Goal: Task Accomplishment & Management: Complete application form

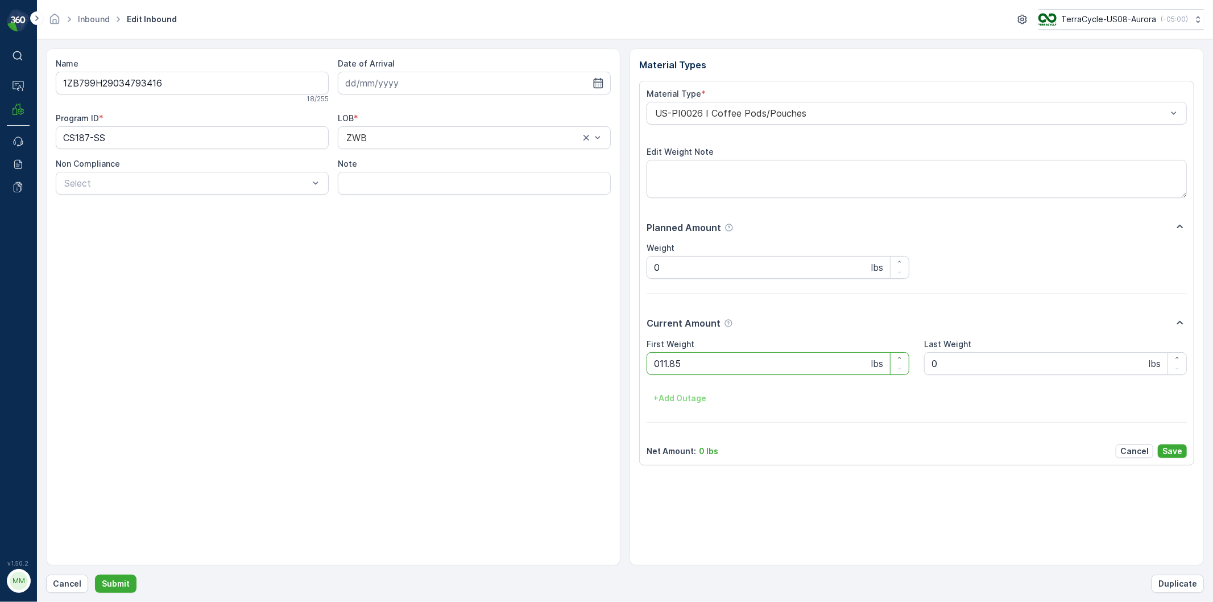
click at [95, 574] on button "Submit" at bounding box center [116, 583] width 42 height 18
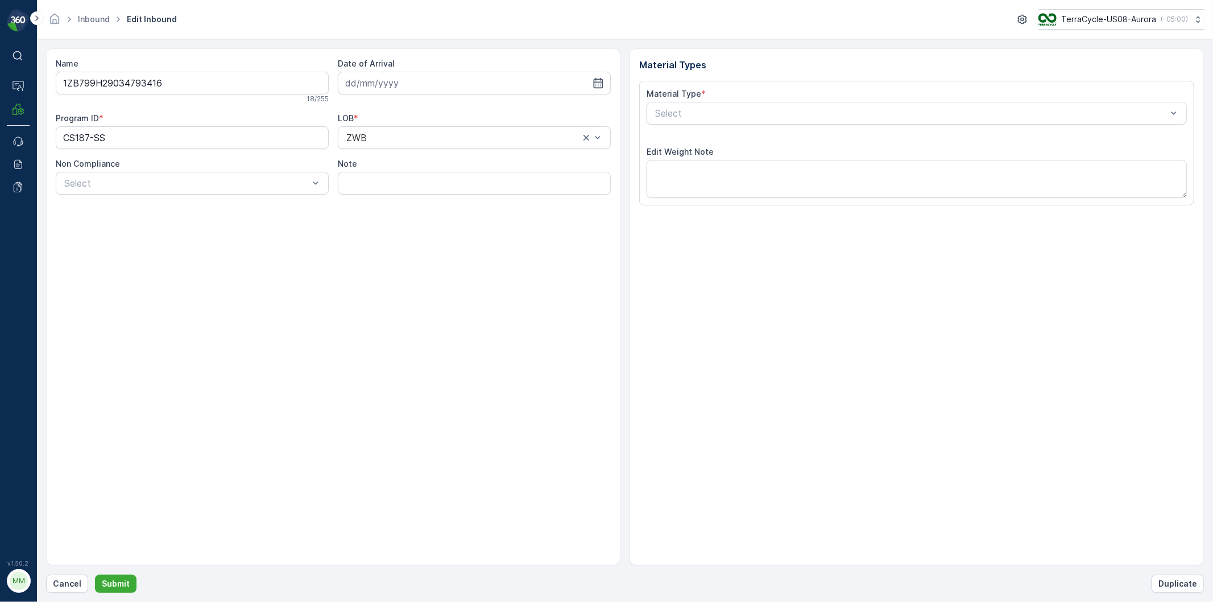
type input "[DATE]"
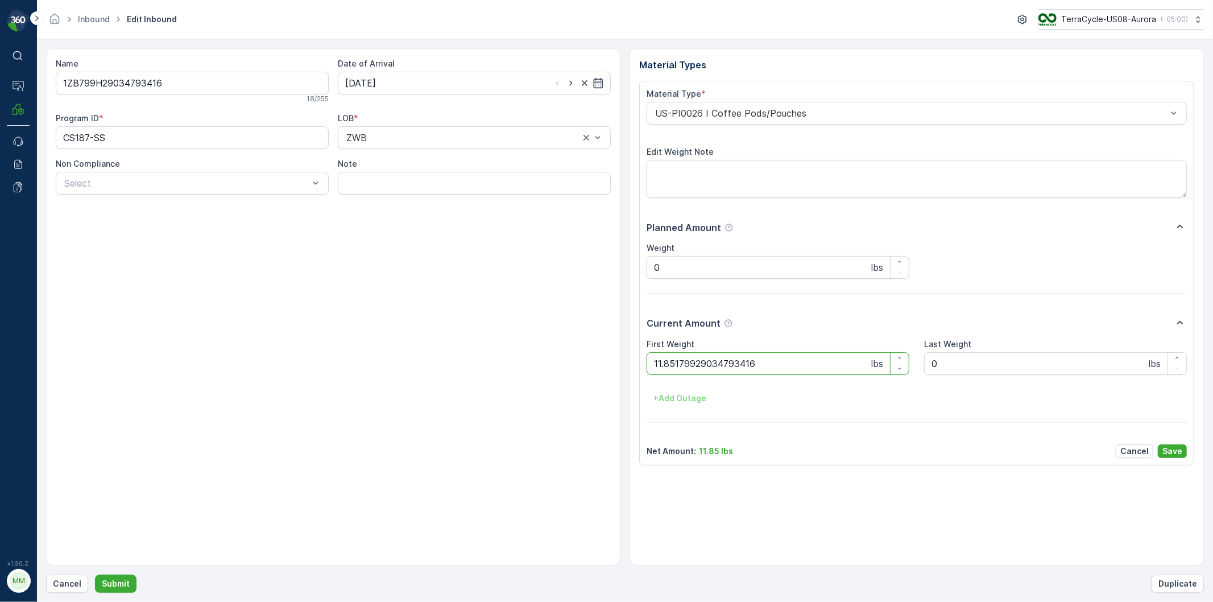
click at [95, 574] on button "Submit" at bounding box center [116, 583] width 42 height 18
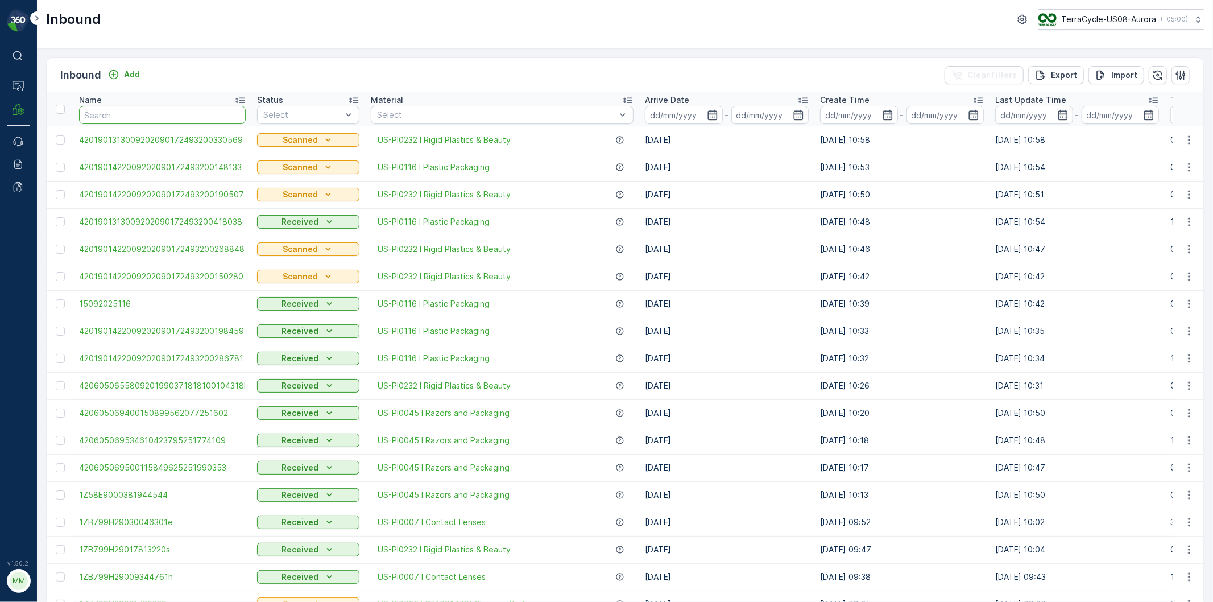
click at [137, 114] on input "text" at bounding box center [162, 115] width 167 height 18
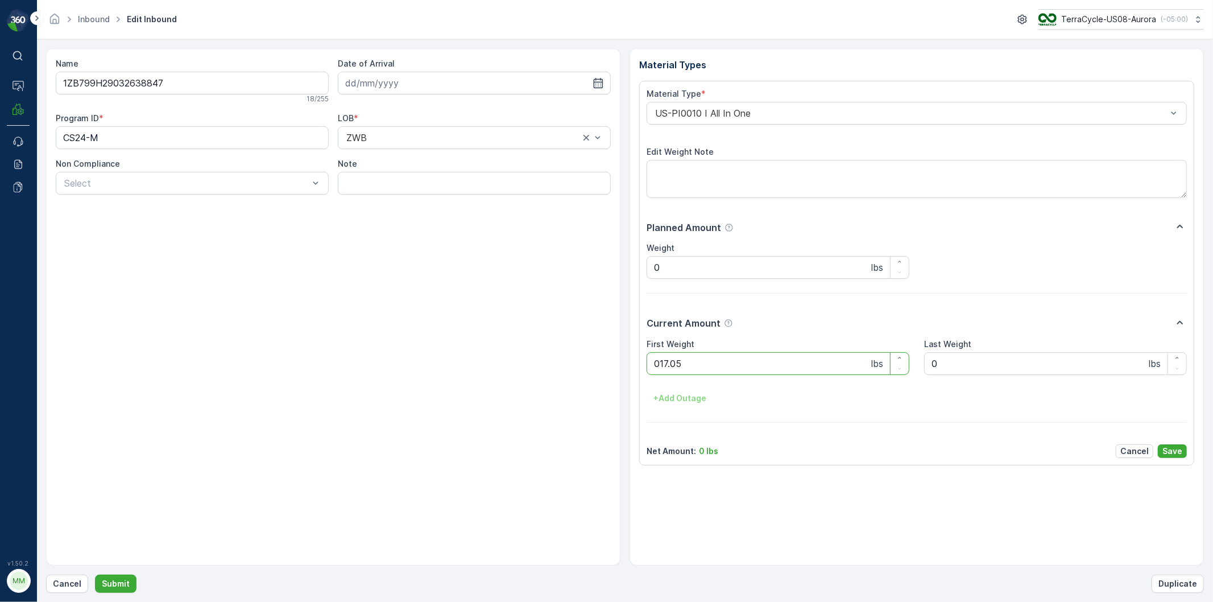
click at [95, 574] on button "Submit" at bounding box center [116, 583] width 42 height 18
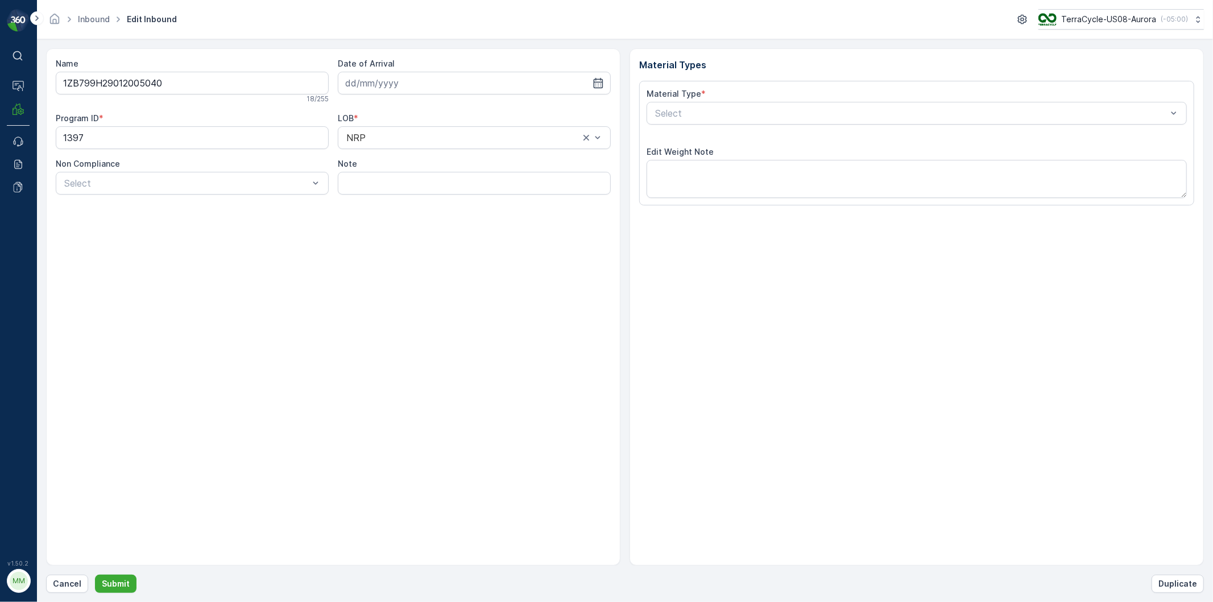
type input "[DATE]"
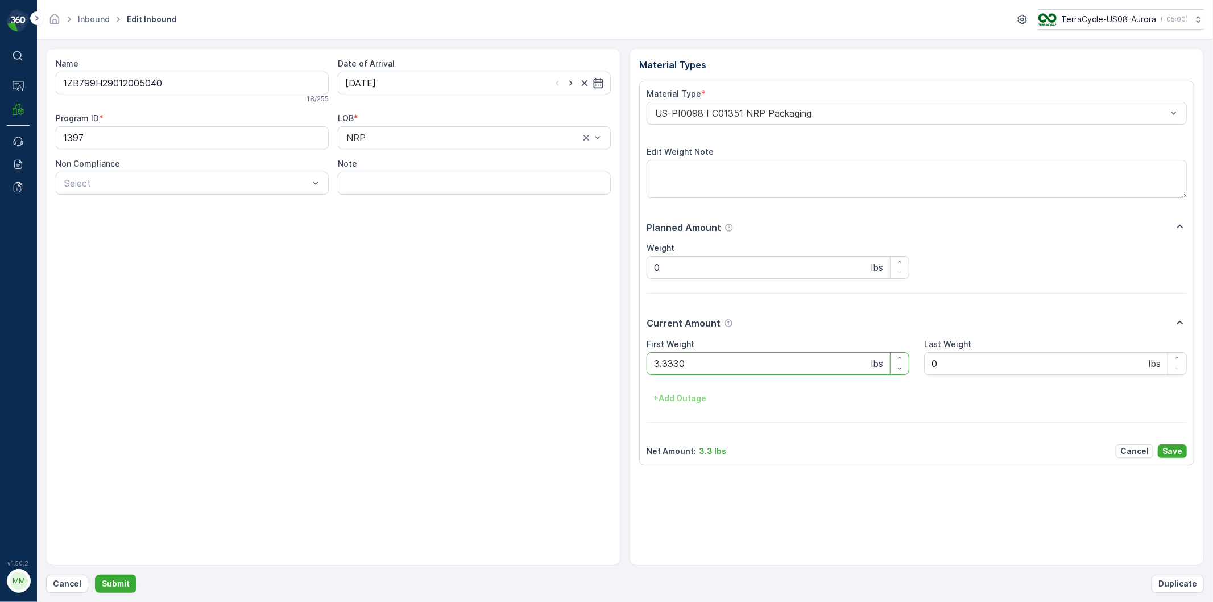
click at [95, 574] on button "Submit" at bounding box center [116, 583] width 42 height 18
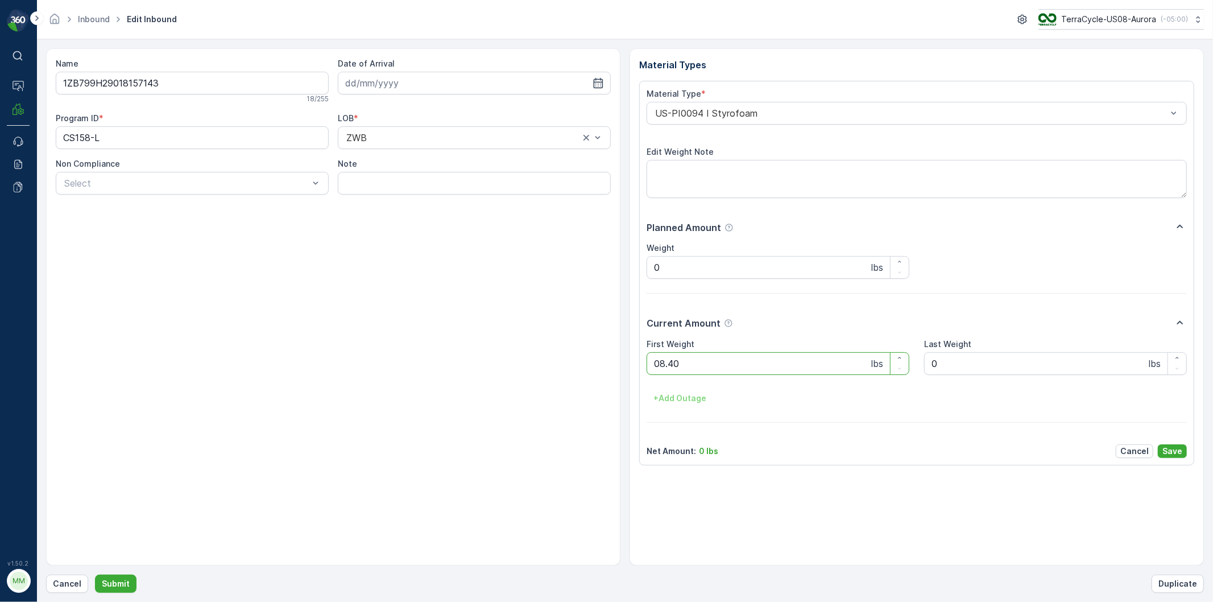
click at [95, 574] on button "Submit" at bounding box center [116, 583] width 42 height 18
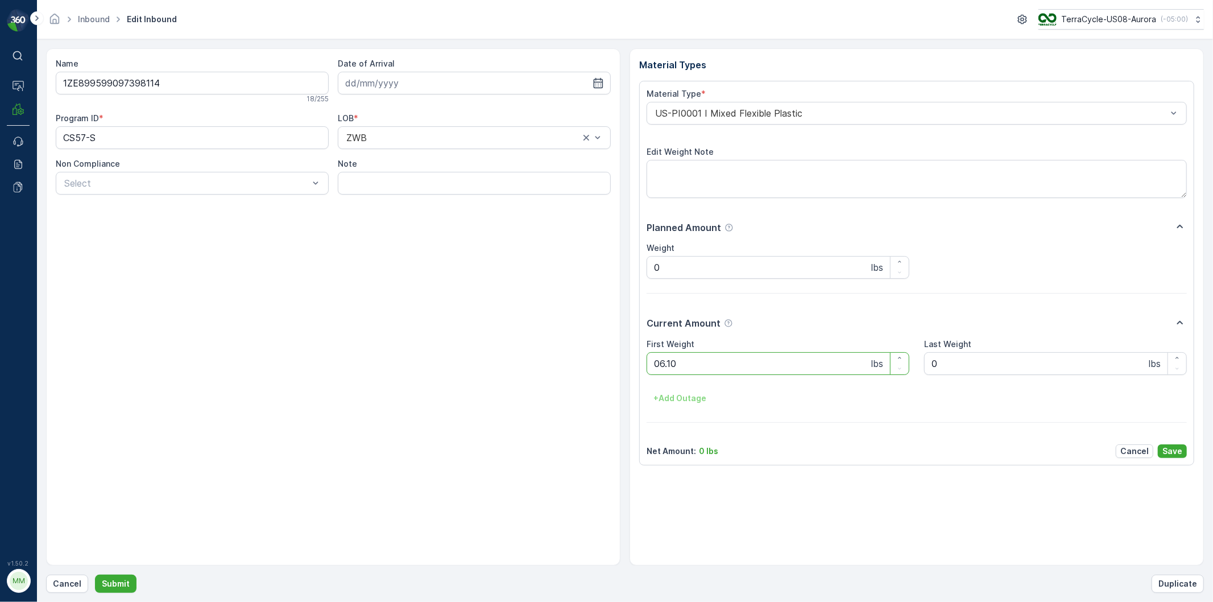
click at [95, 574] on button "Submit" at bounding box center [116, 583] width 42 height 18
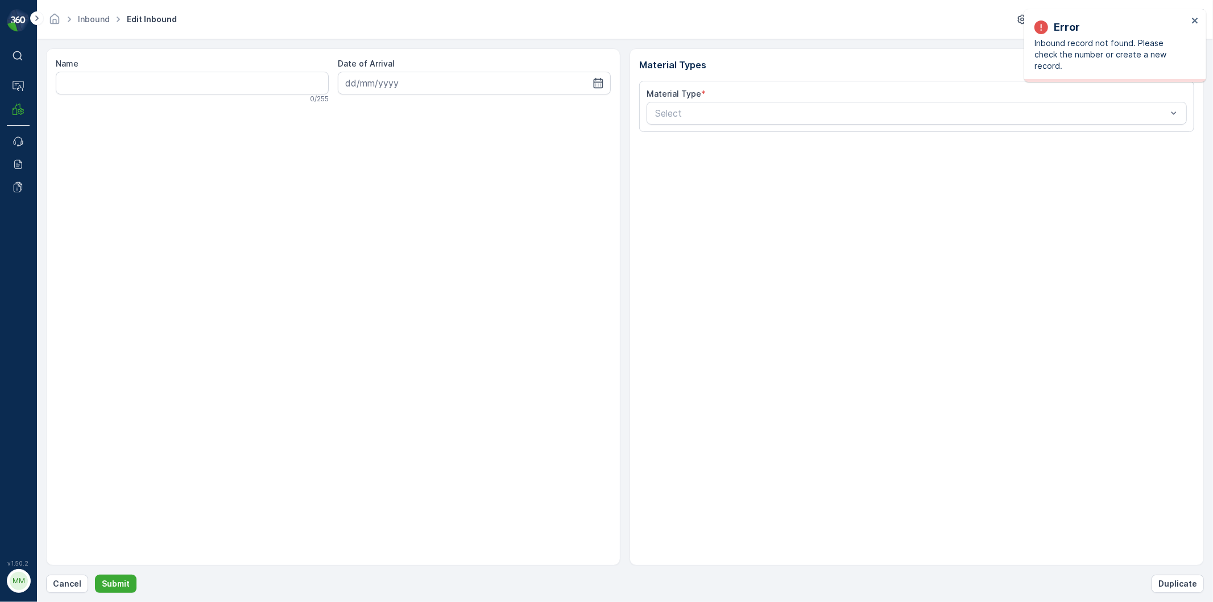
click at [1201, 17] on div "Error Inbound record not found. Please check the number or create a new record." at bounding box center [1115, 45] width 182 height 73
click at [1192, 17] on icon "close" at bounding box center [1195, 20] width 8 height 9
click at [1197, 19] on icon "close" at bounding box center [1195, 21] width 6 height 6
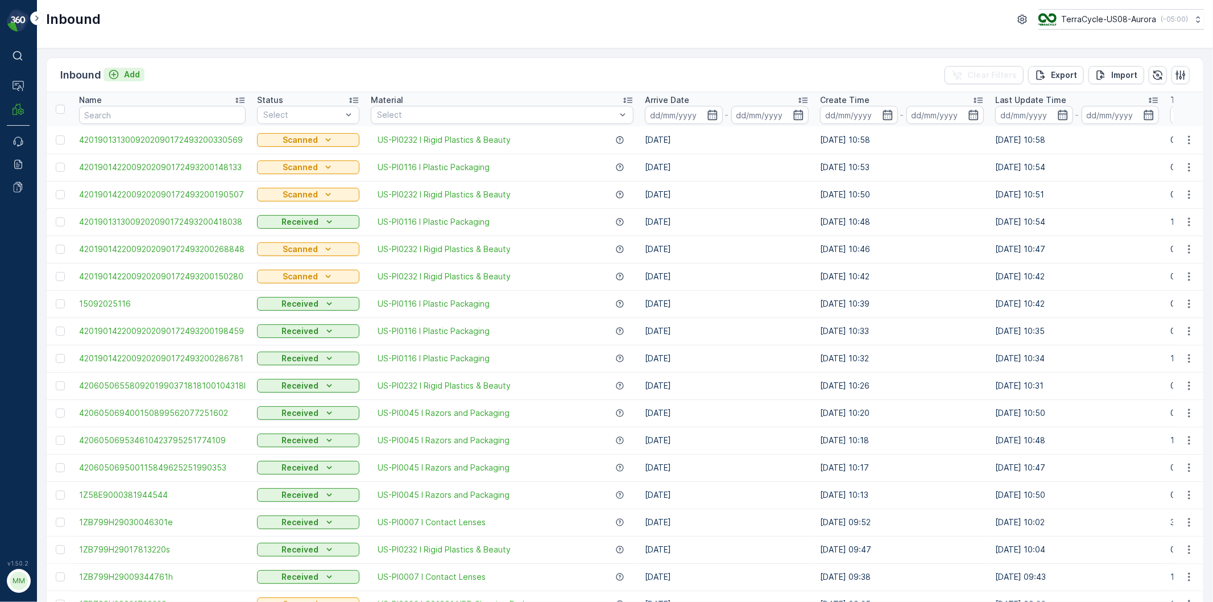
click at [137, 71] on p "Add" at bounding box center [132, 74] width 16 height 11
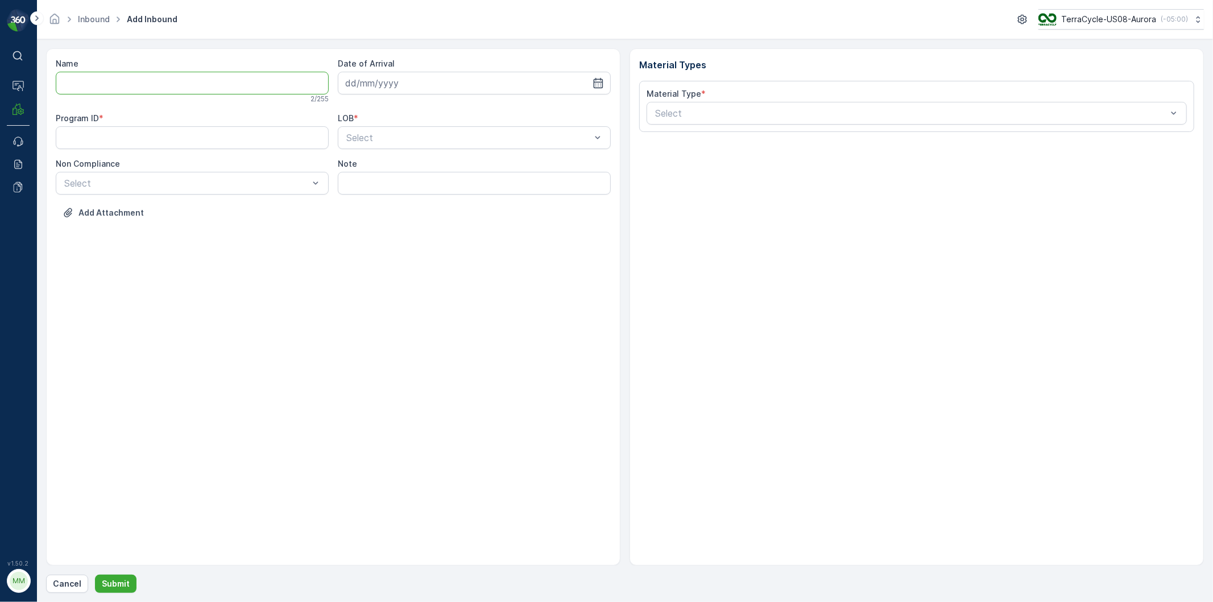
click at [131, 86] on input "Name" at bounding box center [192, 83] width 273 height 23
click at [214, 80] on input "Name" at bounding box center [192, 83] width 273 height 23
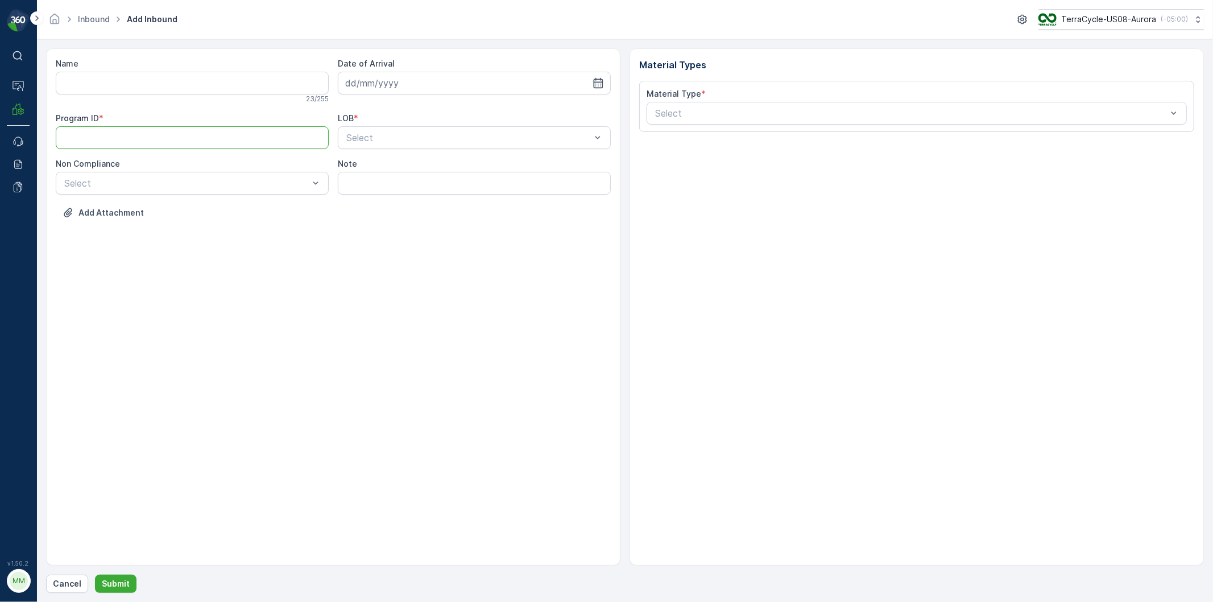
click at [242, 143] on ID "Program ID" at bounding box center [192, 137] width 273 height 23
click at [242, 85] on input "Name" at bounding box center [192, 83] width 273 height 23
click at [209, 83] on input "Name" at bounding box center [192, 83] width 273 height 23
drag, startPoint x: 208, startPoint y: 83, endPoint x: 196, endPoint y: 82, distance: 12.0
click at [196, 82] on input "Name" at bounding box center [192, 83] width 273 height 23
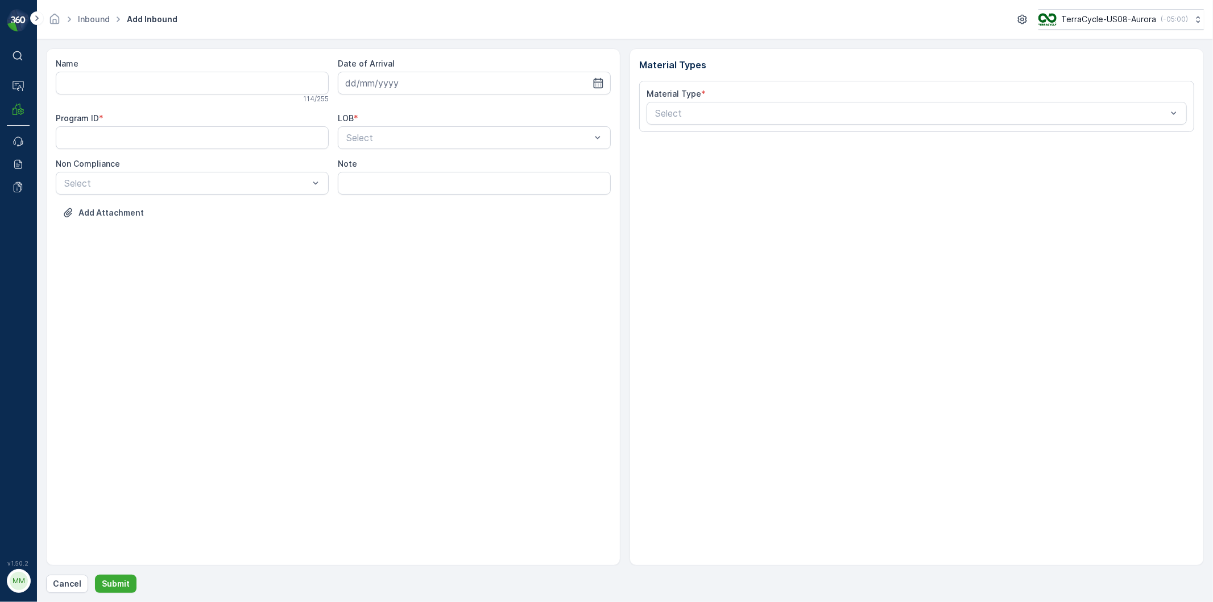
click at [243, 151] on div "Program ID * LOB * Select Non Compliance Select Note" at bounding box center [333, 154] width 555 height 82
click at [165, 82] on input "Name" at bounding box center [192, 83] width 273 height 23
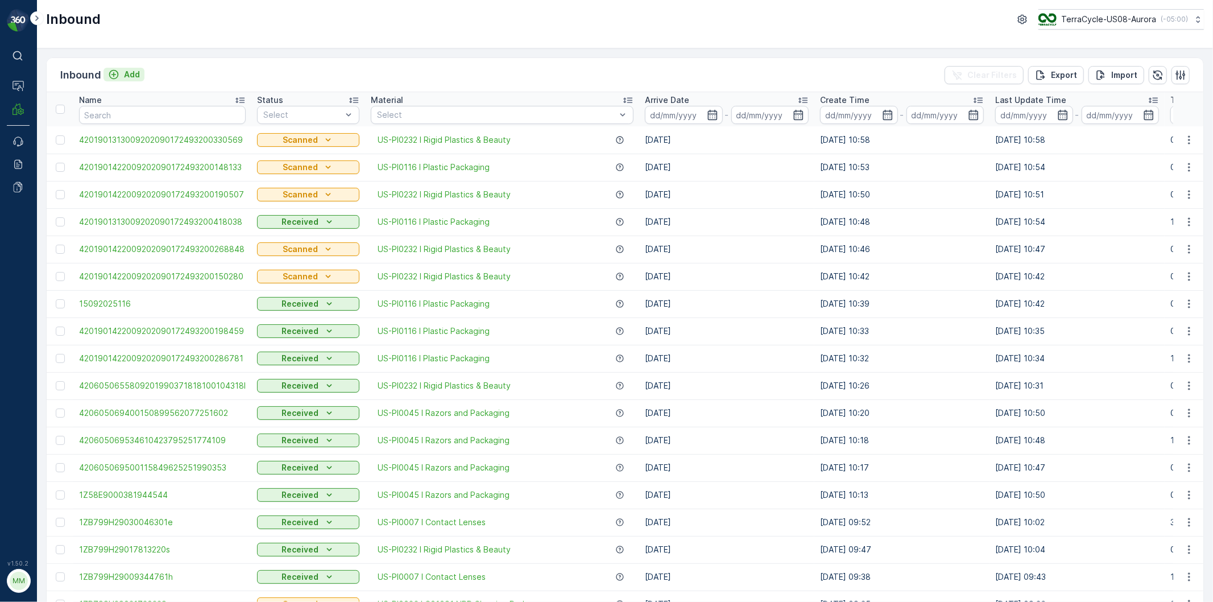
click at [129, 74] on p "Add" at bounding box center [132, 74] width 16 height 11
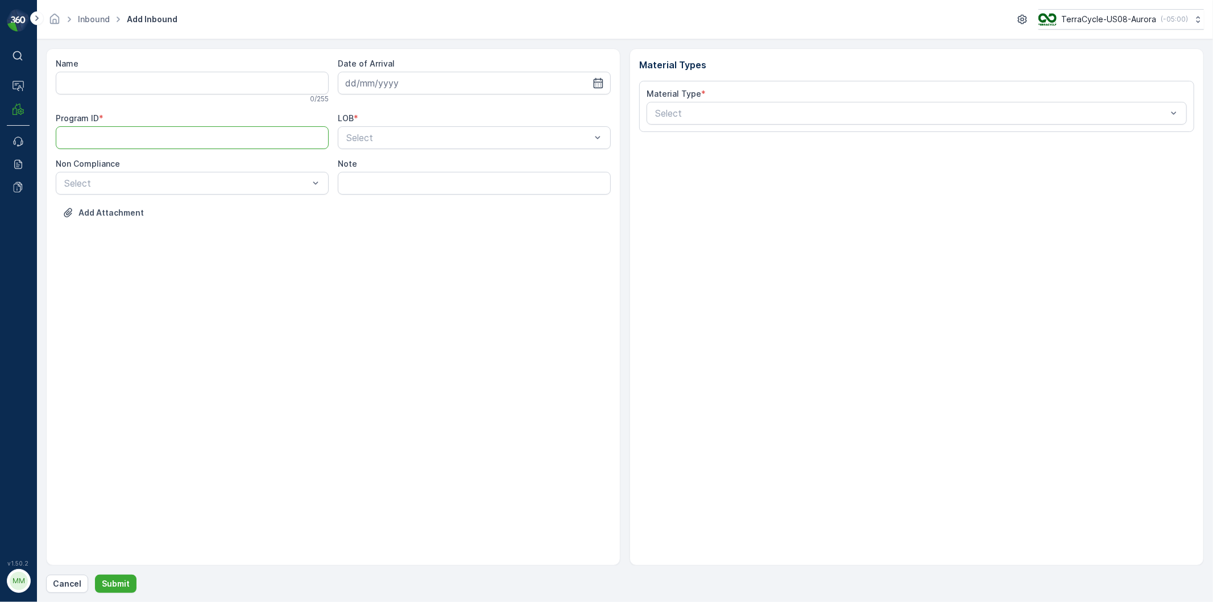
click at [164, 136] on ID "Program ID" at bounding box center [192, 137] width 273 height 23
click at [124, 81] on input "Name" at bounding box center [192, 83] width 273 height 23
drag, startPoint x: 133, startPoint y: 81, endPoint x: 121, endPoint y: 84, distance: 12.4
click at [121, 84] on input "Name" at bounding box center [192, 83] width 273 height 23
click at [309, 99] on p "162 / 255" at bounding box center [316, 98] width 26 height 9
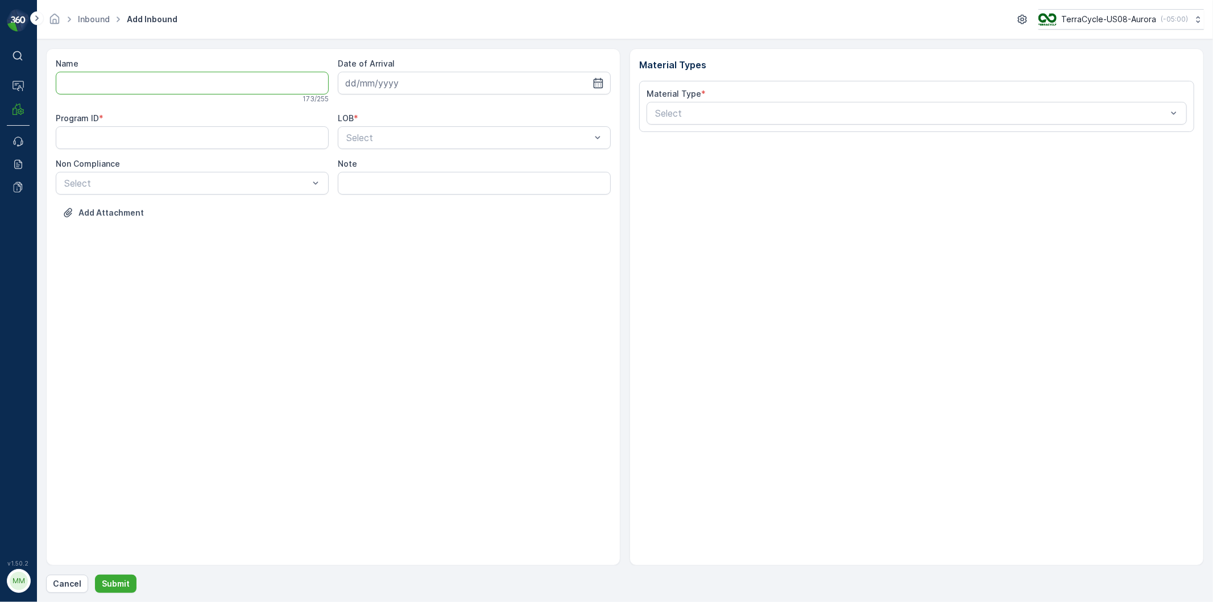
scroll to position [0, 22]
drag, startPoint x: 310, startPoint y: 91, endPoint x: 265, endPoint y: 93, distance: 45.0
click at [265, 93] on input "Name" at bounding box center [192, 83] width 273 height 23
click at [295, 70] on div "Name 211 / 255" at bounding box center [192, 80] width 273 height 45
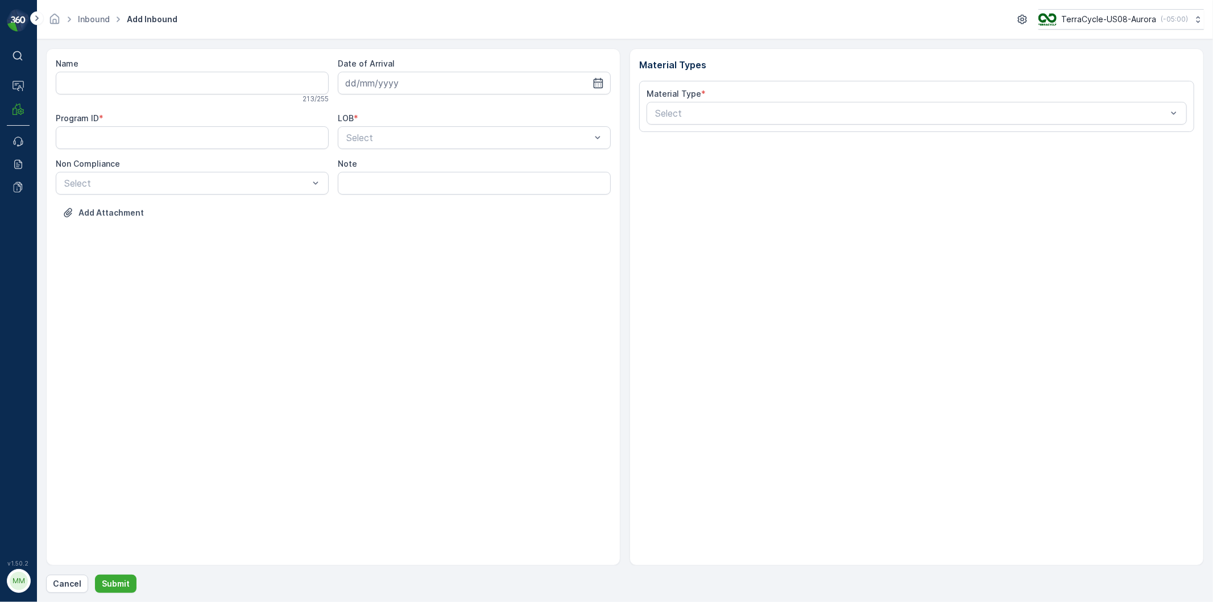
click at [295, 70] on div "Name 213 / 255" at bounding box center [192, 80] width 273 height 45
click at [258, 88] on input "Name" at bounding box center [192, 83] width 273 height 23
click at [216, 88] on input "Name" at bounding box center [192, 83] width 273 height 23
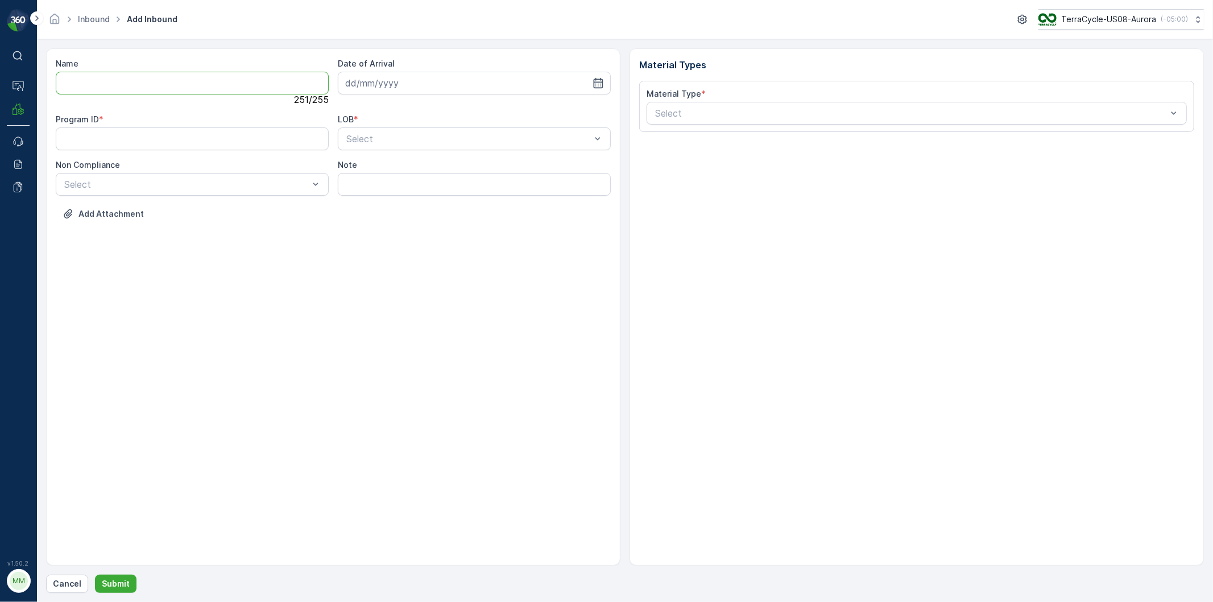
click at [216, 88] on input "Name" at bounding box center [192, 83] width 273 height 23
click at [218, 86] on input "Name" at bounding box center [192, 83] width 273 height 23
drag, startPoint x: 218, startPoint y: 86, endPoint x: 119, endPoint y: 78, distance: 99.3
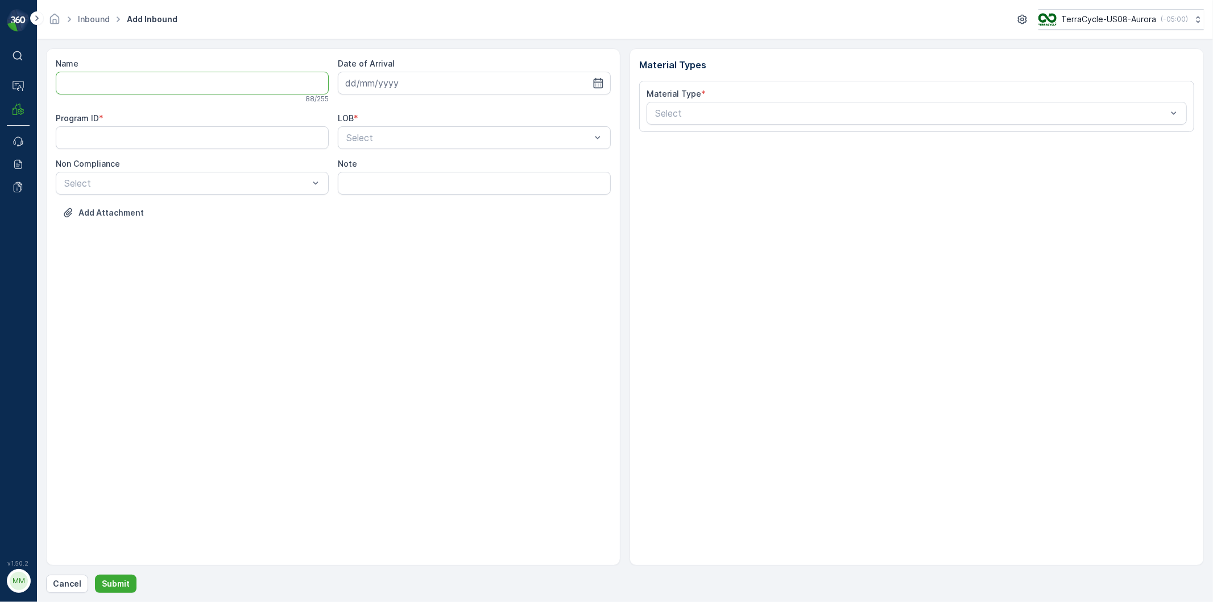
click at [119, 78] on input "Name" at bounding box center [192, 83] width 273 height 23
click at [127, 78] on input "Name" at bounding box center [192, 83] width 273 height 23
click at [95, 574] on button "Submit" at bounding box center [116, 583] width 42 height 18
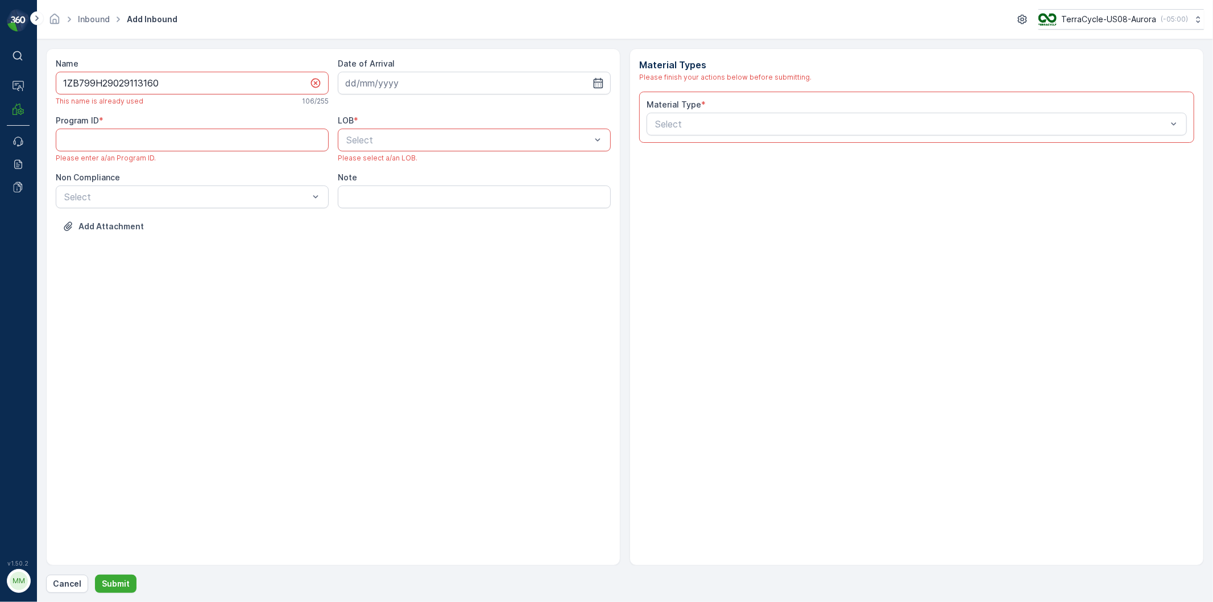
click at [314, 84] on icon at bounding box center [315, 82] width 11 height 11
click at [317, 76] on input "1ZB799H29029113160" at bounding box center [192, 83] width 273 height 23
click at [316, 77] on div "1ZB799H29029113160" at bounding box center [192, 83] width 273 height 23
click at [313, 85] on icon at bounding box center [315, 82] width 11 height 11
click at [296, 81] on input "1ZB799H29029113160" at bounding box center [192, 83] width 273 height 23
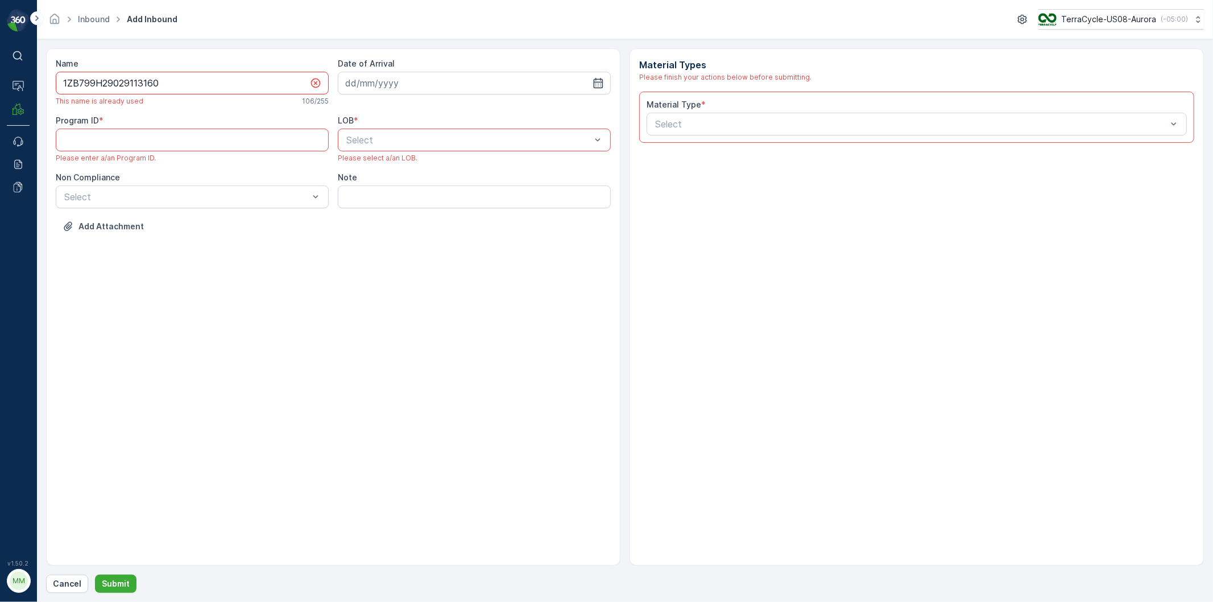
click at [223, 86] on input "1ZB799H29029113160" at bounding box center [192, 83] width 273 height 23
drag, startPoint x: 222, startPoint y: 87, endPoint x: 111, endPoint y: 92, distance: 110.4
click at [111, 92] on input "1ZB799H29029113106" at bounding box center [192, 83] width 273 height 23
click at [322, 85] on input "1ZB799H29029113106" at bounding box center [192, 83] width 273 height 23
click at [287, 82] on input "1ZB799H29029113106" at bounding box center [192, 83] width 273 height 23
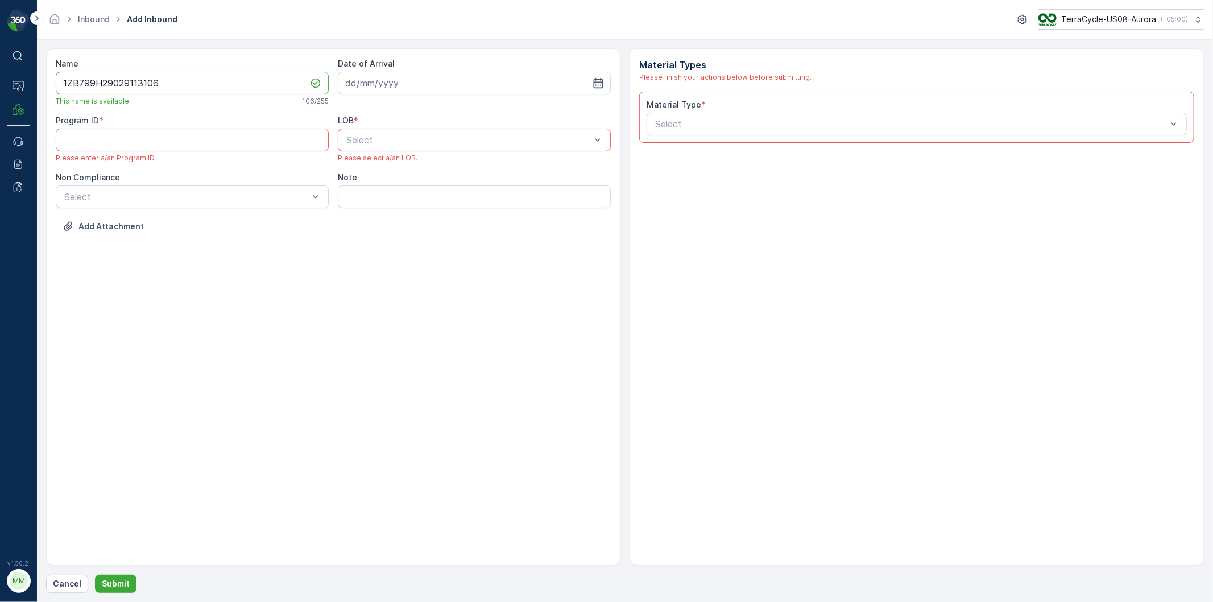
click at [268, 77] on input "1ZB799H29029113106" at bounding box center [192, 83] width 273 height 23
type input "1"
click at [235, 82] on input "Name" at bounding box center [192, 83] width 273 height 23
click at [95, 574] on button "Submit" at bounding box center [116, 583] width 42 height 18
click at [167, 86] on input "1ZB799H29029113160" at bounding box center [192, 83] width 273 height 23
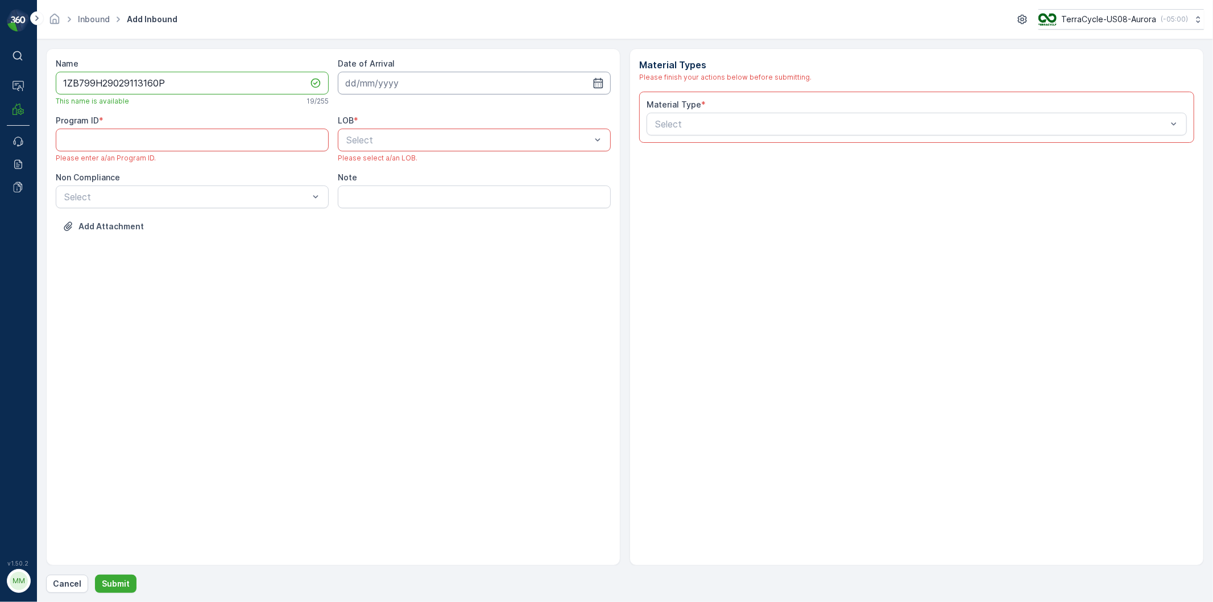
type input "1ZB799H29029113160P"
click at [461, 84] on input at bounding box center [474, 83] width 273 height 23
click at [372, 199] on div "15" at bounding box center [378, 201] width 18 height 18
type input "[DATE]"
click at [365, 167] on div "NRP" at bounding box center [474, 168] width 259 height 10
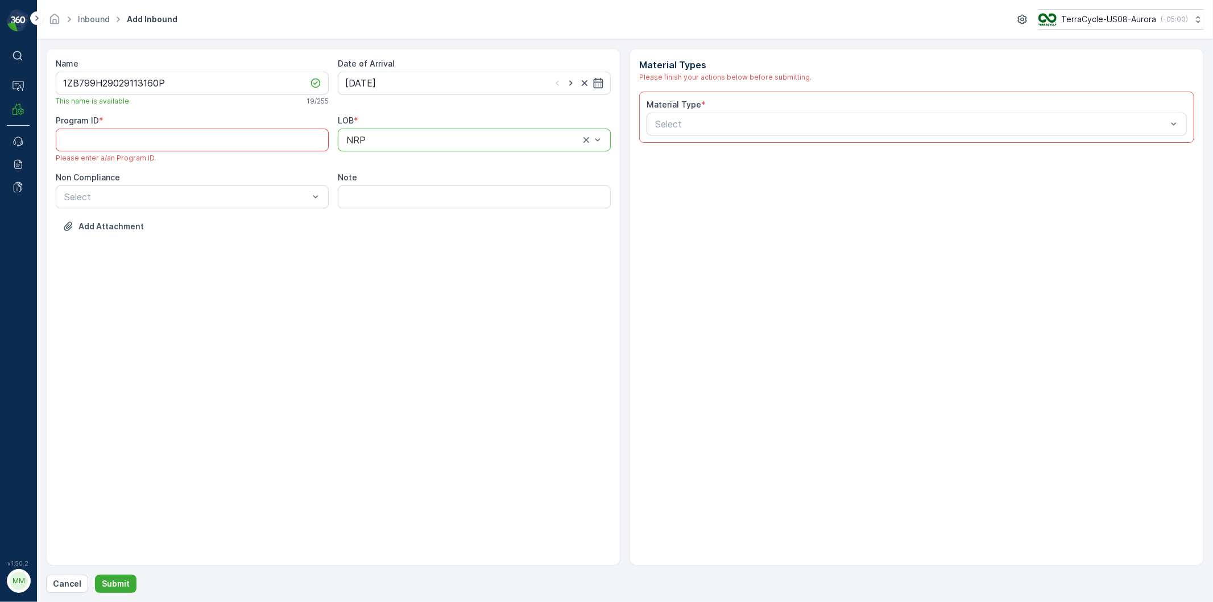
click at [82, 136] on ID "Program ID" at bounding box center [192, 140] width 273 height 23
click at [123, 146] on ID "2244" at bounding box center [192, 140] width 273 height 23
type ID "2214"
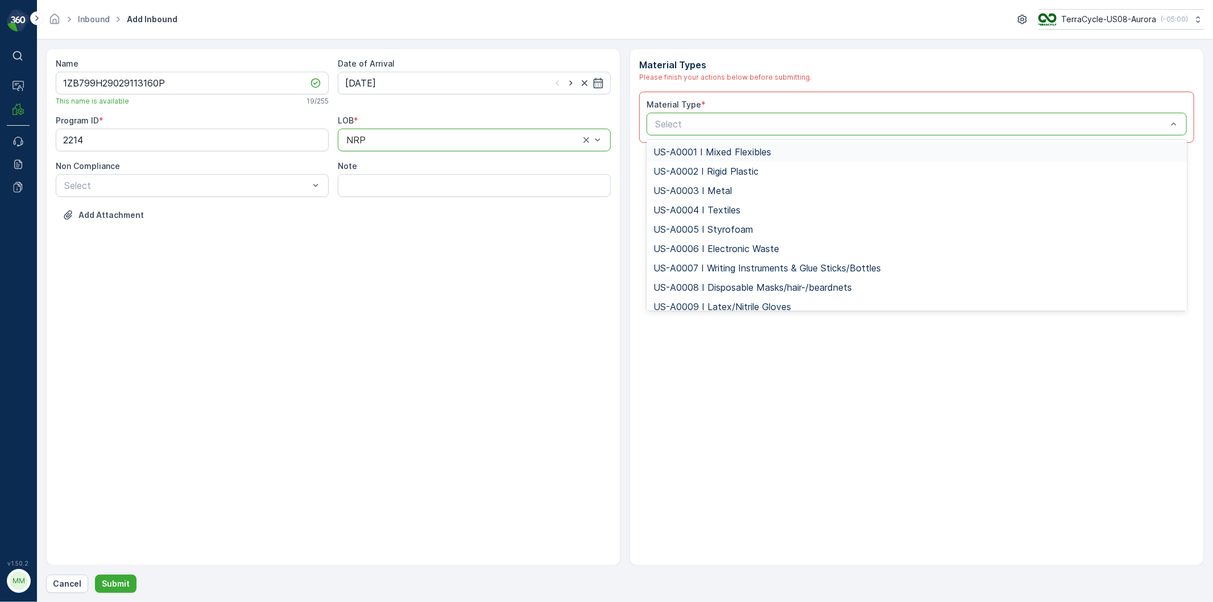
click at [753, 155] on span "US-A0001 I Mixed Flexibles" at bounding box center [712, 152] width 118 height 10
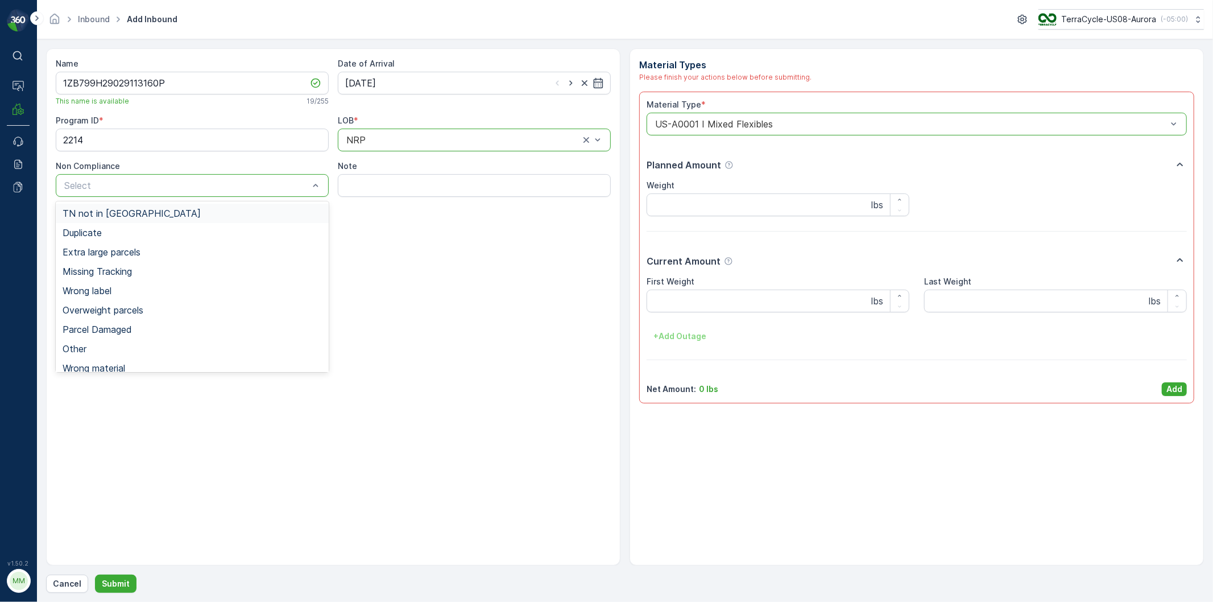
click at [115, 213] on span "TN not in [GEOGRAPHIC_DATA]" at bounding box center [132, 213] width 138 height 10
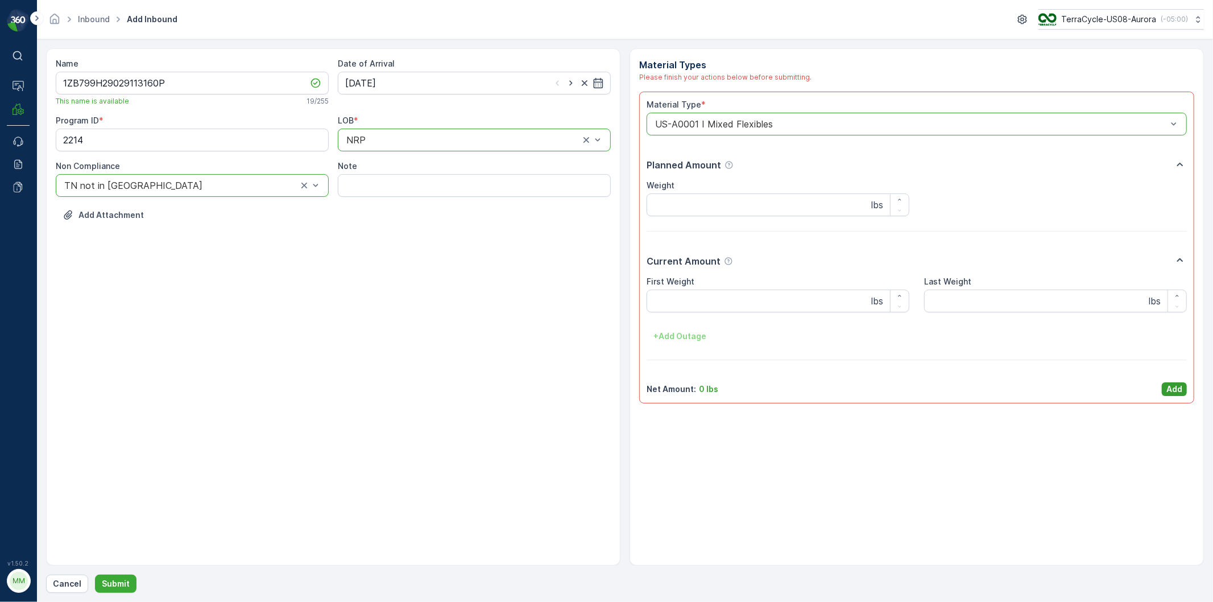
click at [1163, 387] on button "Add" at bounding box center [1174, 389] width 25 height 14
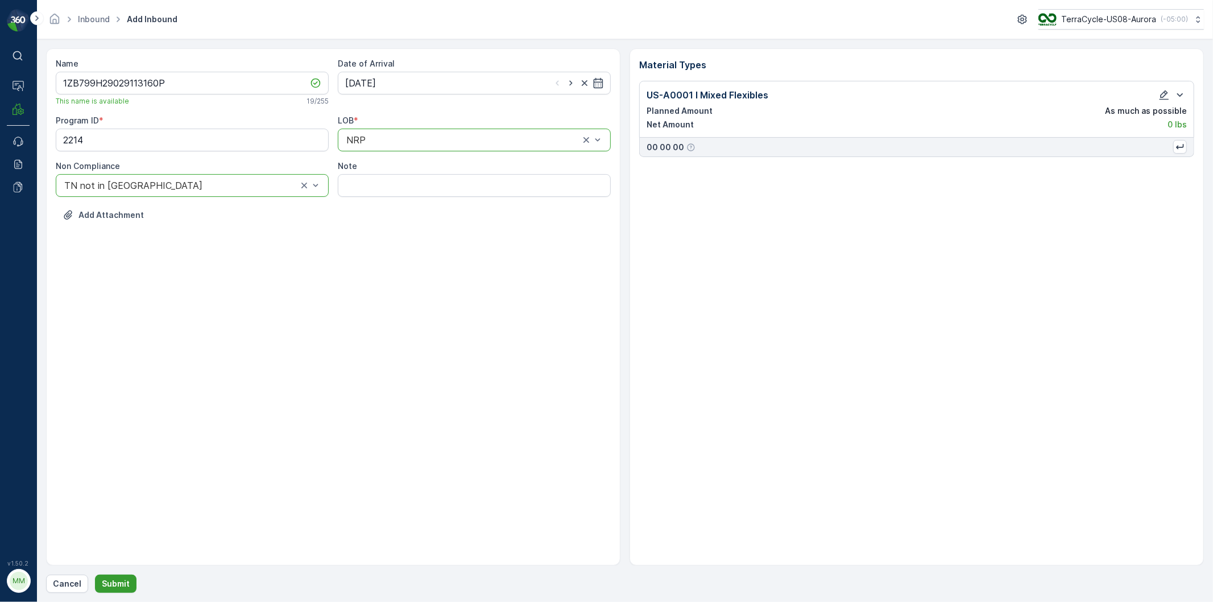
click at [105, 581] on p "Submit" at bounding box center [116, 583] width 28 height 11
click at [221, 184] on div at bounding box center [180, 185] width 235 height 10
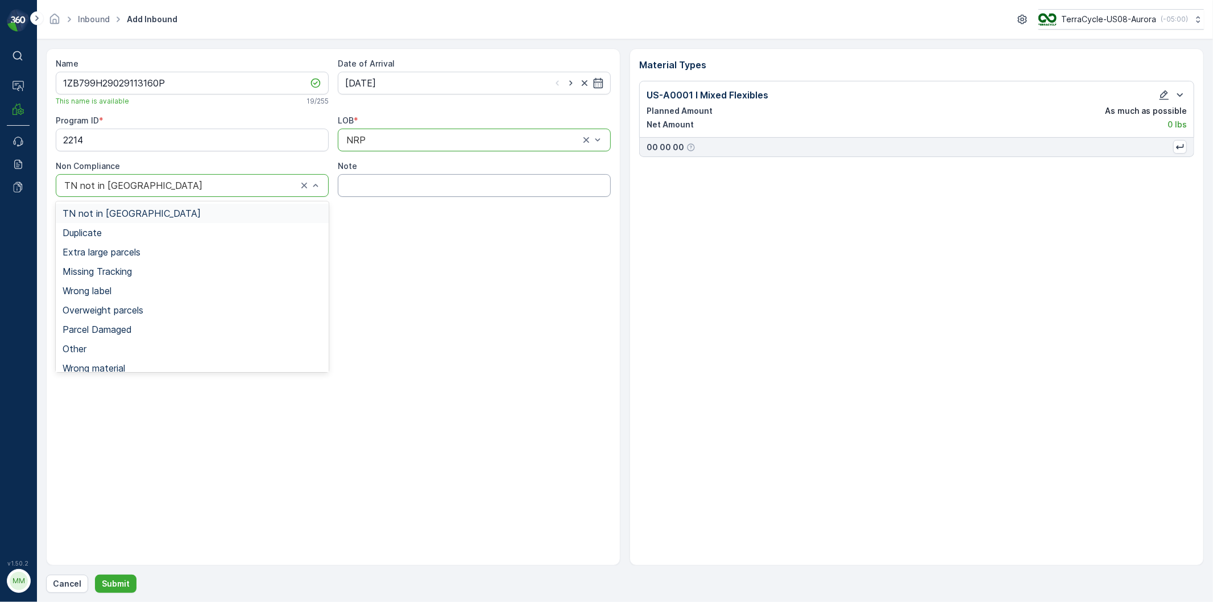
click at [441, 196] on input "Note" at bounding box center [474, 185] width 273 height 23
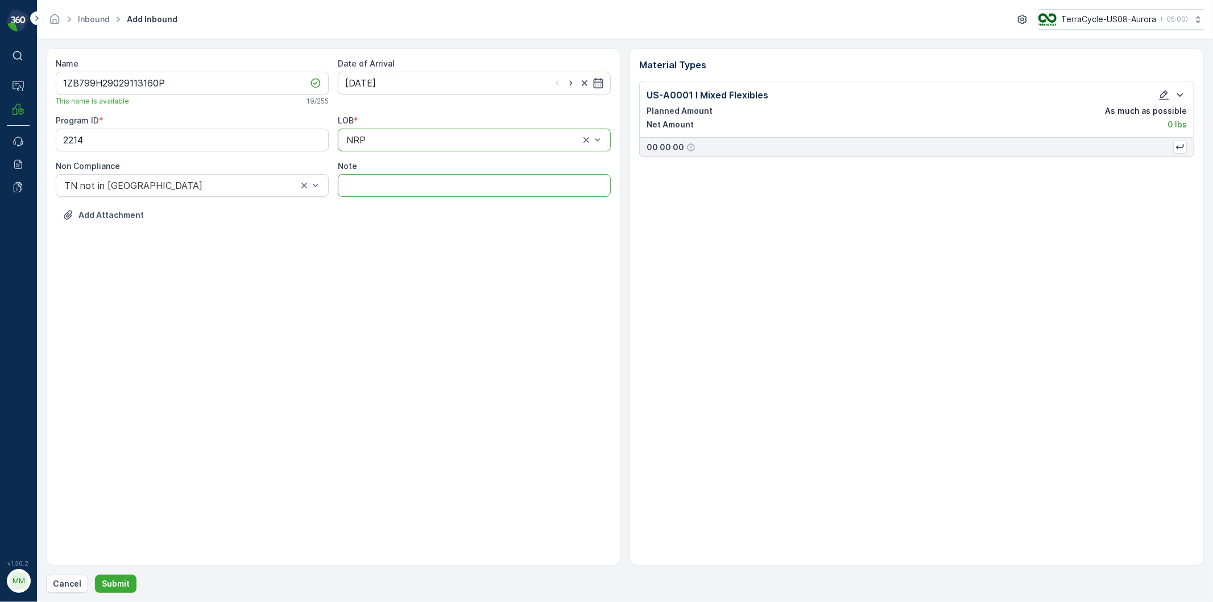
click at [429, 123] on div "LOB *" at bounding box center [474, 120] width 273 height 11
click at [432, 135] on div at bounding box center [462, 140] width 235 height 10
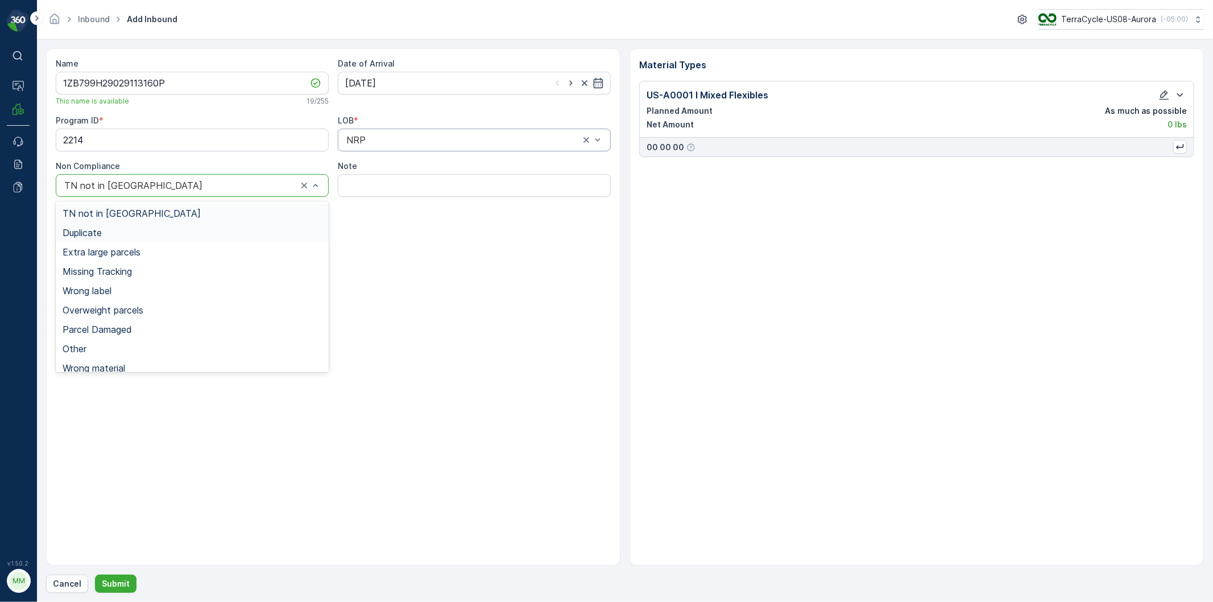
click at [105, 229] on div "Duplicate" at bounding box center [192, 232] width 259 height 10
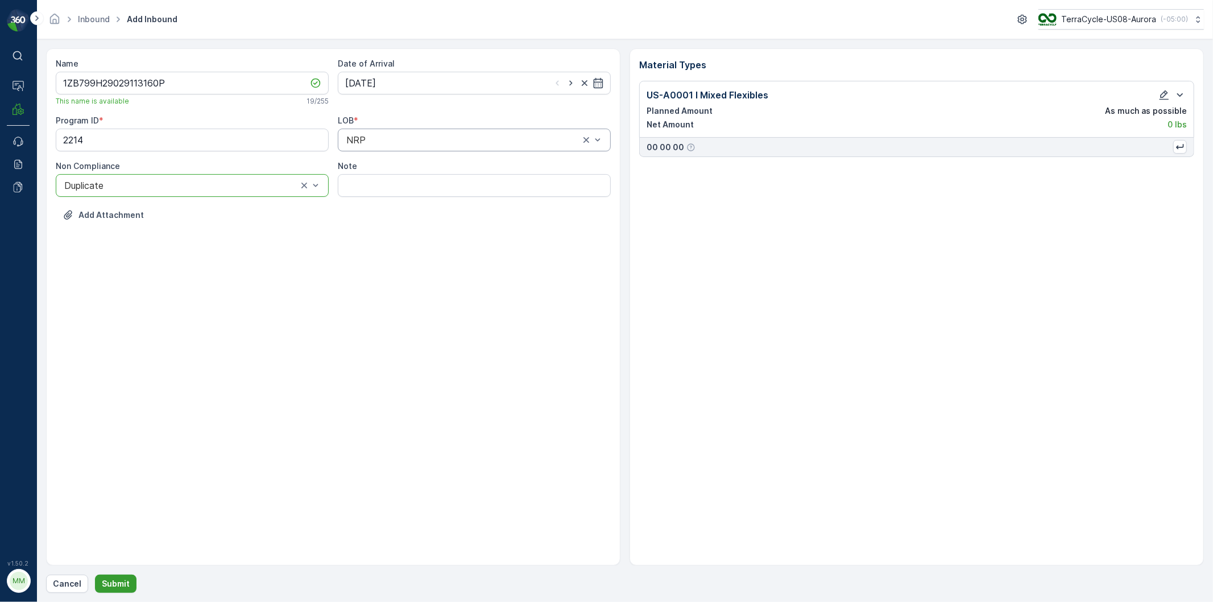
click at [116, 576] on button "Submit" at bounding box center [116, 583] width 42 height 18
click at [1198, 19] on icon "close" at bounding box center [1195, 20] width 8 height 9
click at [537, 142] on div at bounding box center [468, 140] width 247 height 10
click at [370, 167] on div "NRP" at bounding box center [474, 168] width 259 height 10
click at [368, 190] on input "Note" at bounding box center [474, 185] width 273 height 23
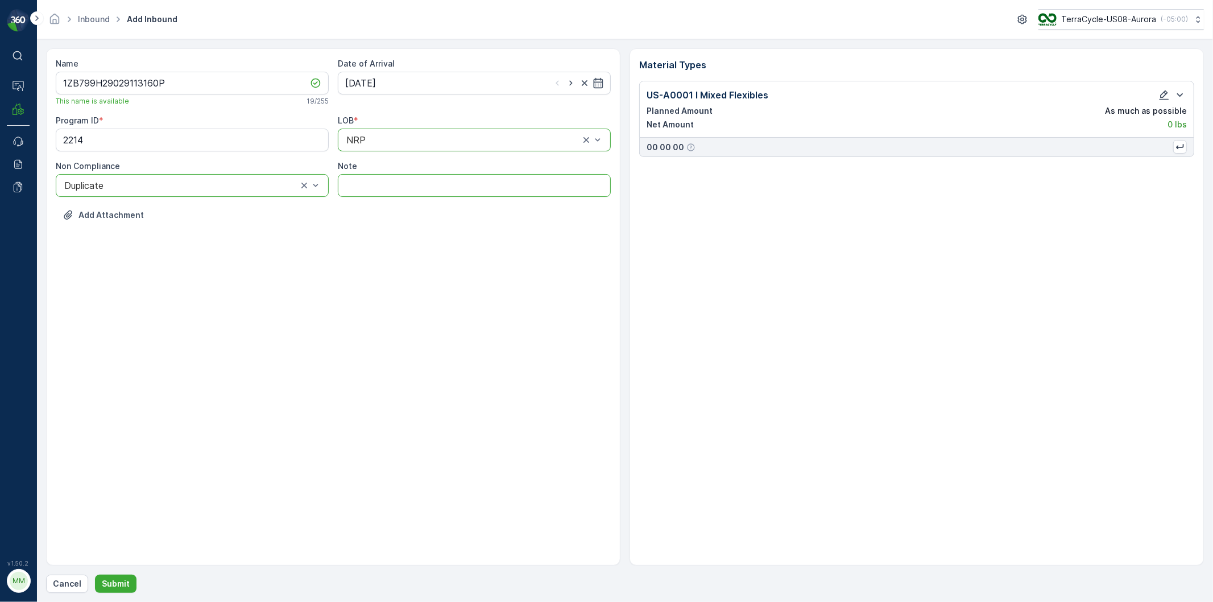
click at [359, 275] on div "Name 1ZB799H29029113160P This name is available 19 / 255 Date of Arrival [DATE]…" at bounding box center [333, 306] width 574 height 517
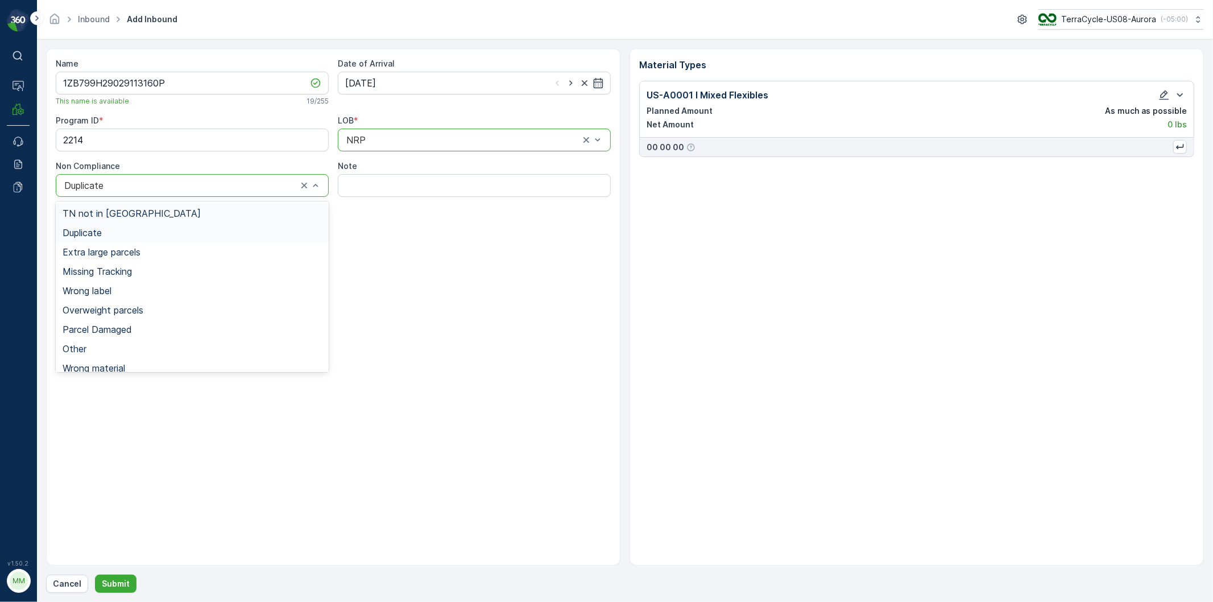
click at [181, 186] on div at bounding box center [180, 185] width 235 height 10
click at [103, 229] on div "Duplicate" at bounding box center [192, 232] width 259 height 10
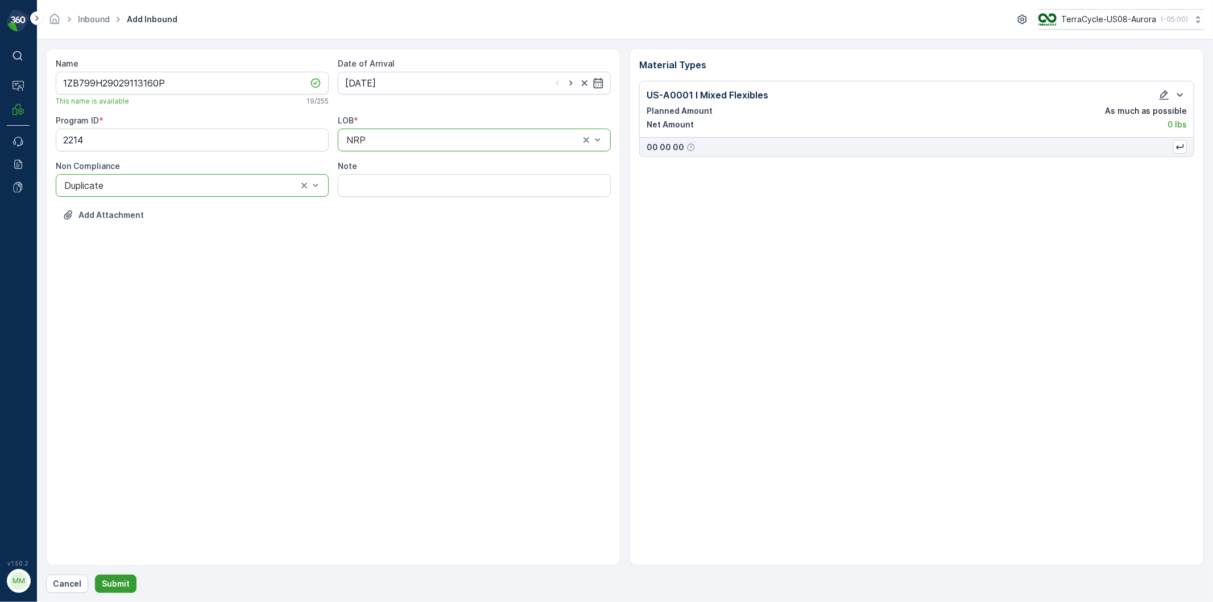
click at [126, 584] on p "Submit" at bounding box center [116, 583] width 28 height 11
click at [1197, 20] on icon "close" at bounding box center [1195, 20] width 8 height 9
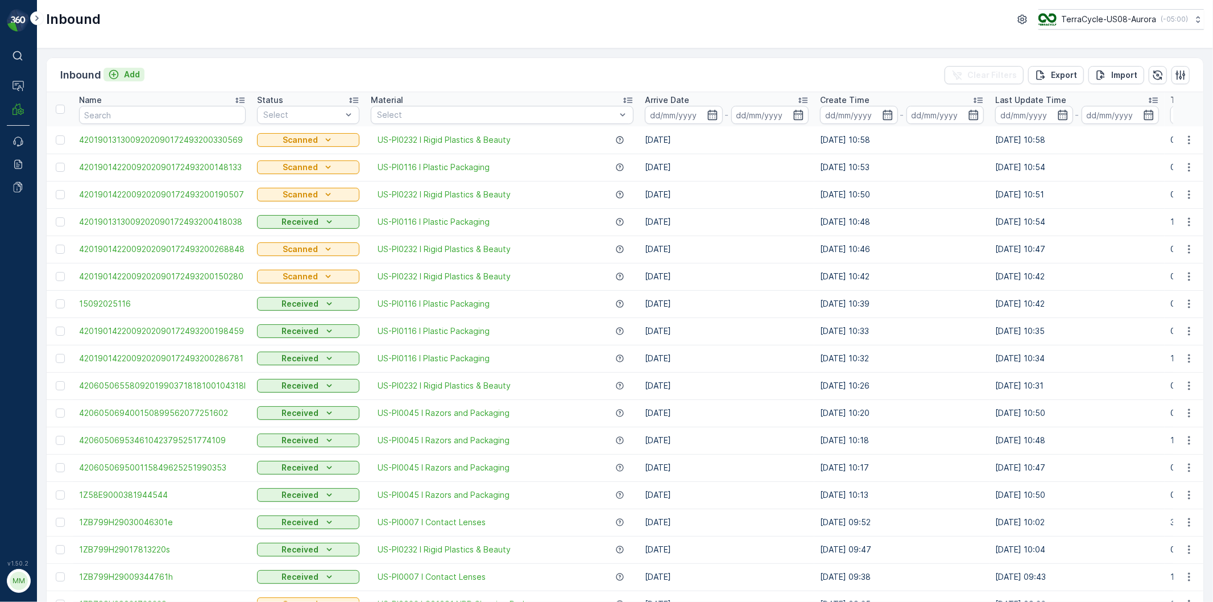
click at [131, 73] on p "Add" at bounding box center [132, 74] width 16 height 11
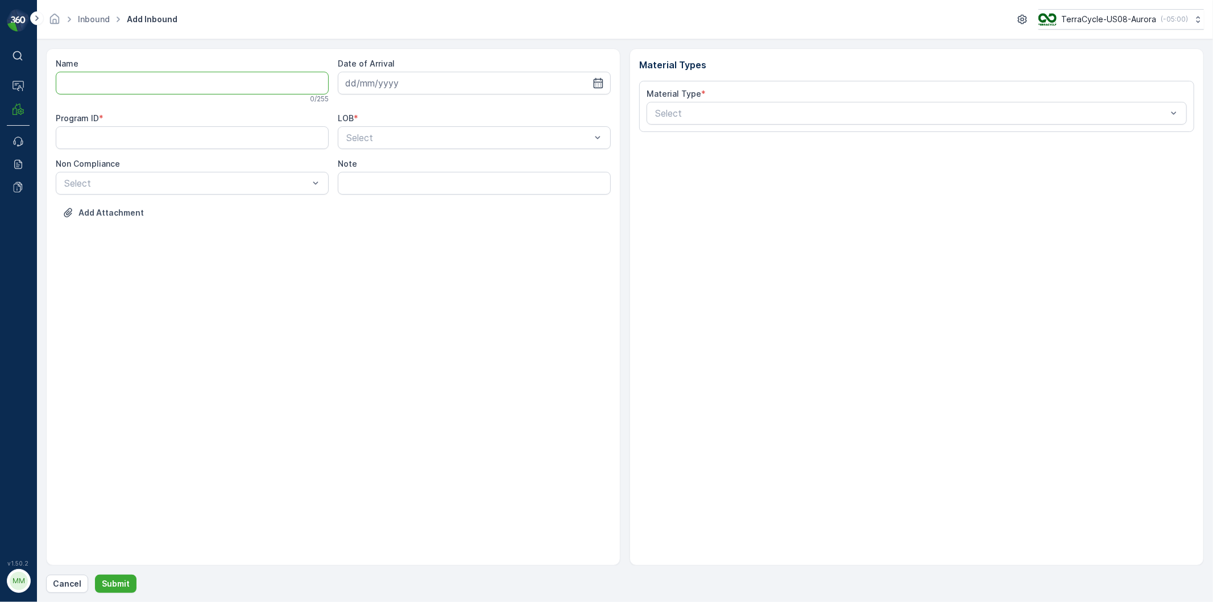
click at [128, 86] on input "Name" at bounding box center [192, 83] width 273 height 23
click at [95, 574] on button "Submit" at bounding box center [116, 583] width 42 height 18
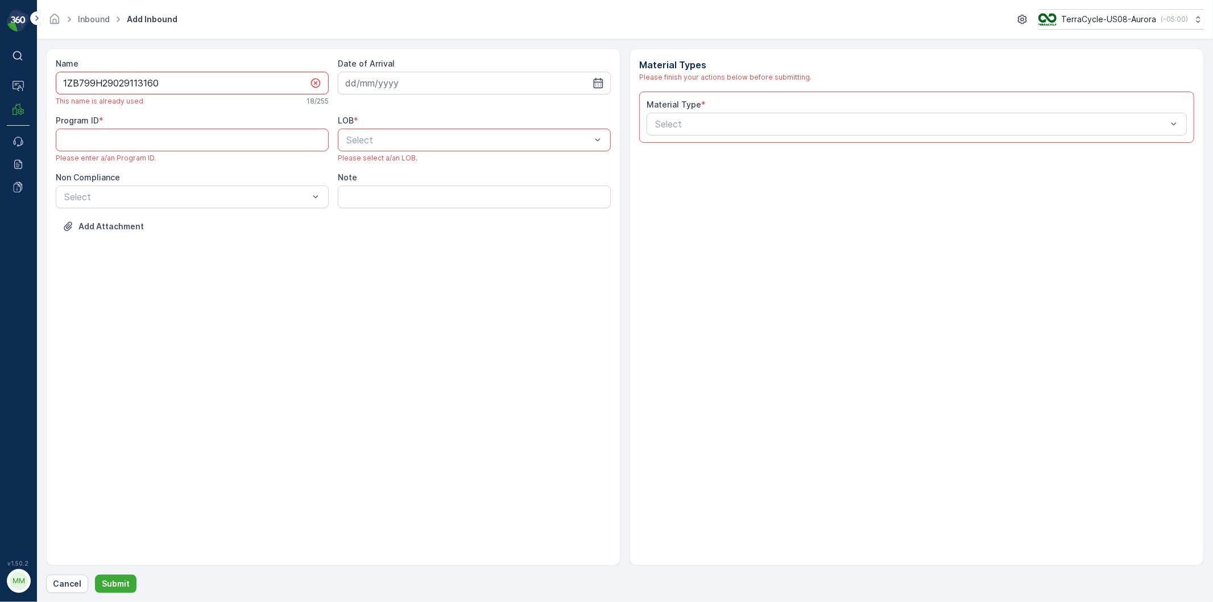
click at [166, 80] on input "1ZB799H29029113160" at bounding box center [192, 83] width 273 height 23
type input "1ZB799H29029113160A"
click at [583, 78] on input at bounding box center [474, 83] width 273 height 23
click at [377, 202] on div "15" at bounding box center [378, 201] width 18 height 18
type input "[DATE]"
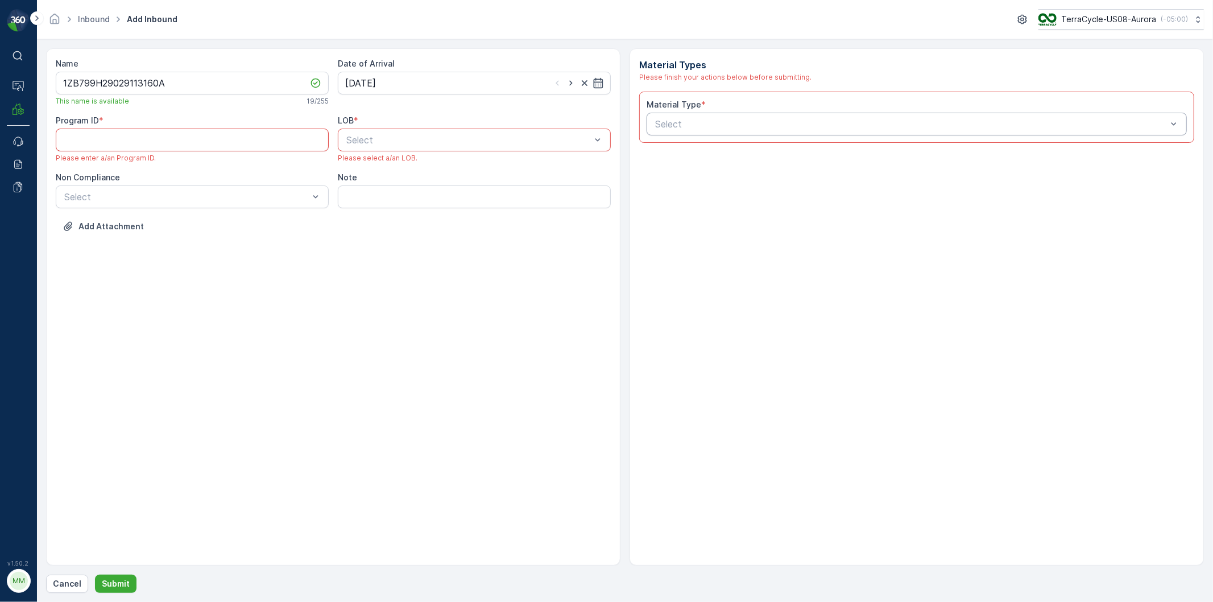
click at [126, 140] on ID "Program ID" at bounding box center [192, 140] width 273 height 23
type ID "2214"
click at [363, 167] on div "NRP" at bounding box center [474, 168] width 259 height 10
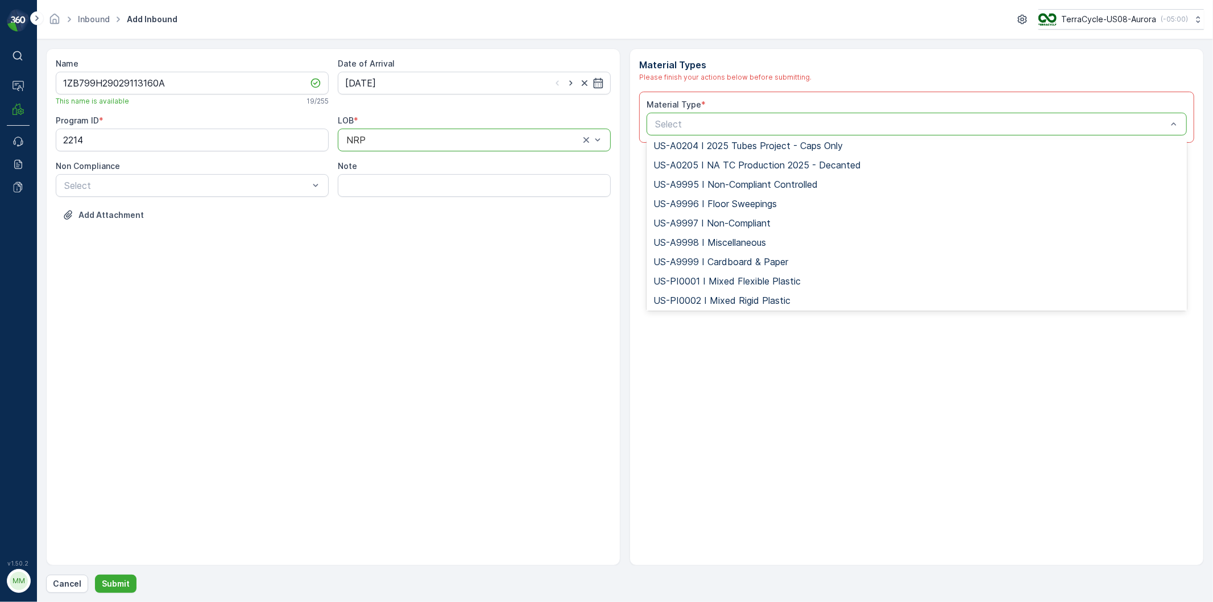
scroll to position [3917, 0]
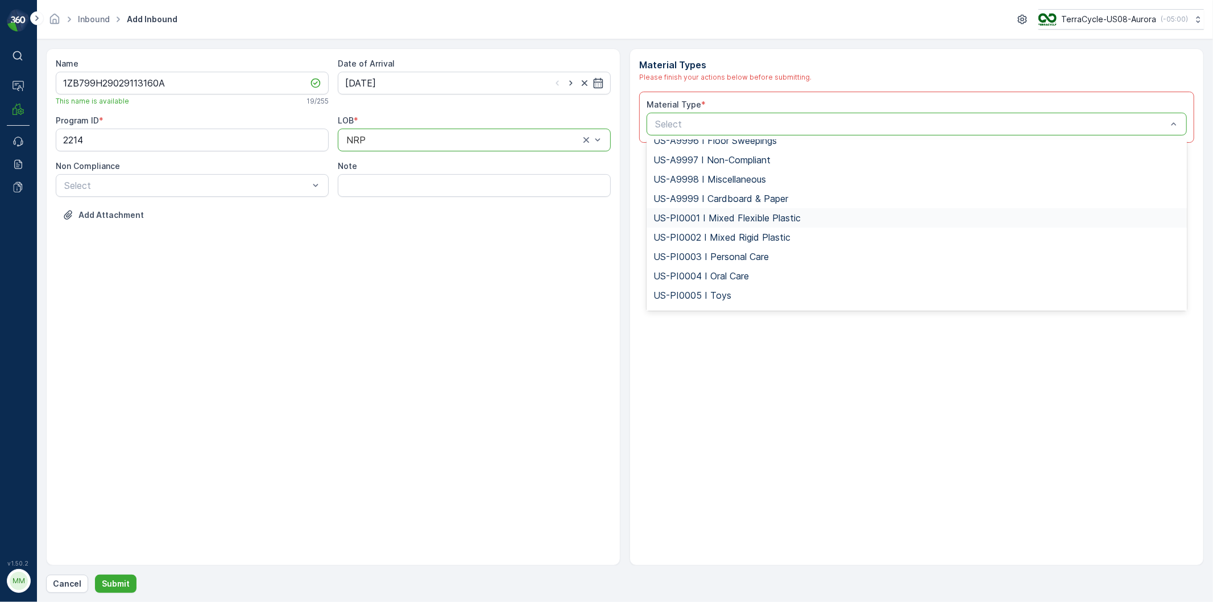
click at [749, 213] on span "US-PI0001 I Mixed Flexible Plastic" at bounding box center [726, 218] width 147 height 10
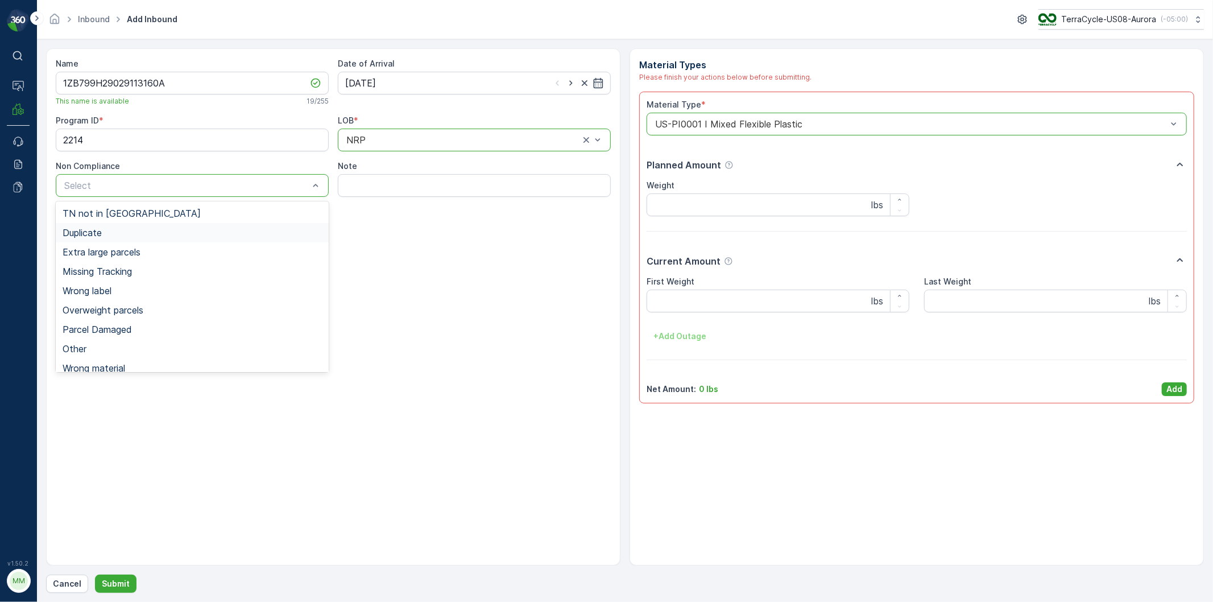
click at [105, 231] on div "Duplicate" at bounding box center [192, 232] width 259 height 10
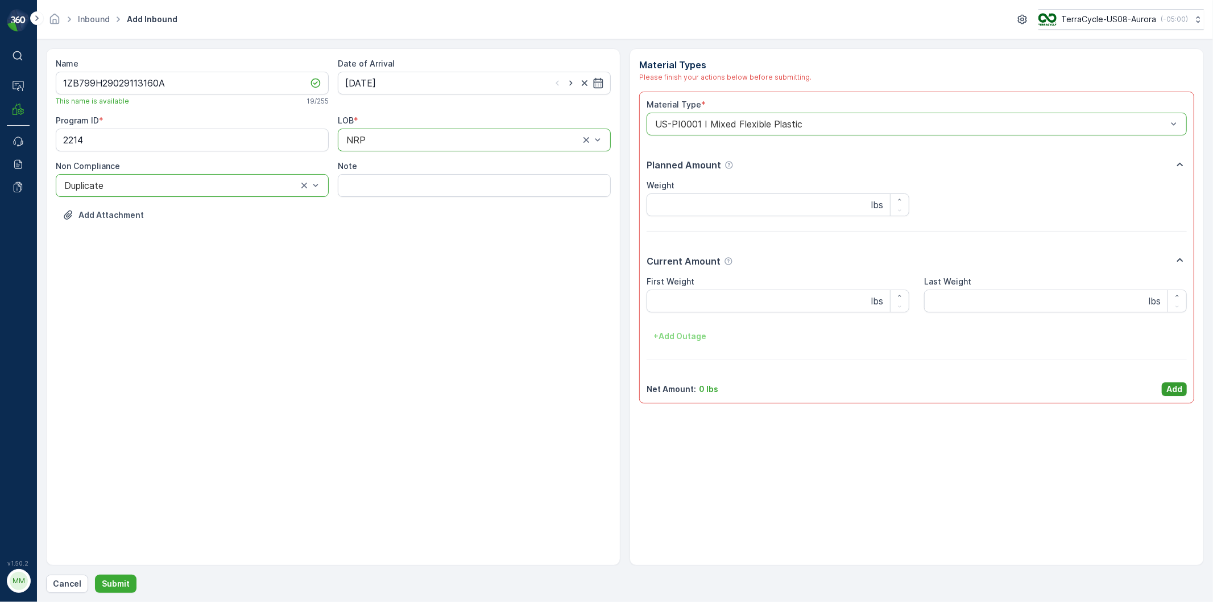
click at [1180, 385] on p "Add" at bounding box center [1174, 388] width 16 height 11
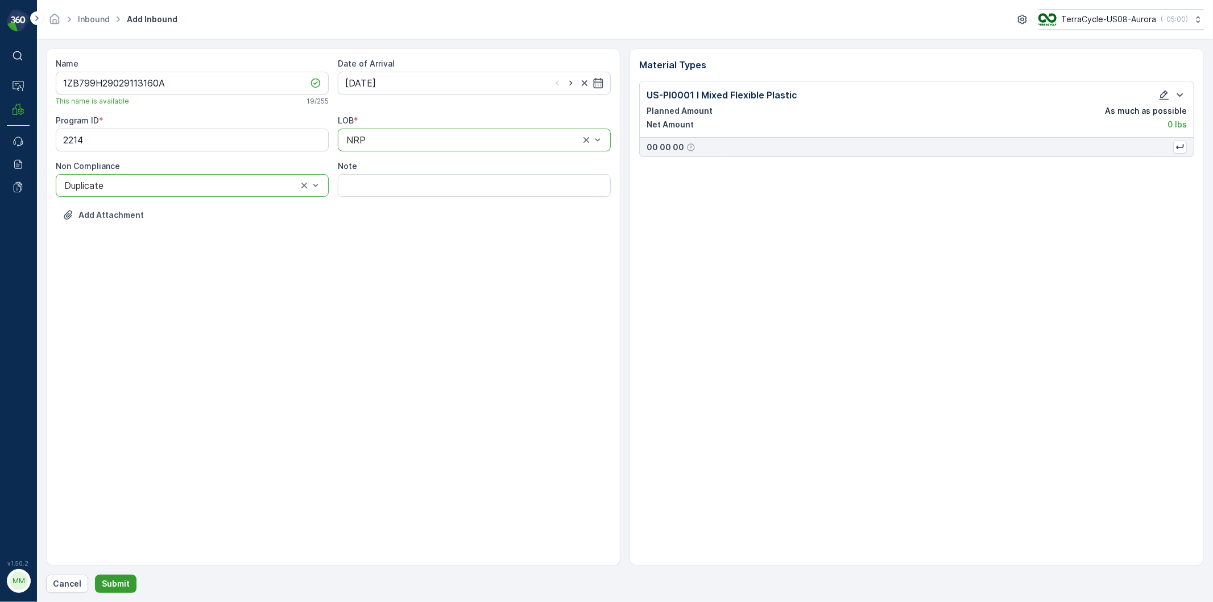
click at [111, 583] on p "Submit" at bounding box center [116, 583] width 28 height 11
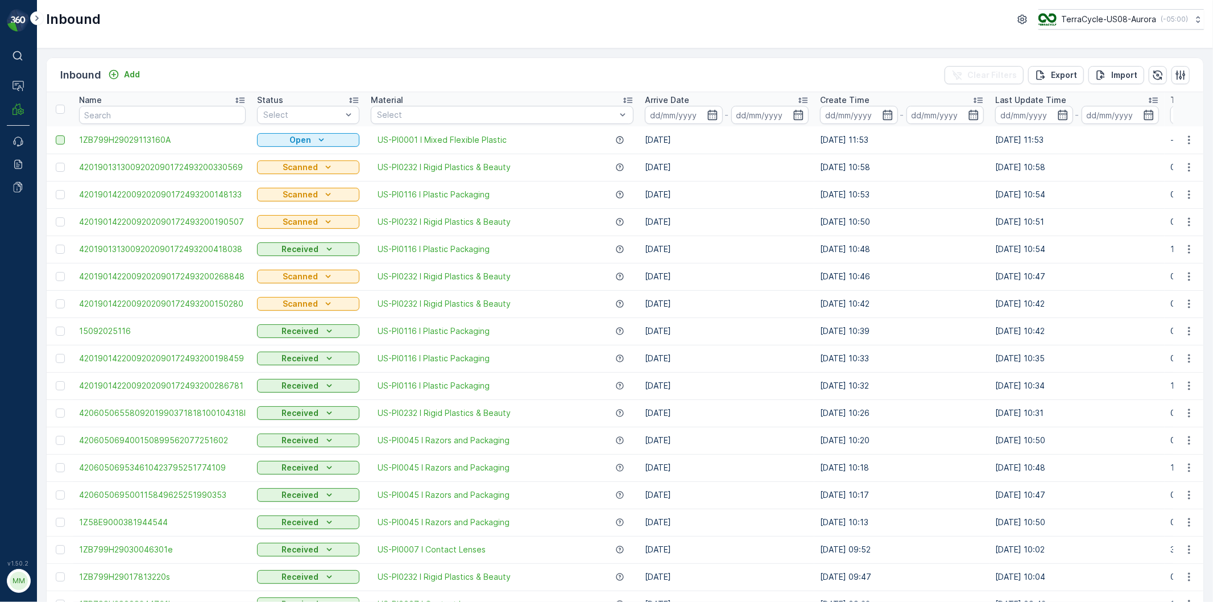
click at [57, 139] on div at bounding box center [60, 139] width 9 height 9
click at [56, 135] on input "checkbox" at bounding box center [56, 135] width 0 height 0
click at [1093, 74] on p "Print QR" at bounding box center [1082, 74] width 34 height 11
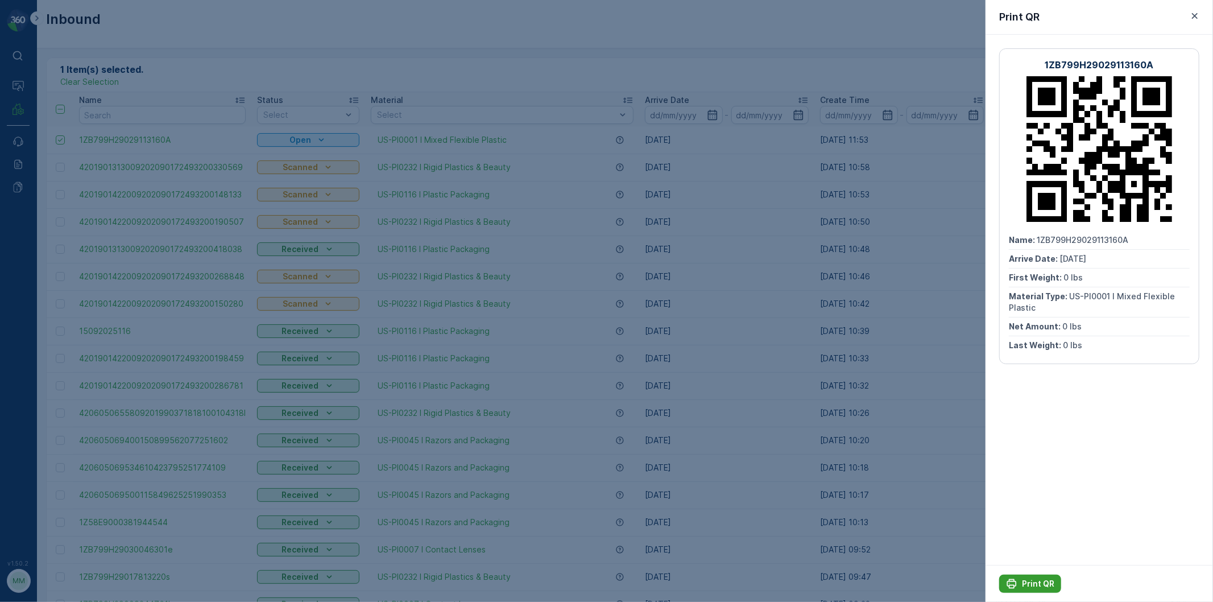
click at [1032, 578] on p "Print QR" at bounding box center [1038, 583] width 32 height 11
click at [1197, 14] on icon "button" at bounding box center [1194, 15] width 11 height 11
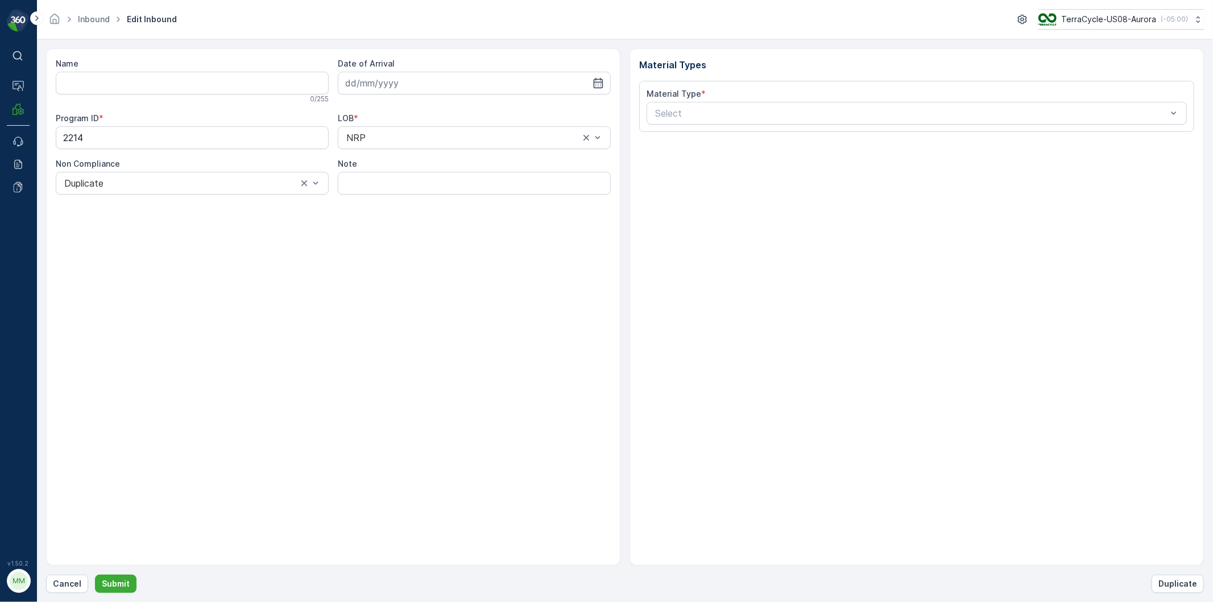
type input "1ZB799H29029113160A"
type input "[DATE]"
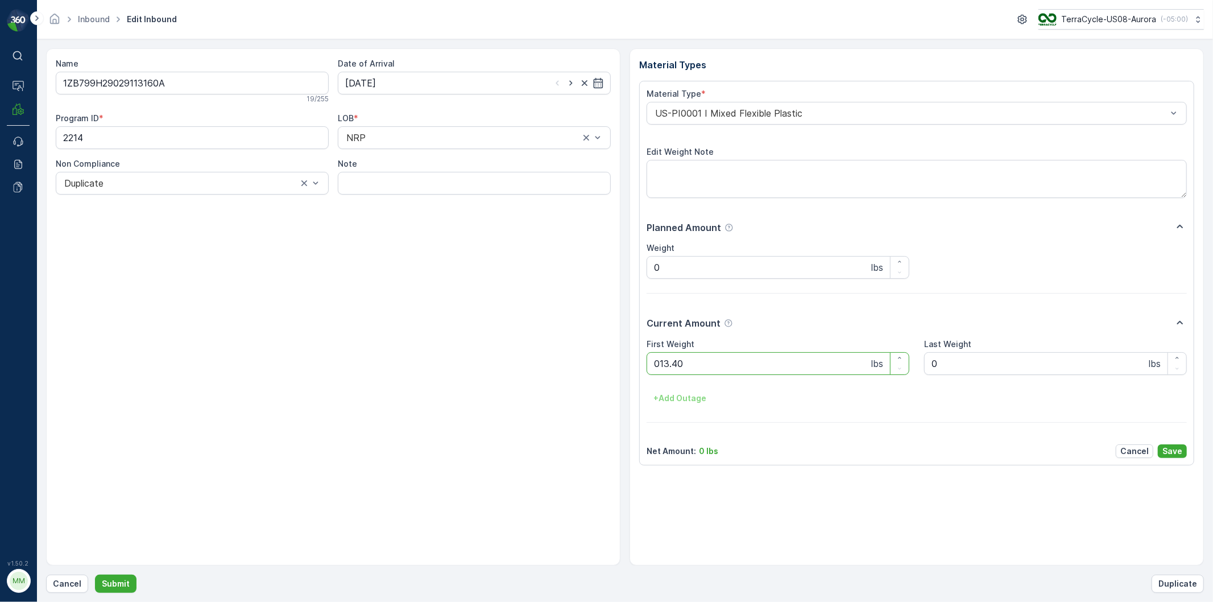
click at [95, 574] on button "Submit" at bounding box center [116, 583] width 42 height 18
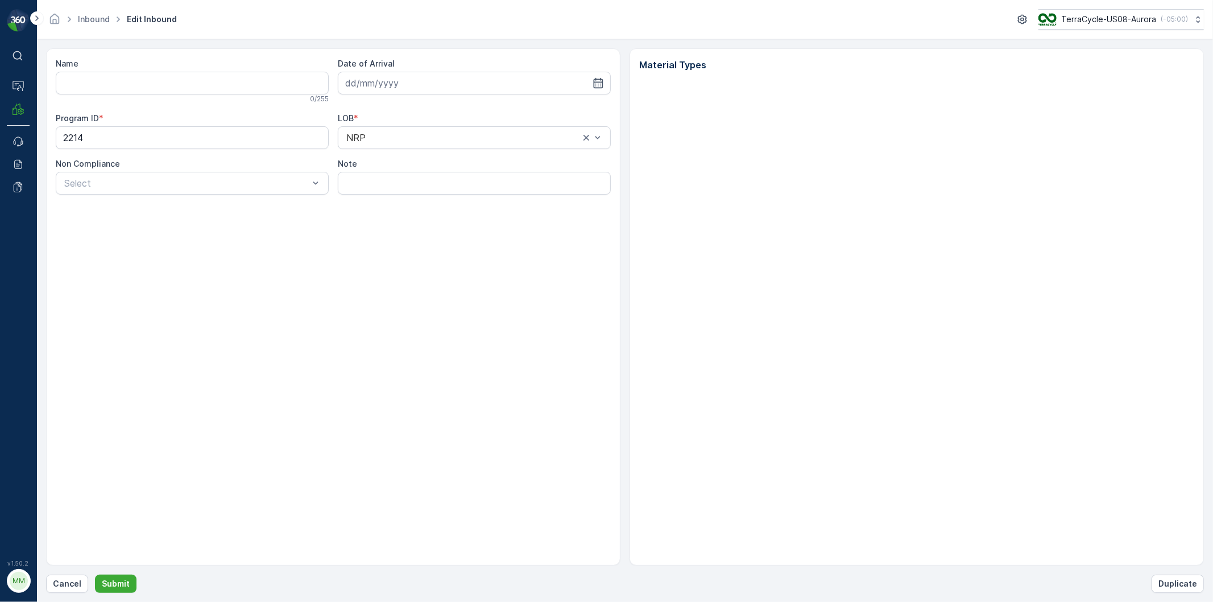
type input "1ZB799H29023065778"
type input "[DATE]"
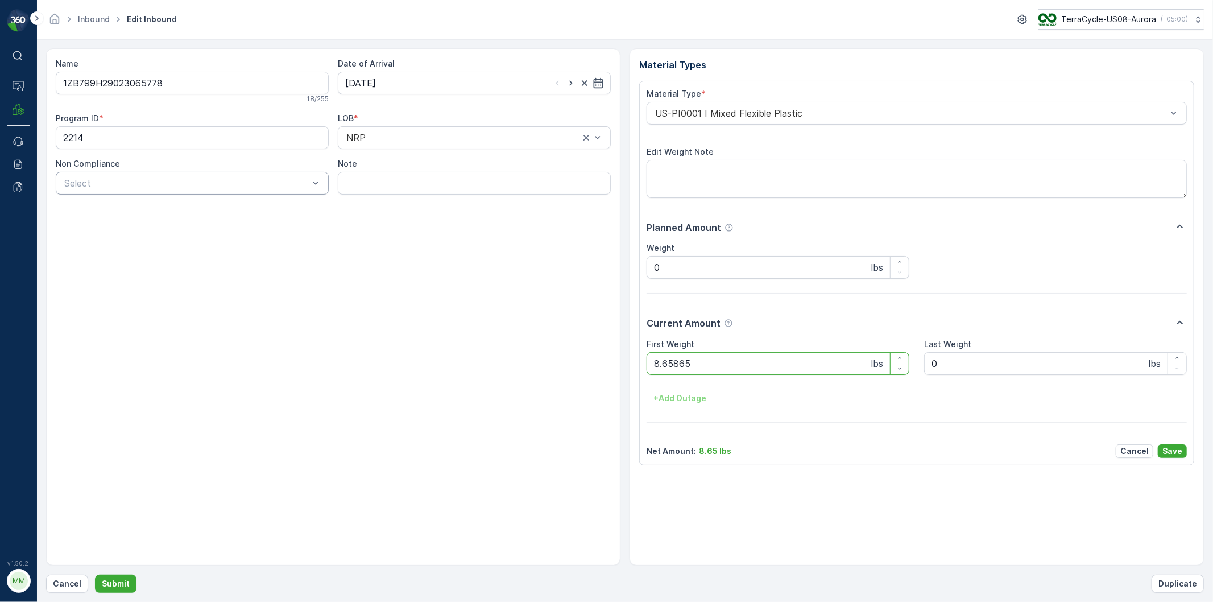
click at [95, 574] on button "Submit" at bounding box center [116, 583] width 42 height 18
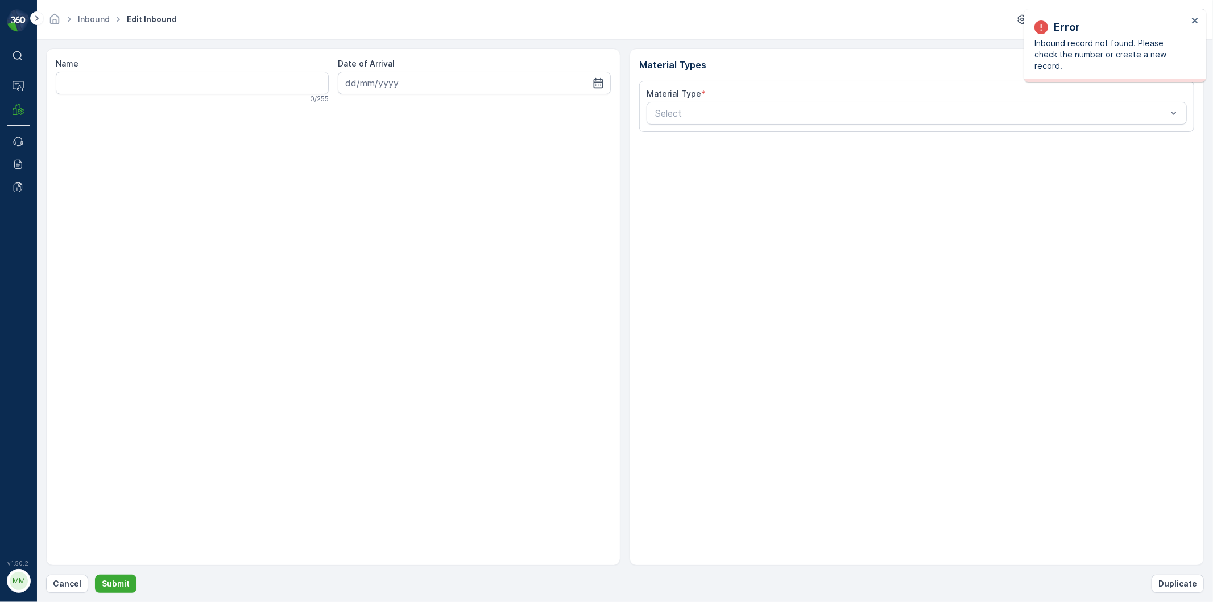
click at [1189, 18] on div "Error Inbound record not found. Please check the number or create a new record." at bounding box center [1111, 45] width 160 height 59
click at [1195, 19] on icon "close" at bounding box center [1195, 20] width 8 height 9
click at [1191, 20] on icon "close" at bounding box center [1195, 20] width 8 height 9
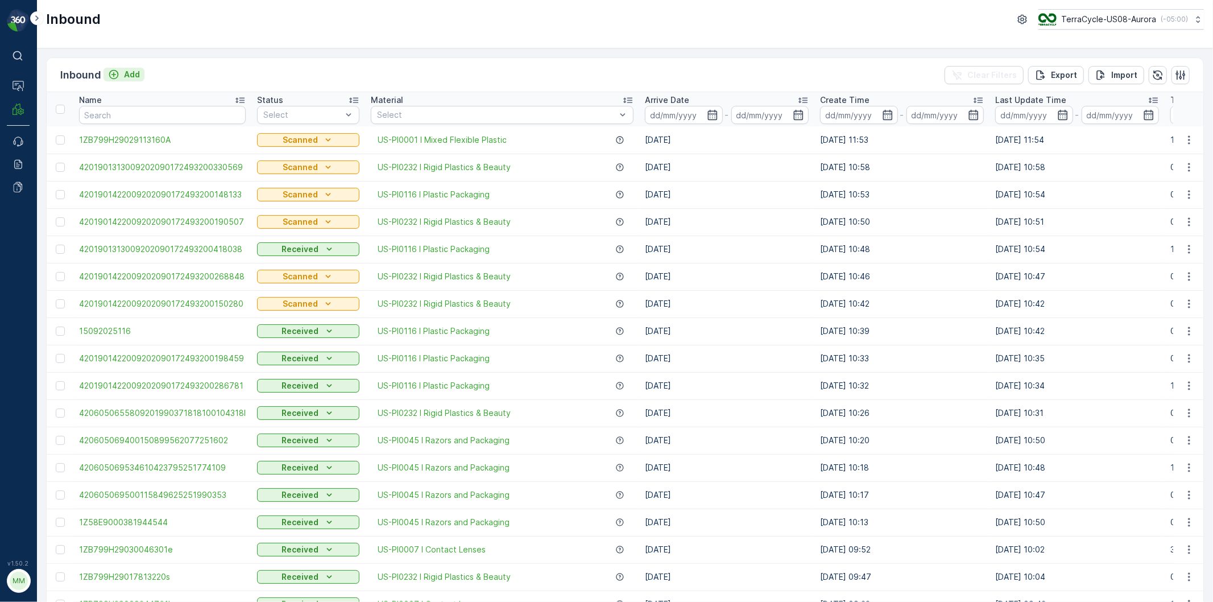
click at [122, 71] on div "Add" at bounding box center [124, 74] width 32 height 11
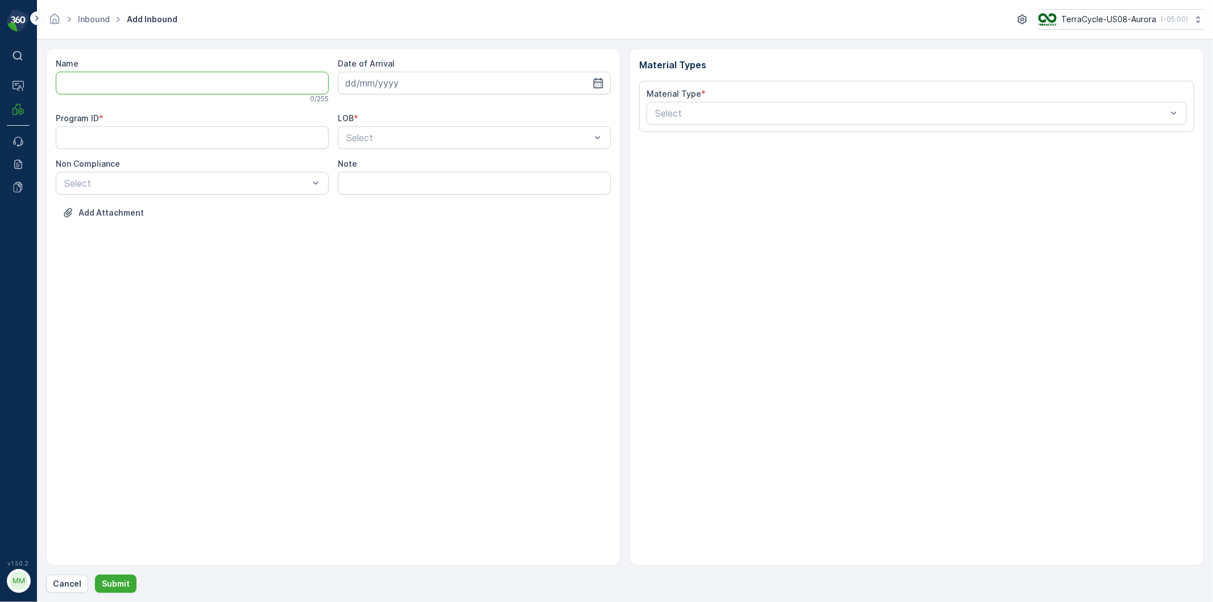
click at [254, 91] on input "Name" at bounding box center [192, 83] width 273 height 23
type input "1ZGG97720336077519"
click at [95, 574] on button "Submit" at bounding box center [116, 583] width 42 height 18
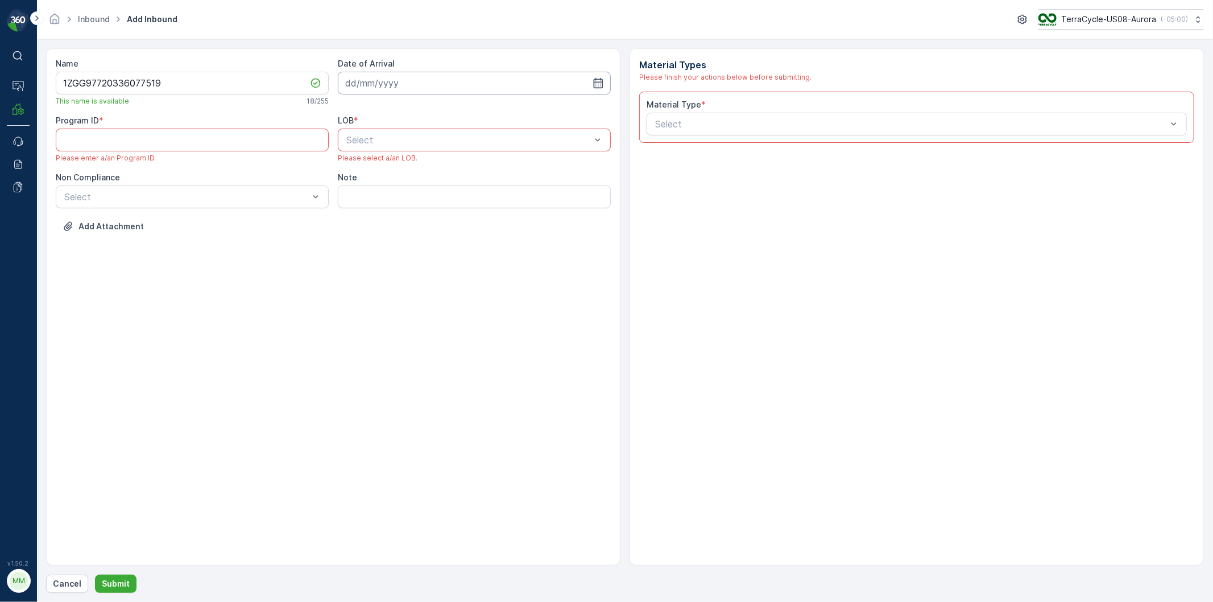
click at [416, 85] on input at bounding box center [474, 83] width 273 height 23
click at [381, 202] on div "15" at bounding box center [378, 201] width 18 height 18
type input "[DATE]"
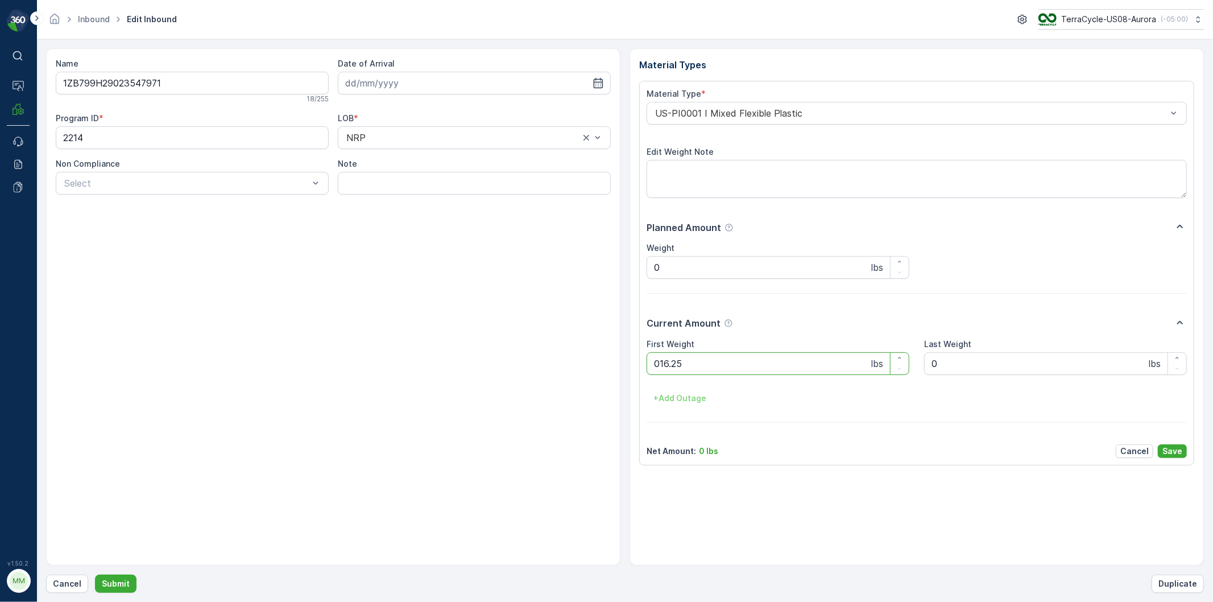
click at [95, 574] on button "Submit" at bounding box center [116, 583] width 42 height 18
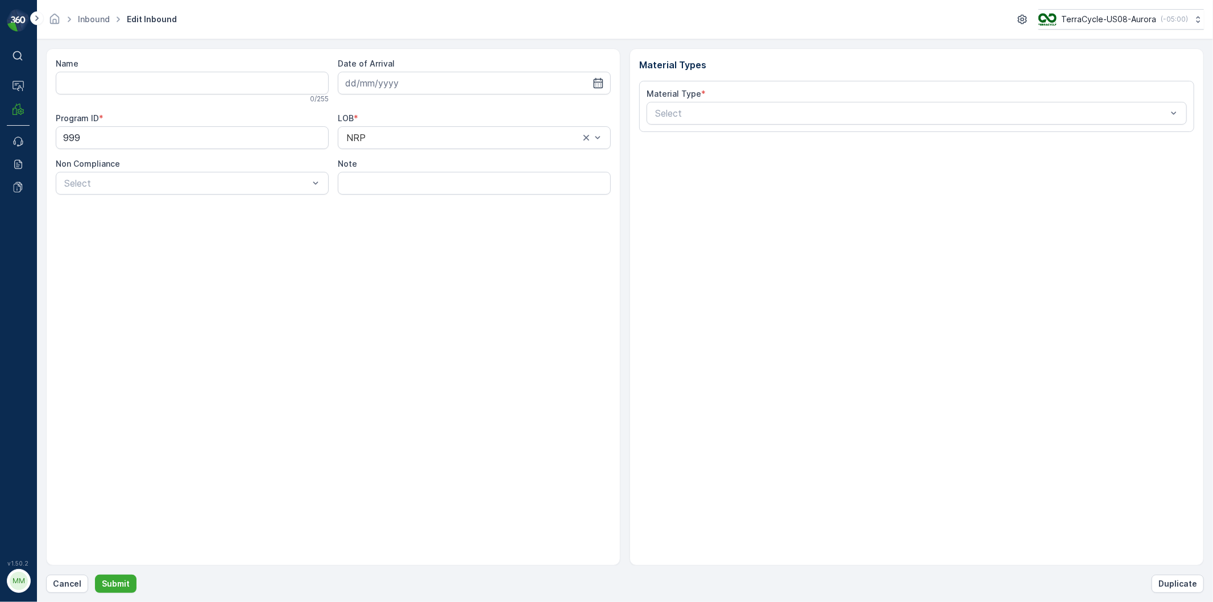
type input "1ZB799H29030912197"
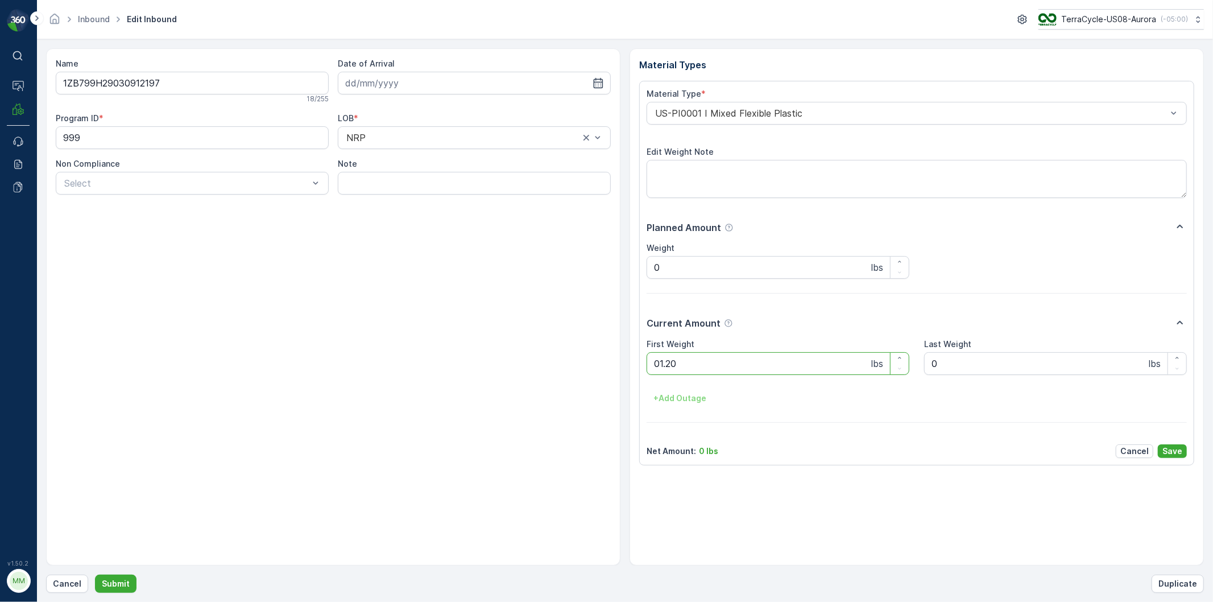
click at [95, 574] on button "Submit" at bounding box center [116, 583] width 42 height 18
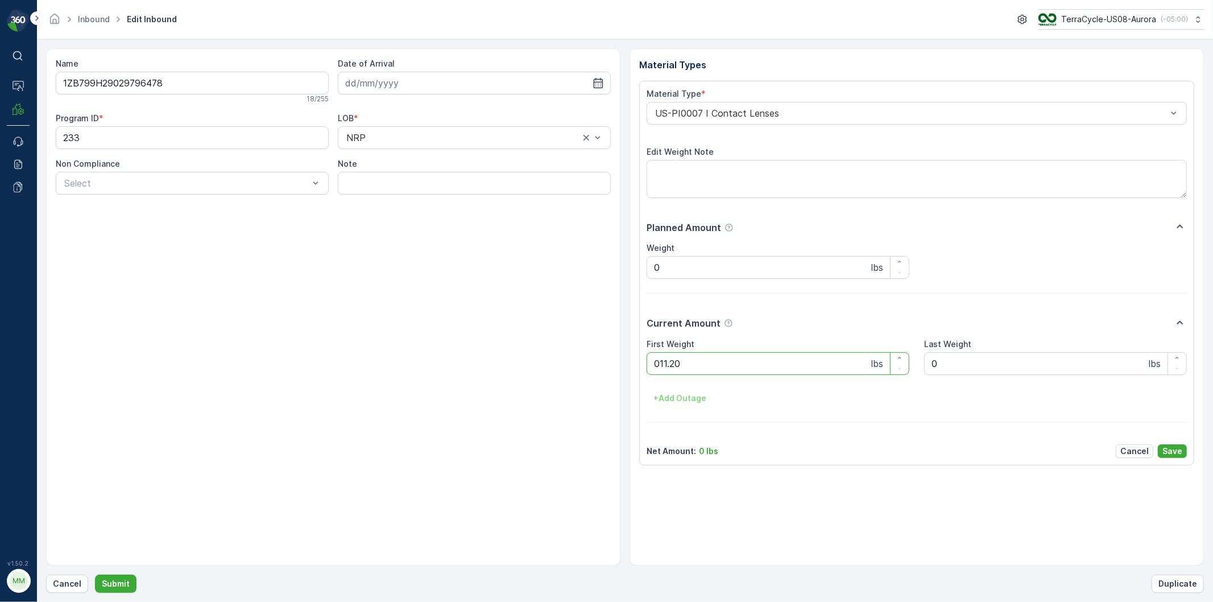
click at [95, 574] on button "Submit" at bounding box center [116, 583] width 42 height 18
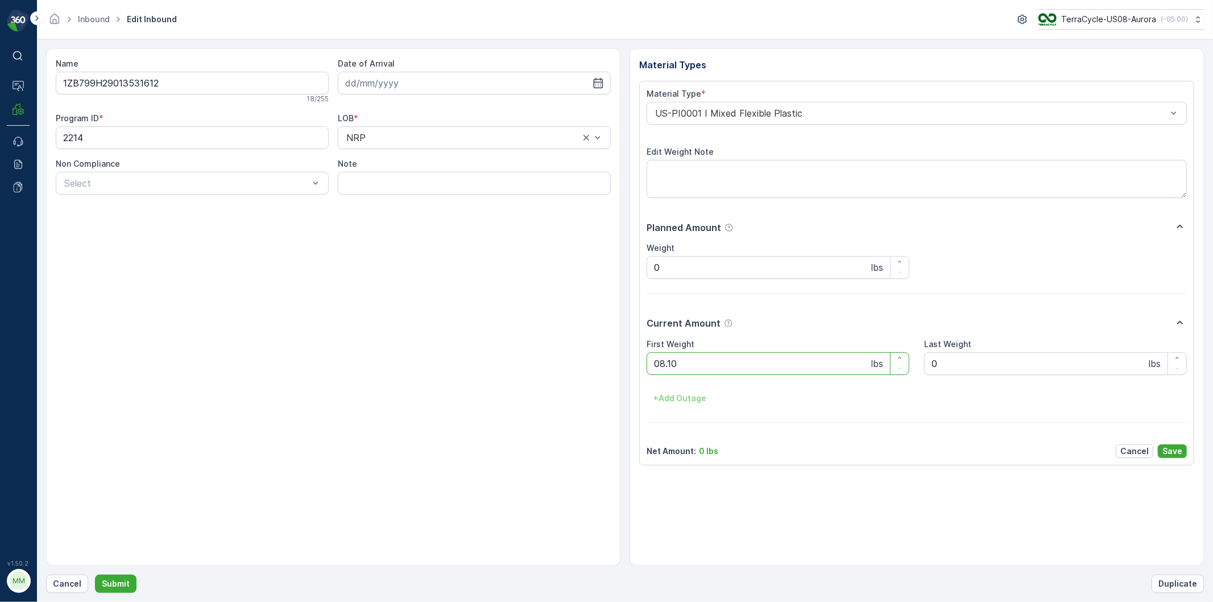
click at [95, 574] on button "Submit" at bounding box center [116, 583] width 42 height 18
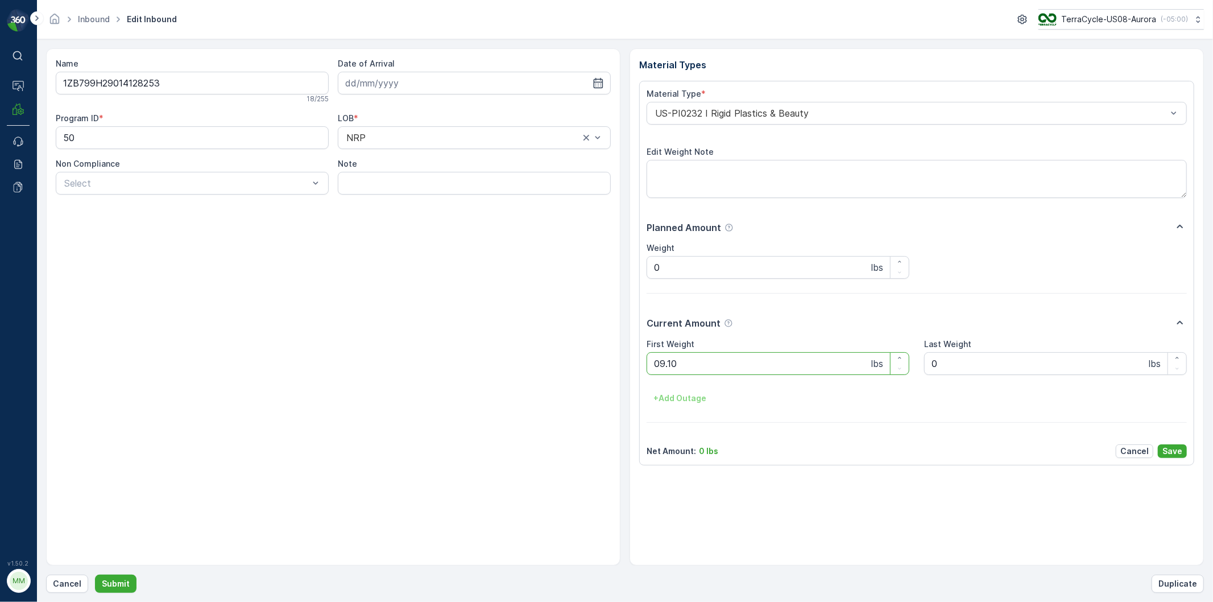
click at [95, 574] on button "Submit" at bounding box center [116, 583] width 42 height 18
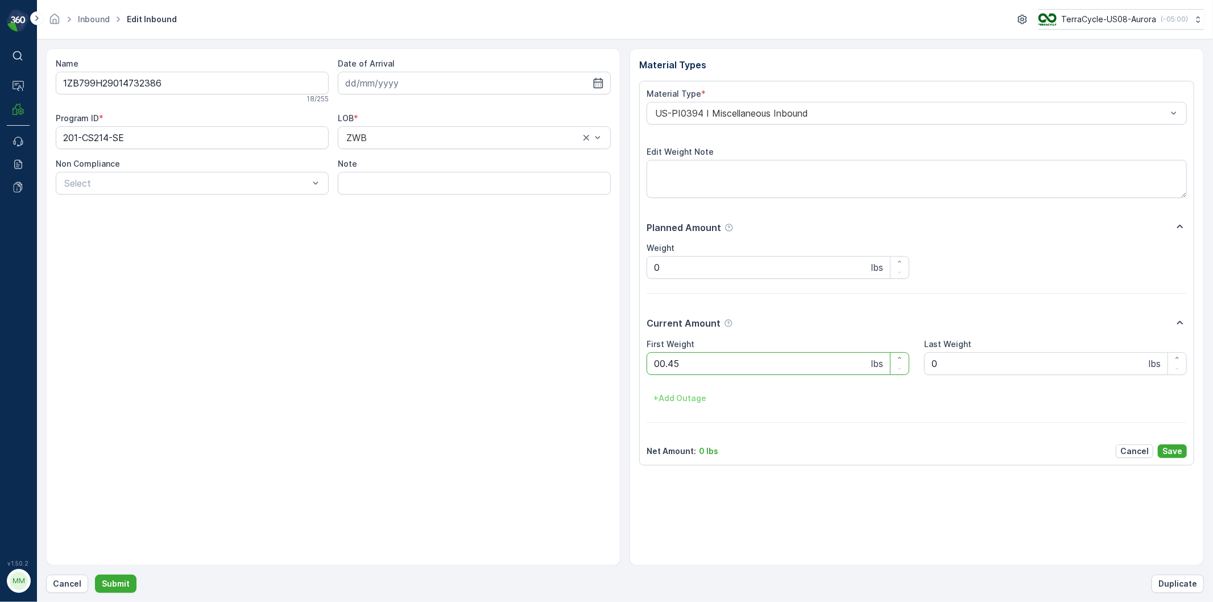
click at [95, 574] on button "Submit" at bounding box center [116, 583] width 42 height 18
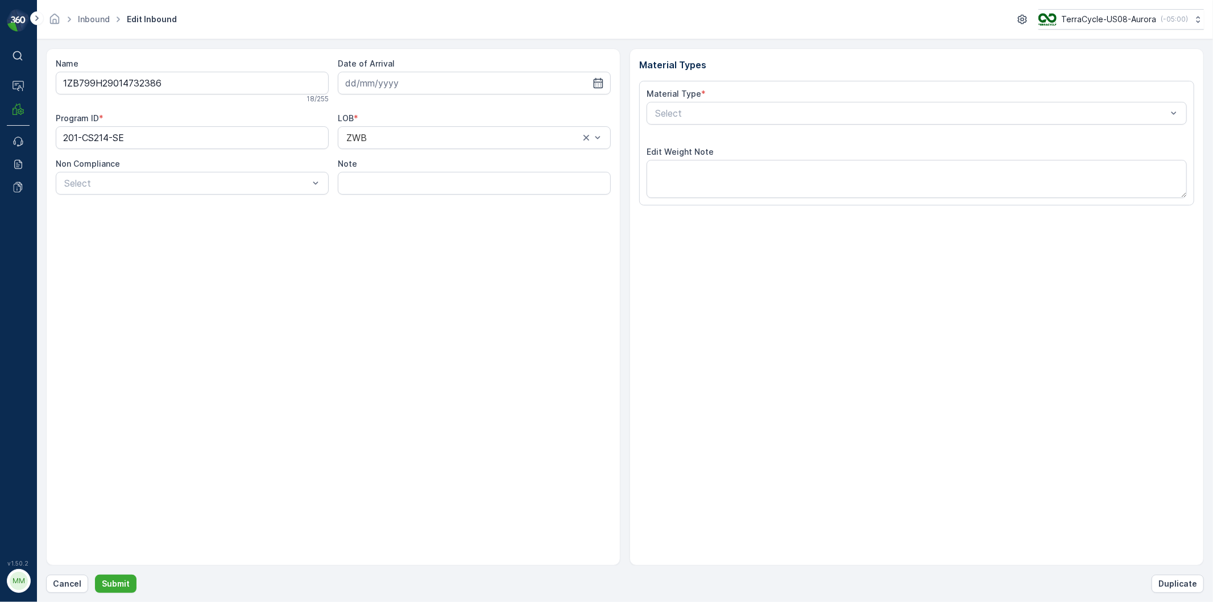
type input "[DATE]"
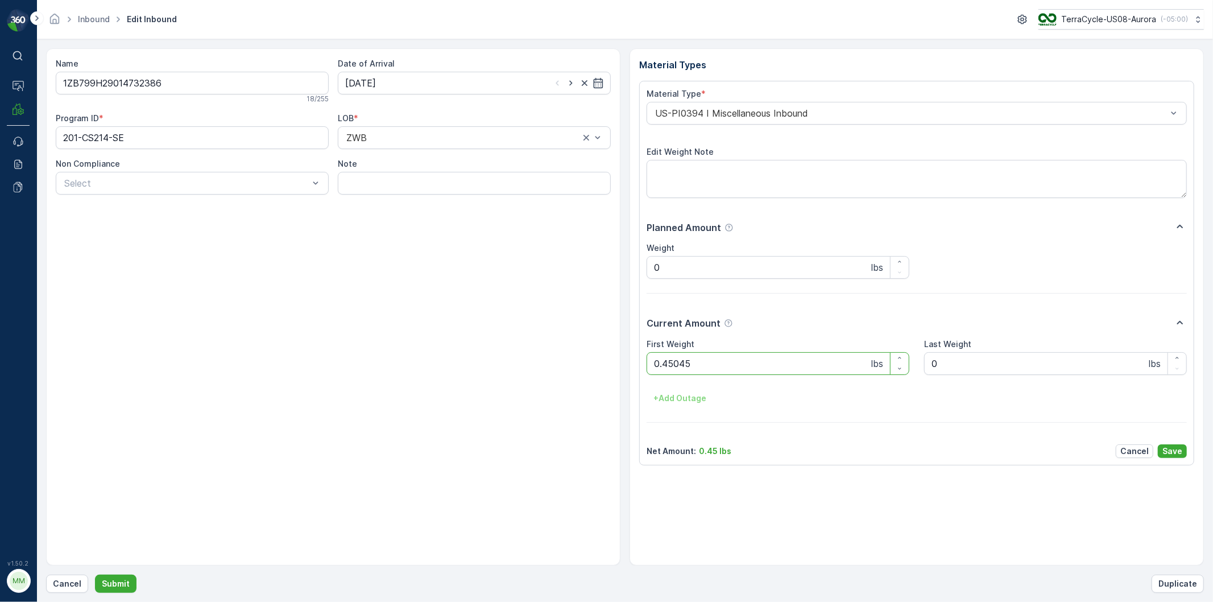
click at [95, 574] on button "Submit" at bounding box center [116, 583] width 42 height 18
click at [259, 82] on input "4201901313009202090172493200330569" at bounding box center [192, 83] width 273 height 23
click at [260, 82] on input "4201901313009202090172493200330569" at bounding box center [192, 83] width 273 height 23
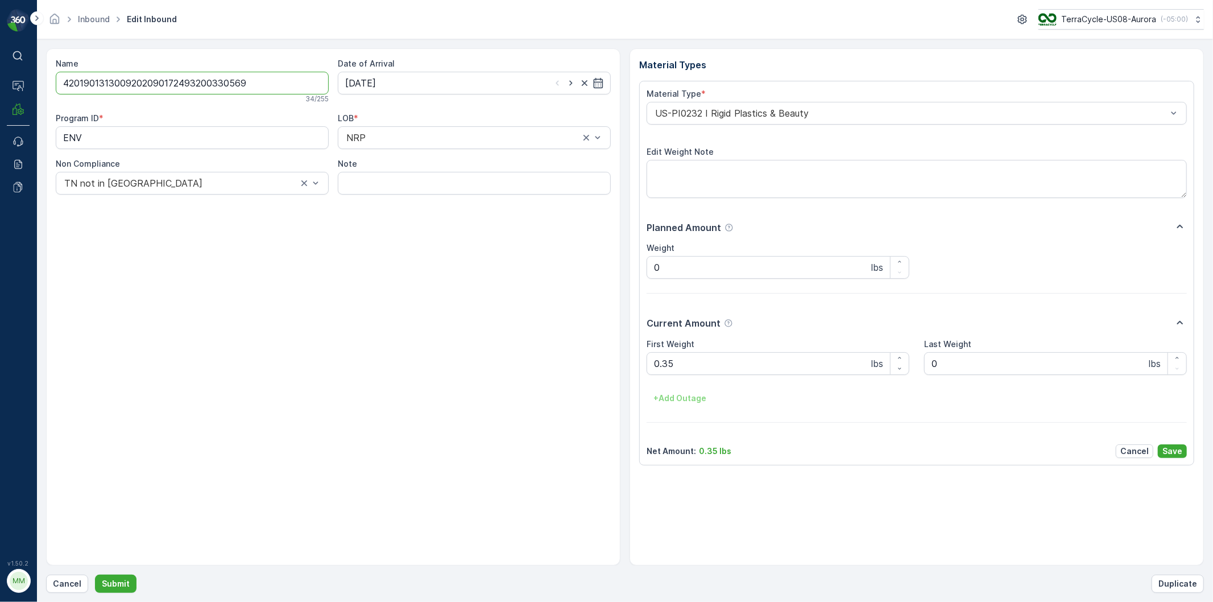
click at [250, 84] on input "4201901313009202090172493200330569" at bounding box center [192, 83] width 273 height 23
click at [249, 84] on input "4201901313009202090172493200330569" at bounding box center [192, 83] width 273 height 23
click at [254, 85] on input "4201901313009202090172493200330569" at bounding box center [192, 83] width 273 height 23
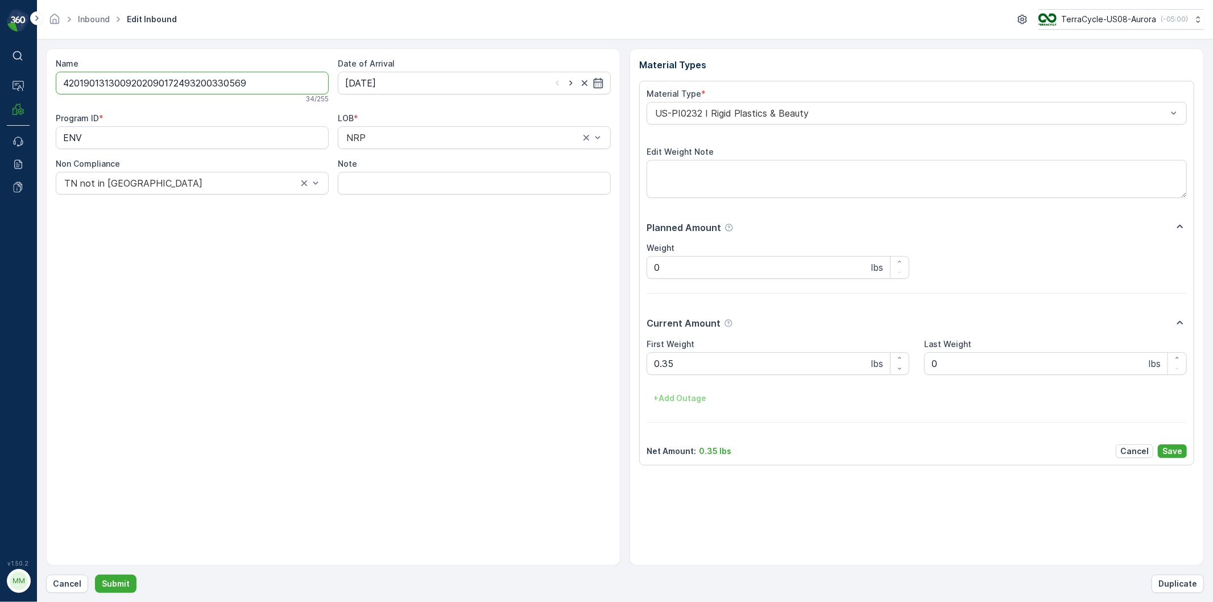
click at [254, 85] on input "4201901313009202090172493200330569" at bounding box center [192, 83] width 273 height 23
click at [252, 85] on input "4201901313009202090172493200330569" at bounding box center [192, 83] width 273 height 23
click at [253, 82] on input "4201901313009202090172493200330569" at bounding box center [192, 83] width 273 height 23
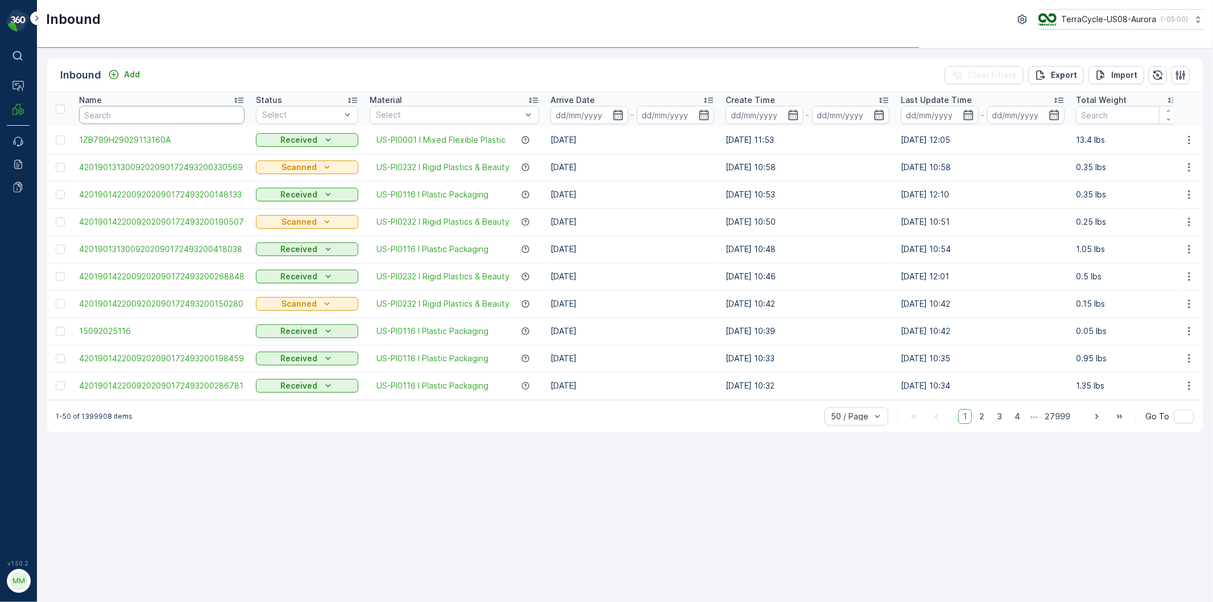
click at [202, 115] on input "text" at bounding box center [161, 115] width 165 height 18
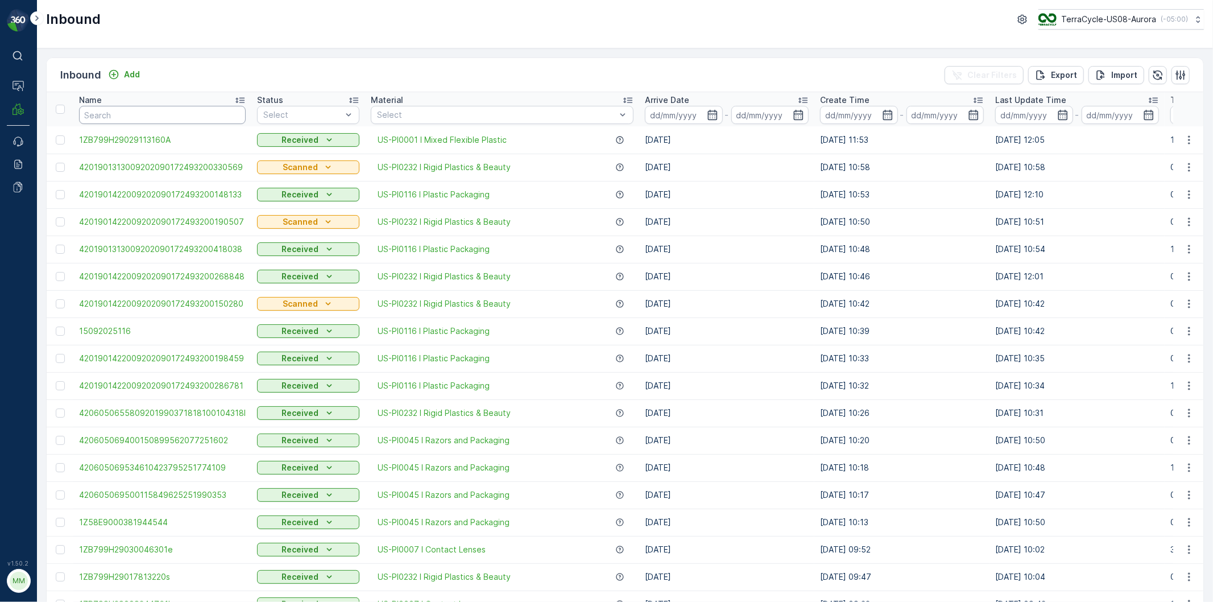
click at [177, 117] on input "text" at bounding box center [162, 115] width 167 height 18
click at [179, 118] on input "text" at bounding box center [162, 115] width 167 height 18
paste input "4201901313009202090172493200330569"
type input "4201901313009202090172493200330569"
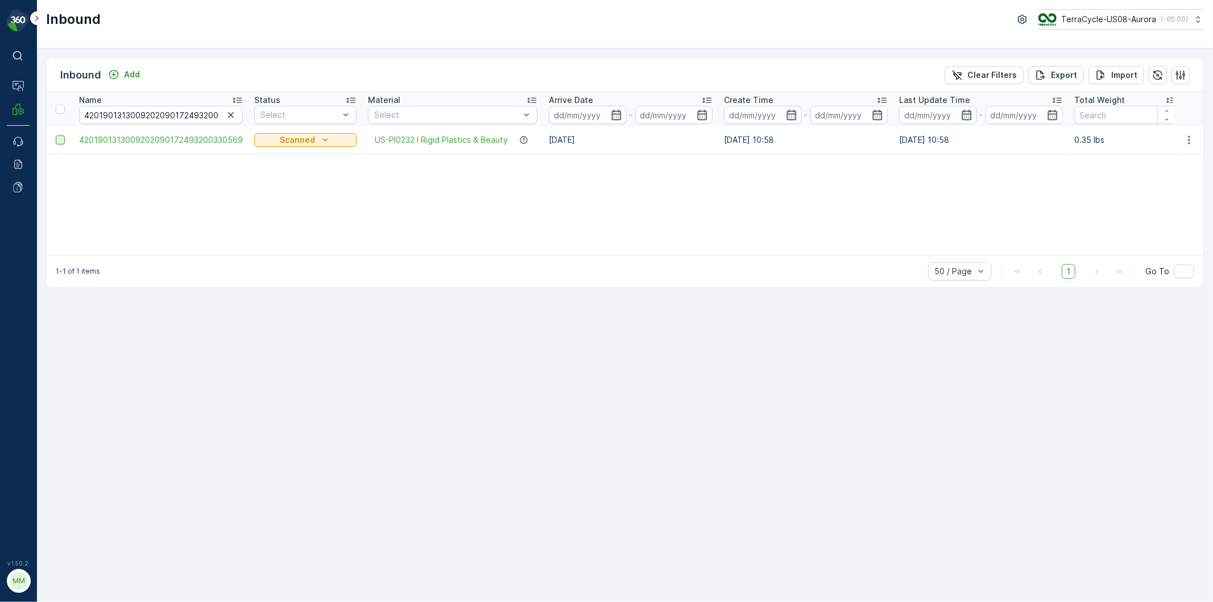
click at [64, 141] on div at bounding box center [60, 139] width 9 height 9
click at [56, 135] on input "checkbox" at bounding box center [56, 135] width 0 height 0
click at [1099, 72] on p "Print QR" at bounding box center [1082, 74] width 34 height 11
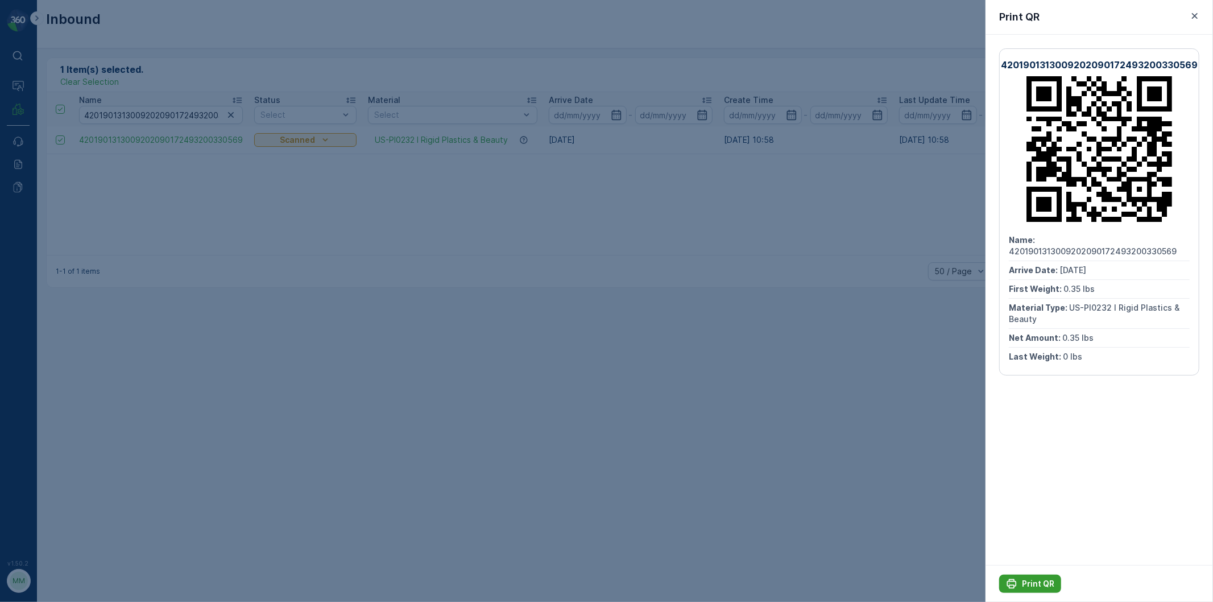
click at [1028, 580] on p "Print QR" at bounding box center [1038, 583] width 32 height 11
click at [1197, 16] on icon "button" at bounding box center [1194, 15] width 11 height 11
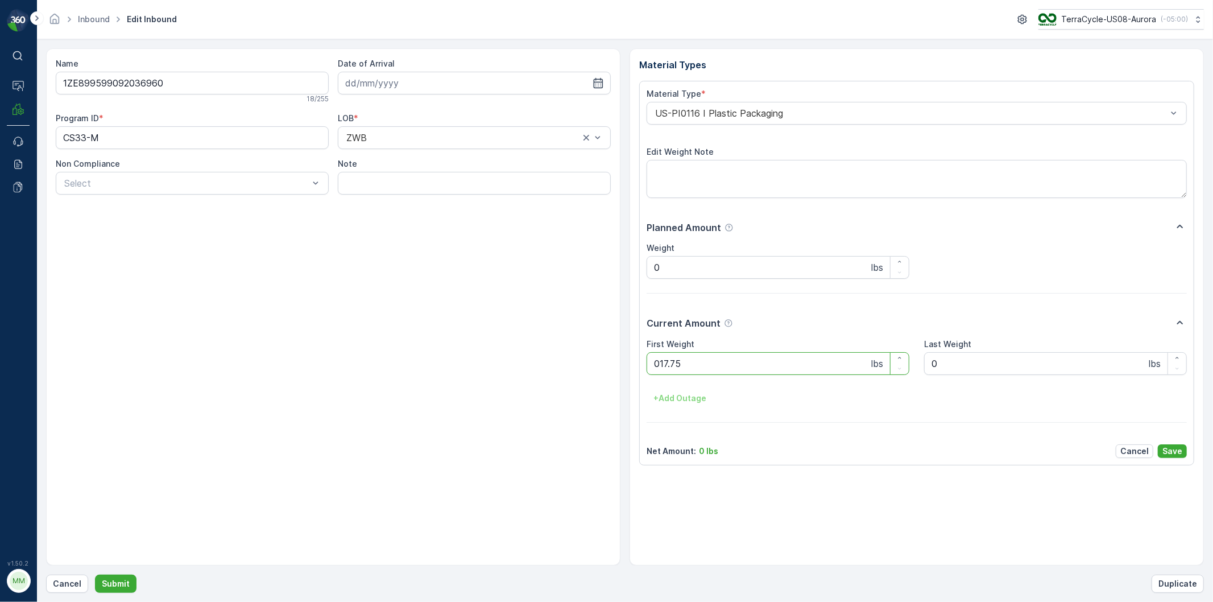
click at [95, 574] on button "Submit" at bounding box center [116, 583] width 42 height 18
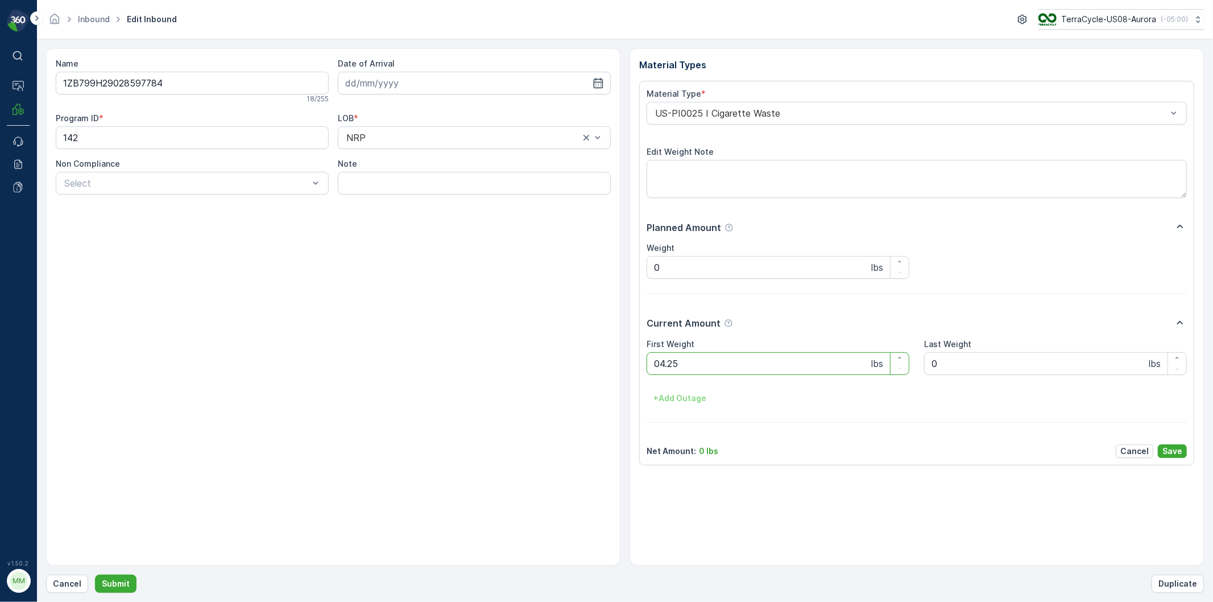
click at [95, 574] on button "Submit" at bounding box center [116, 583] width 42 height 18
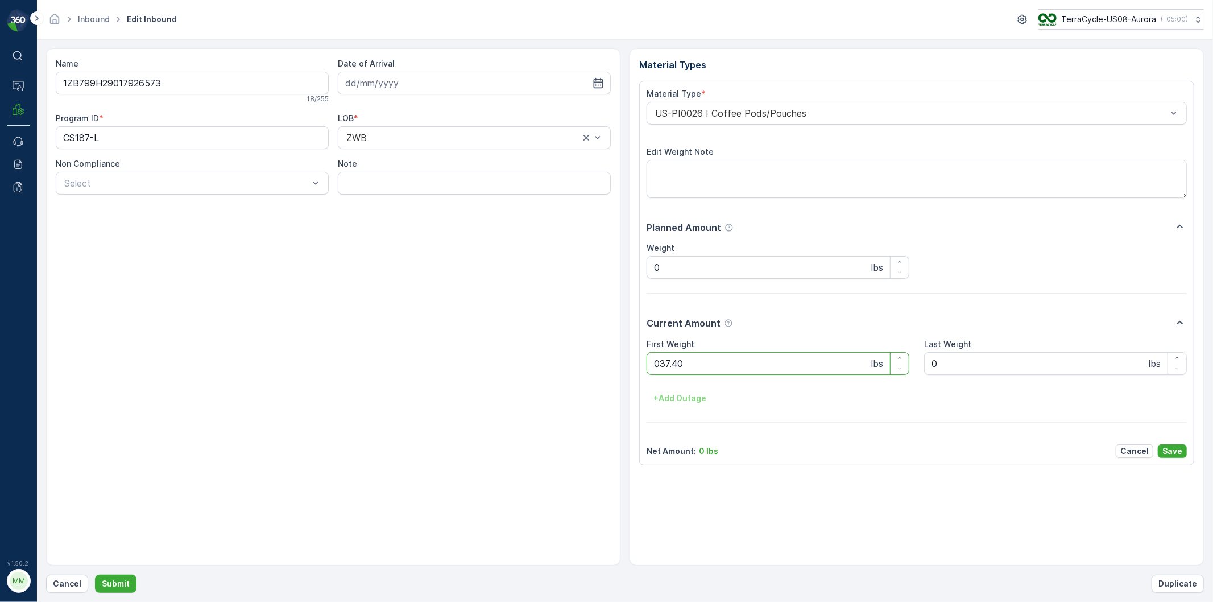
click at [95, 574] on button "Submit" at bounding box center [116, 583] width 42 height 18
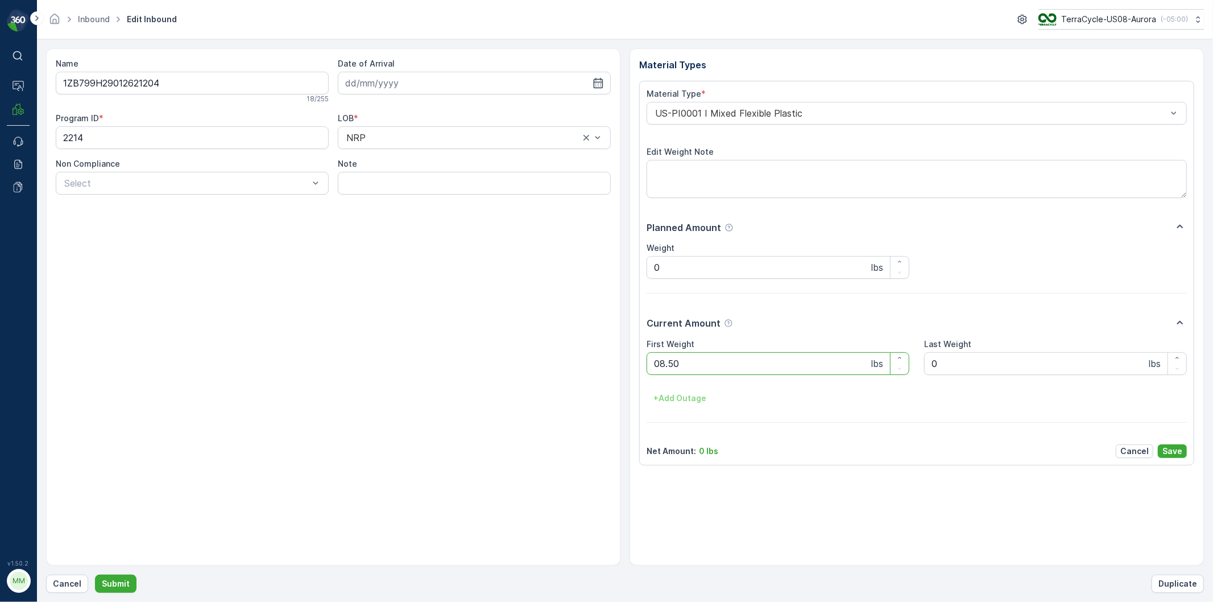
click at [95, 574] on button "Submit" at bounding box center [116, 583] width 42 height 18
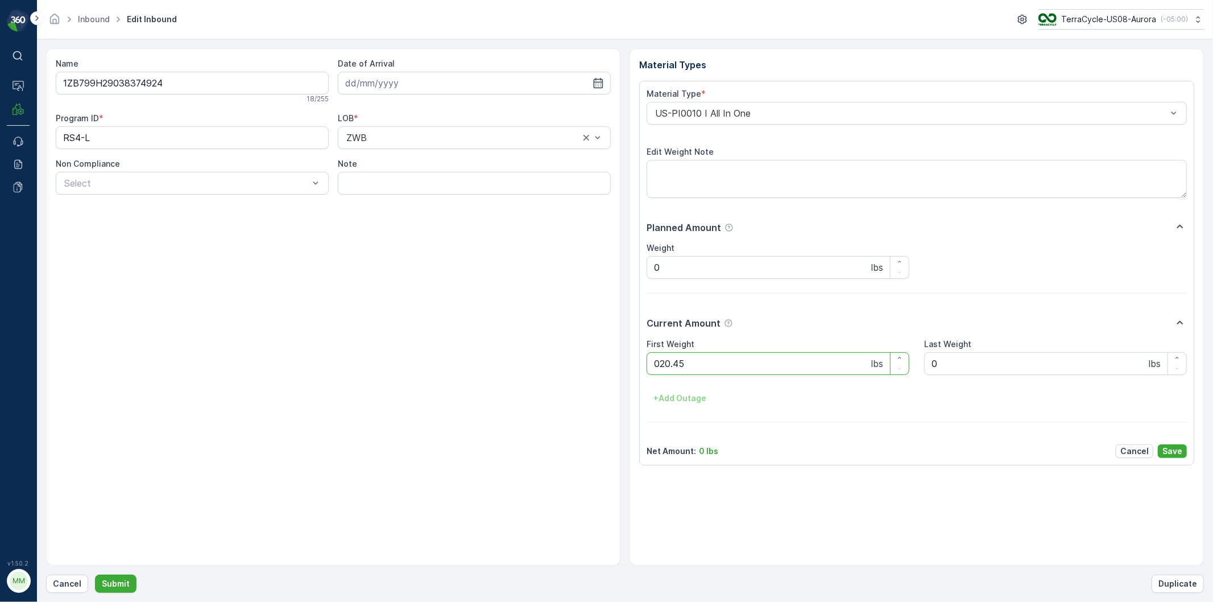
click at [95, 574] on button "Submit" at bounding box center [116, 583] width 42 height 18
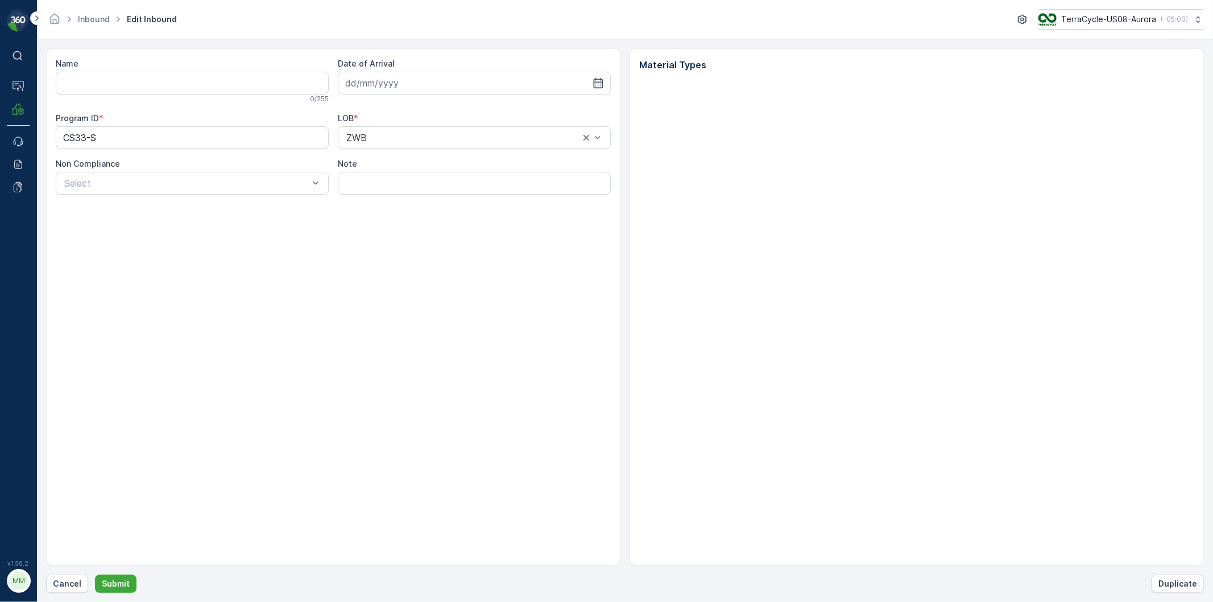
type input "1ZB799H29036047095"
type input "[DATE]"
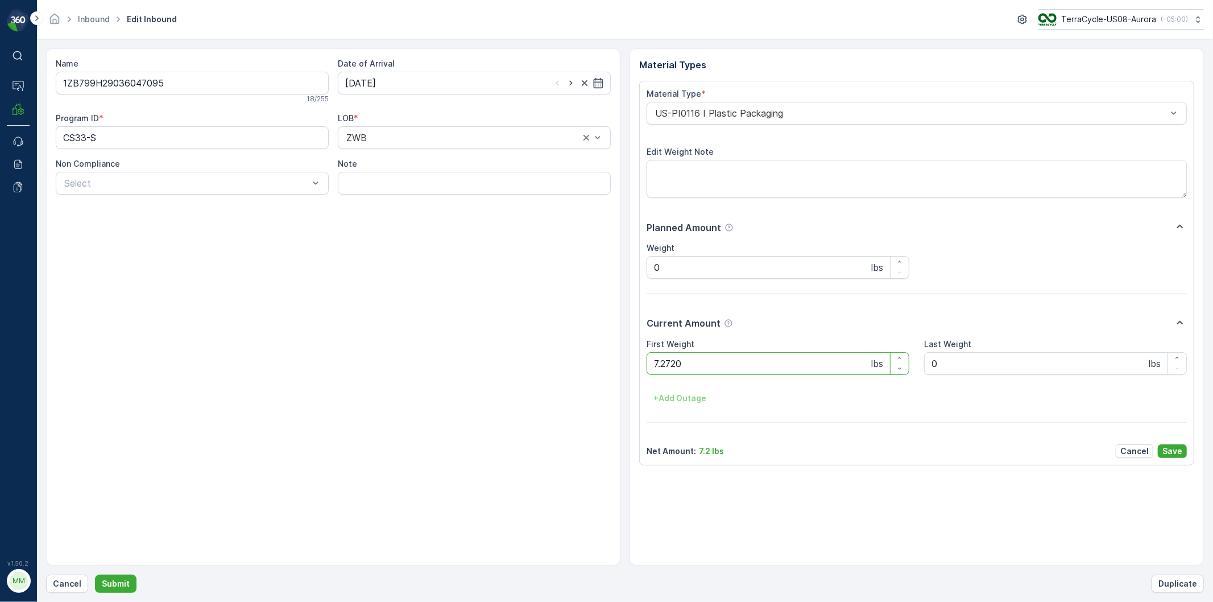
click at [95, 574] on button "Submit" at bounding box center [116, 583] width 42 height 18
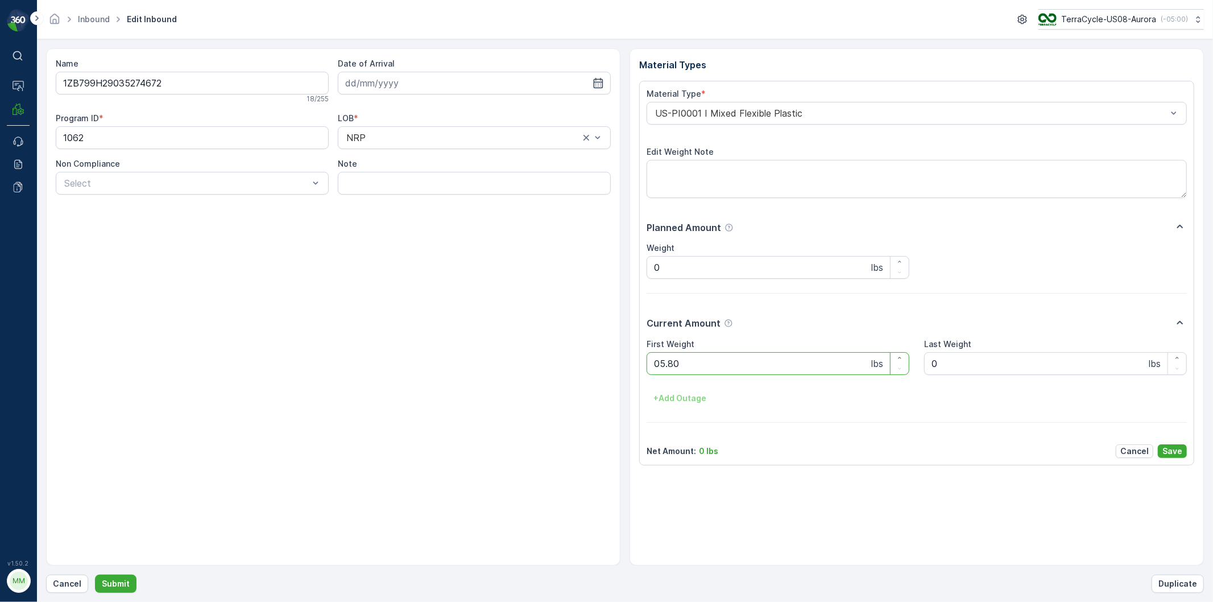
click at [95, 574] on button "Submit" at bounding box center [116, 583] width 42 height 18
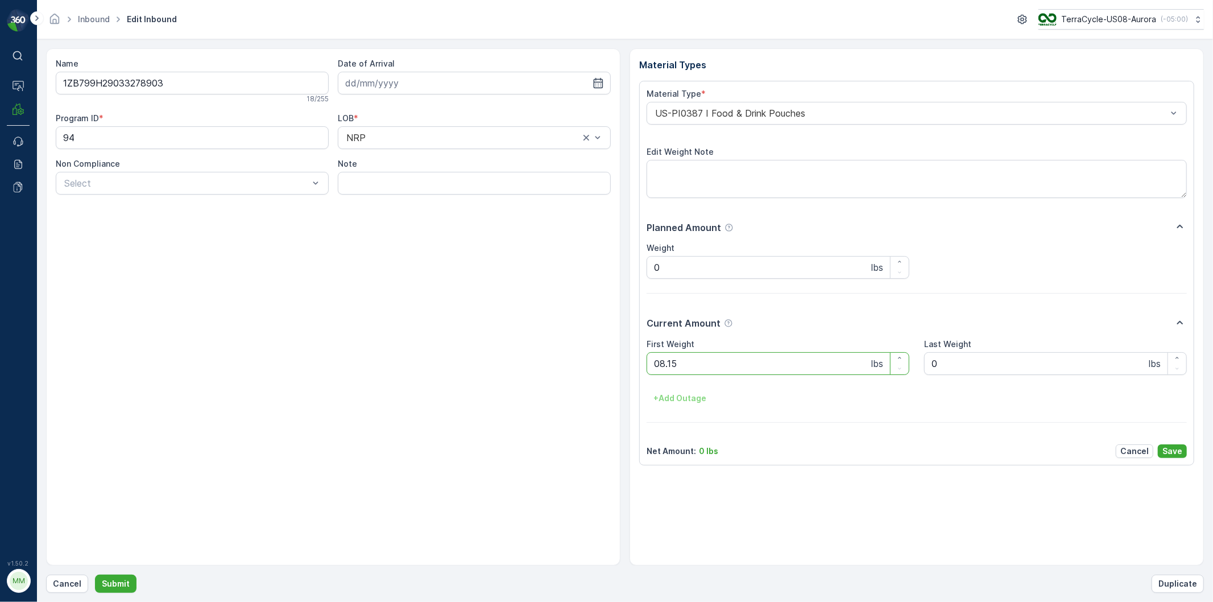
click at [95, 574] on button "Submit" at bounding box center [116, 583] width 42 height 18
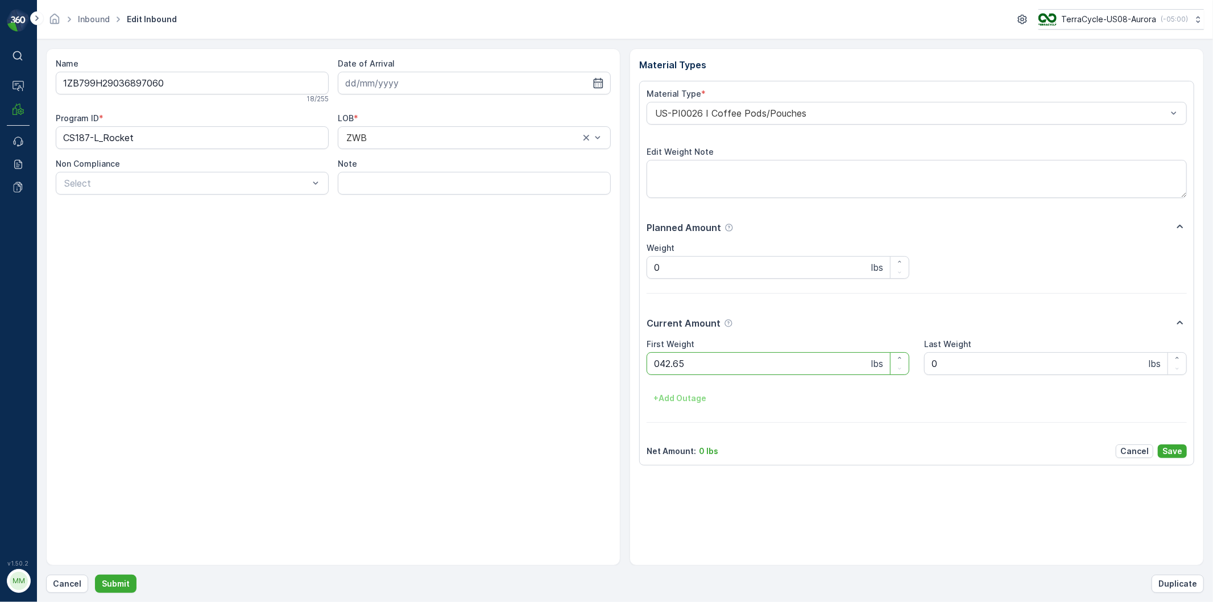
click at [95, 574] on button "Submit" at bounding box center [116, 583] width 42 height 18
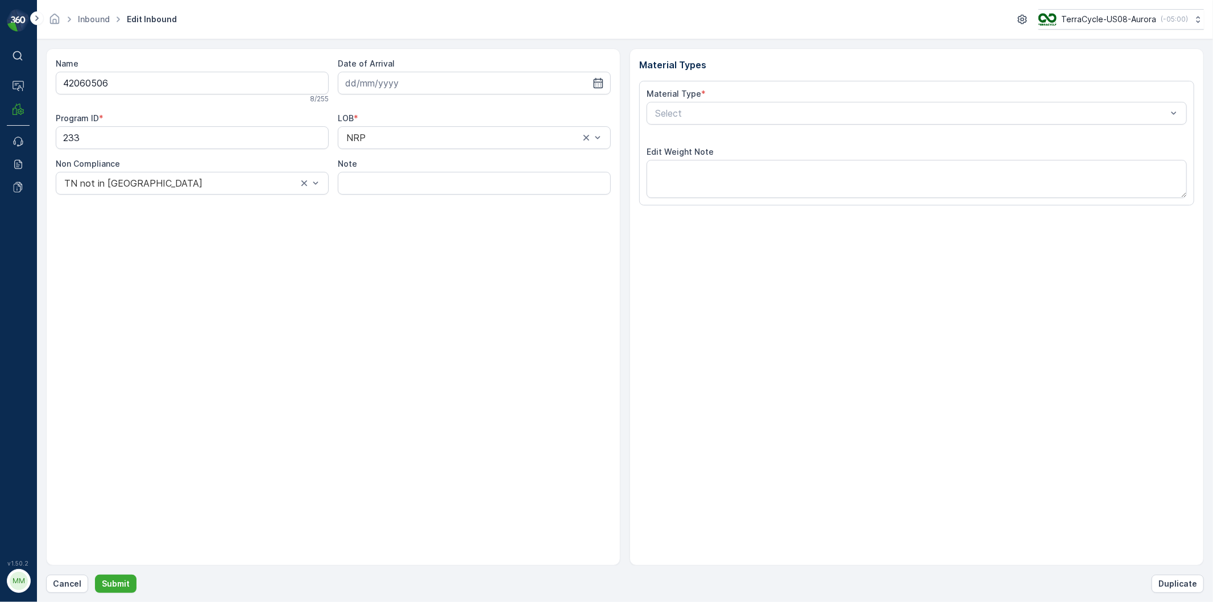
type input "[DATE]"
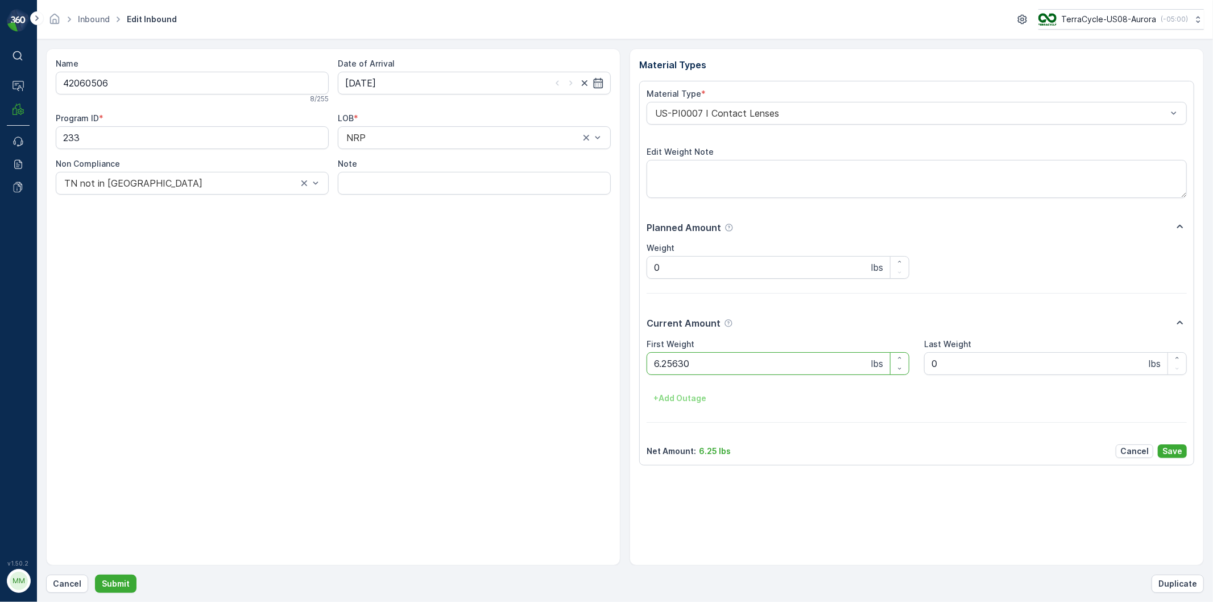
click at [95, 574] on button "Submit" at bounding box center [116, 583] width 42 height 18
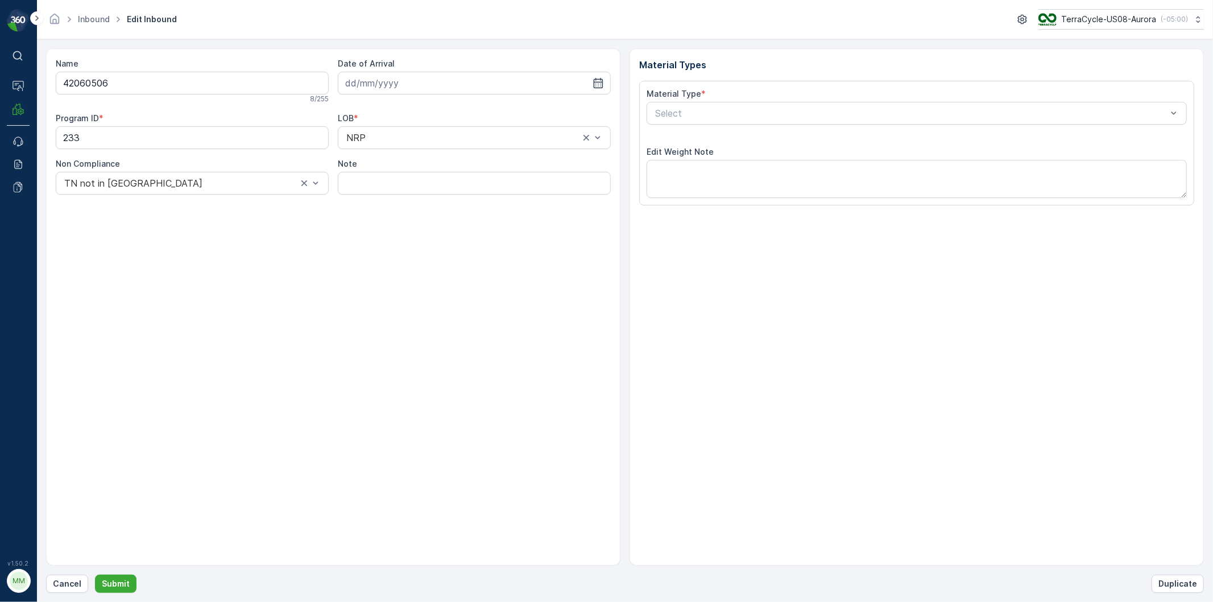
type input "[DATE]"
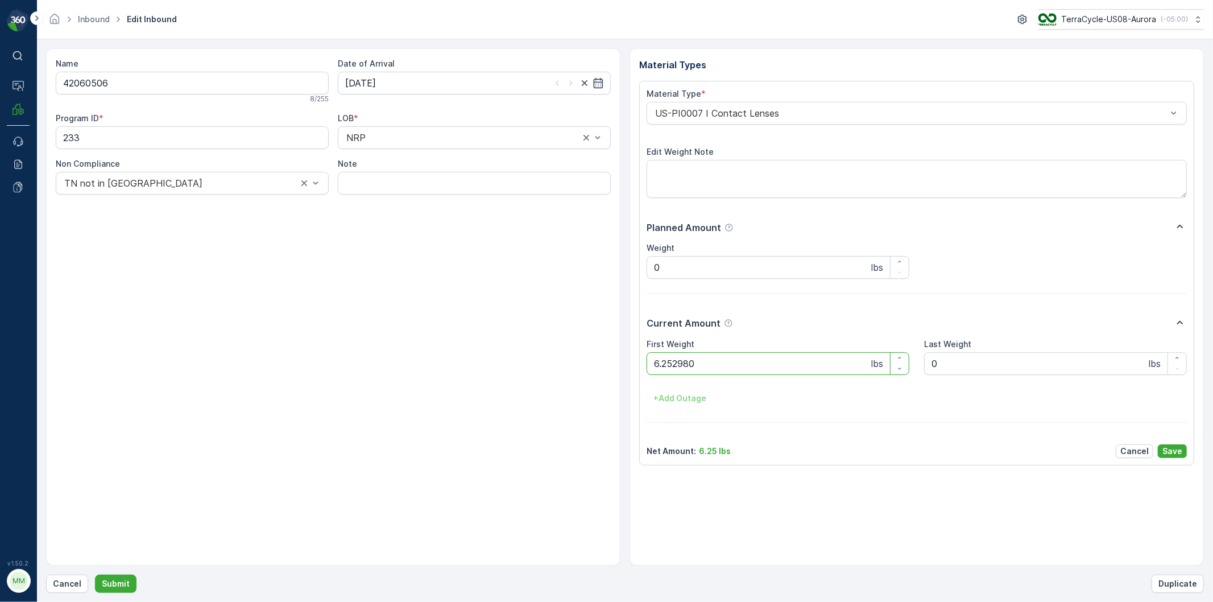
click at [95, 574] on button "Submit" at bounding box center [116, 583] width 42 height 18
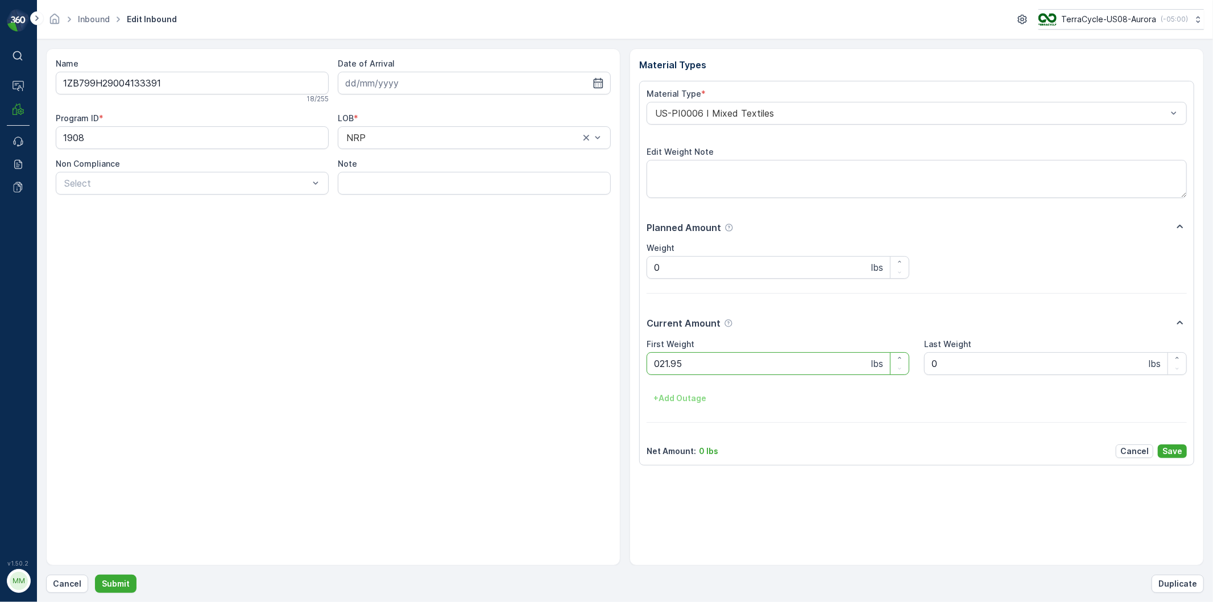
click at [95, 574] on button "Submit" at bounding box center [116, 583] width 42 height 18
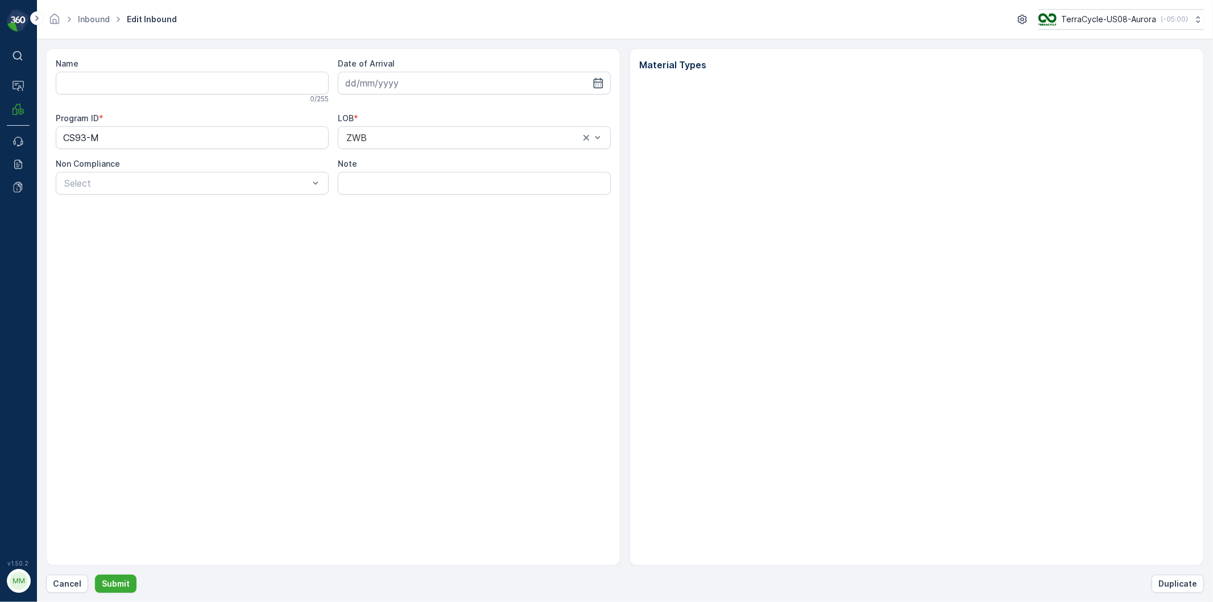
type input "1ZB799H29005004804"
type input "[DATE]"
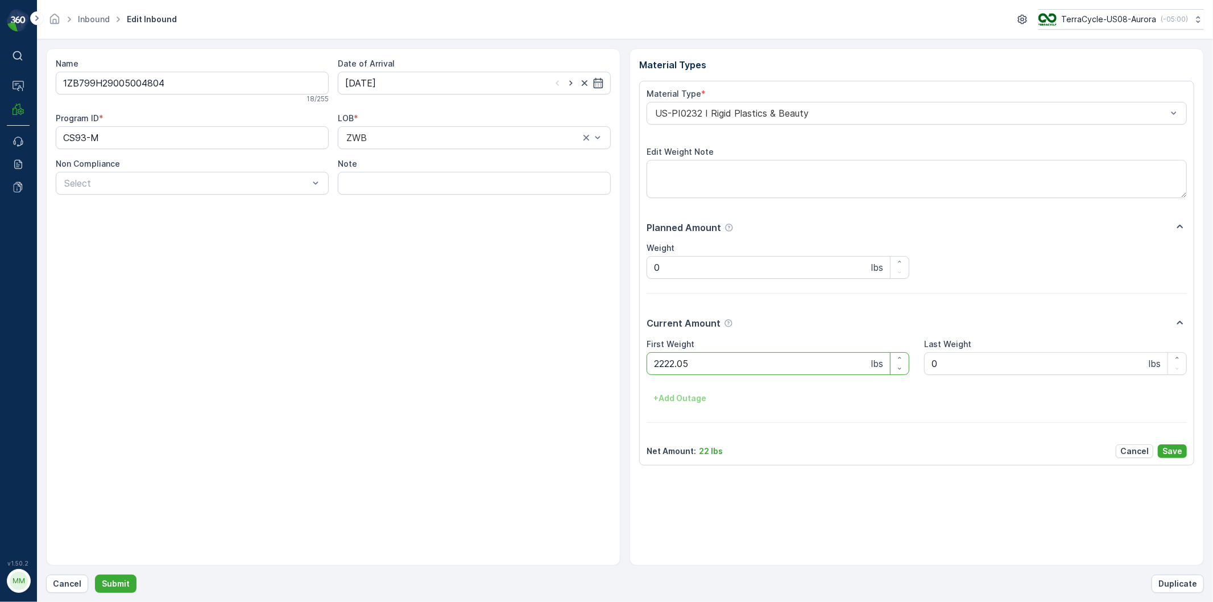
click at [95, 574] on button "Submit" at bounding box center [116, 583] width 42 height 18
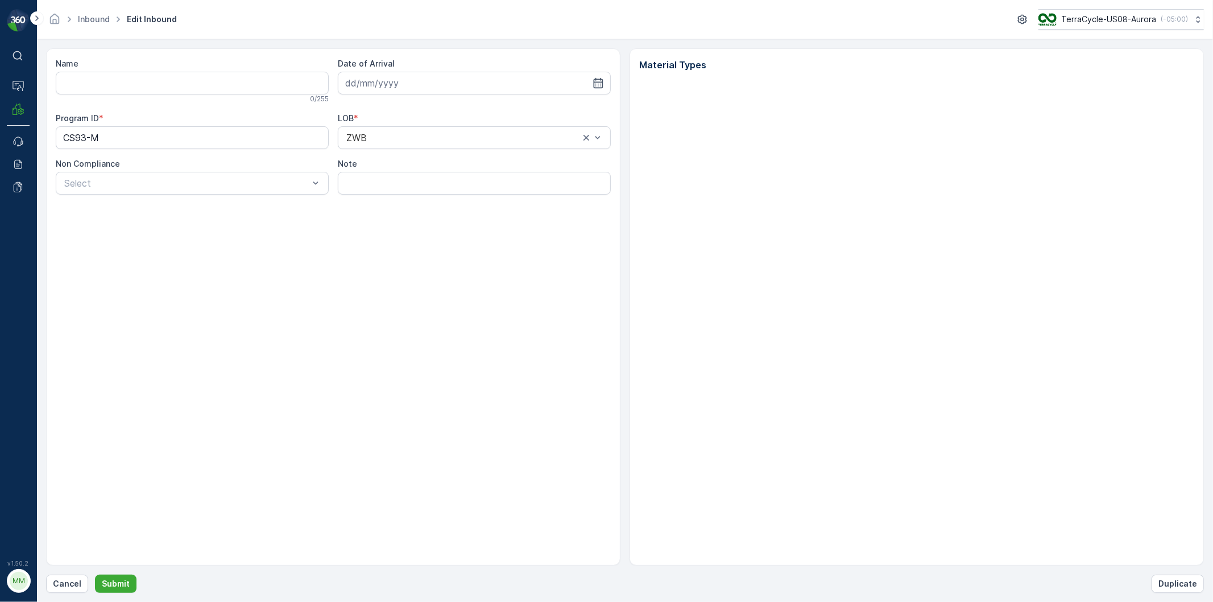
type input "1ZB799H29005004804"
type input "[DATE]"
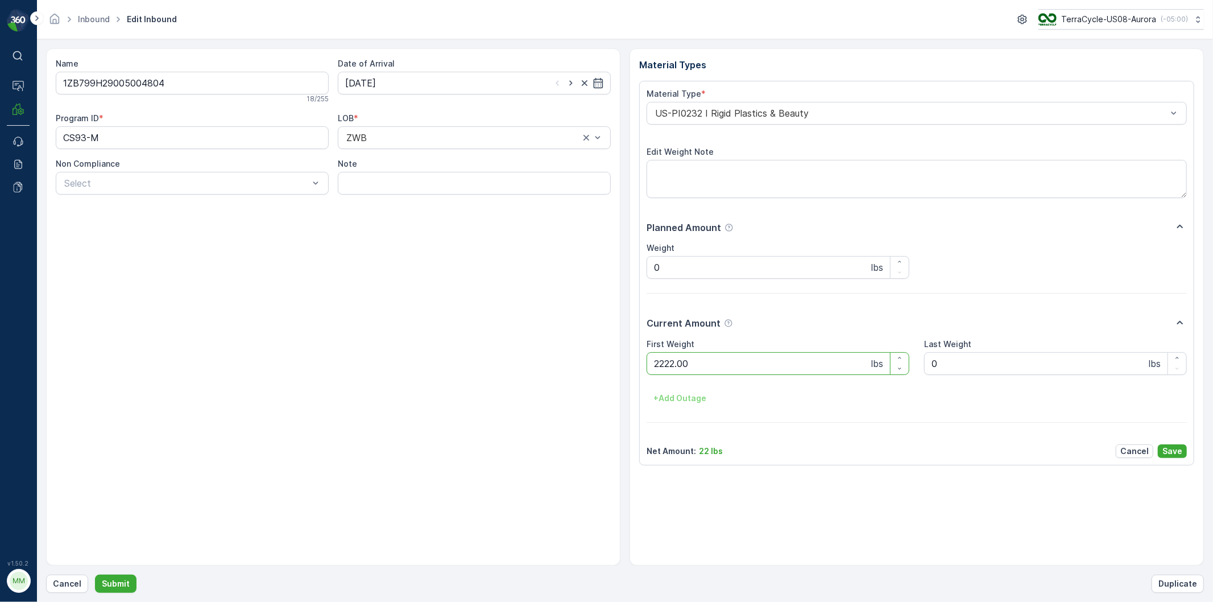
click at [95, 574] on button "Submit" at bounding box center [116, 583] width 42 height 18
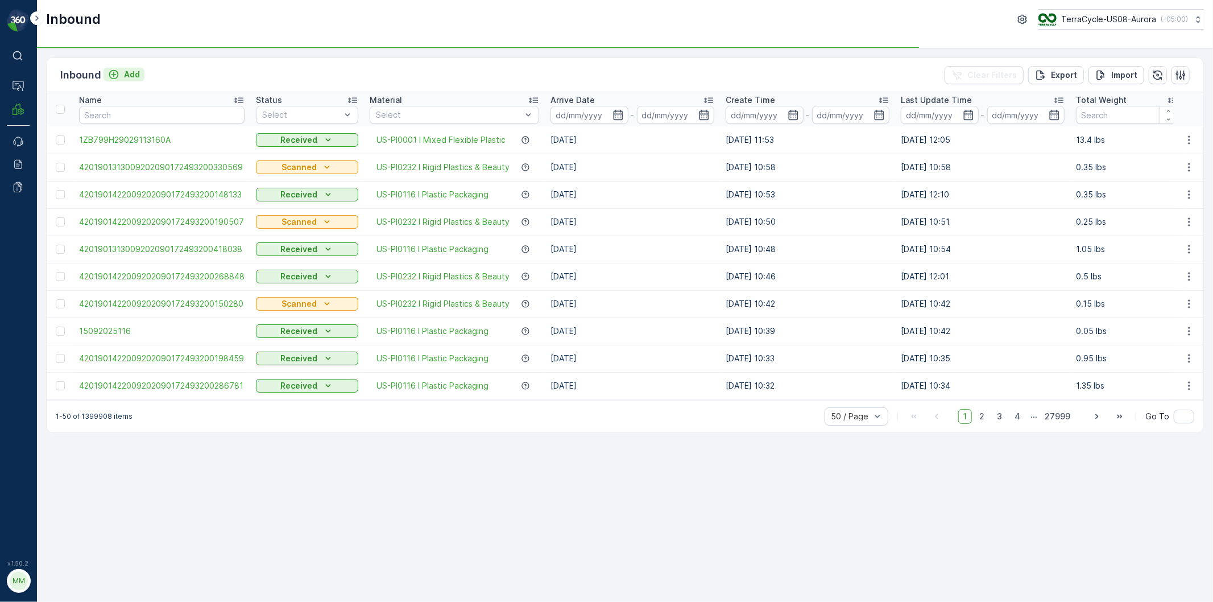
click at [131, 74] on p "Add" at bounding box center [132, 74] width 16 height 11
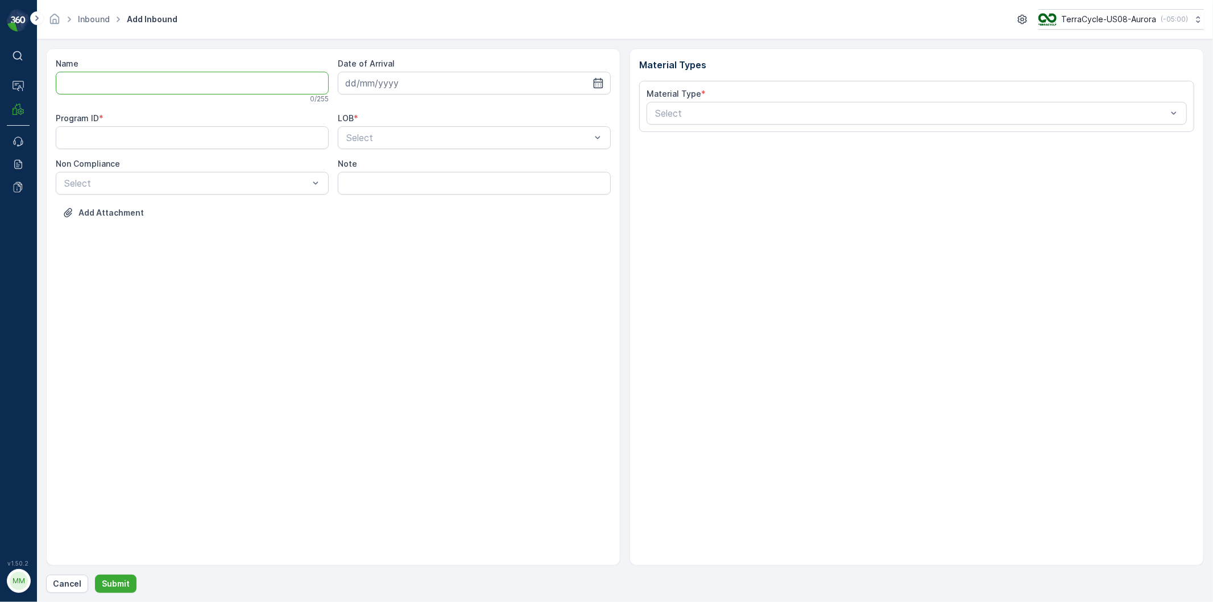
click at [93, 83] on input "Name" at bounding box center [192, 83] width 273 height 23
click at [95, 574] on button "Submit" at bounding box center [116, 583] width 42 height 18
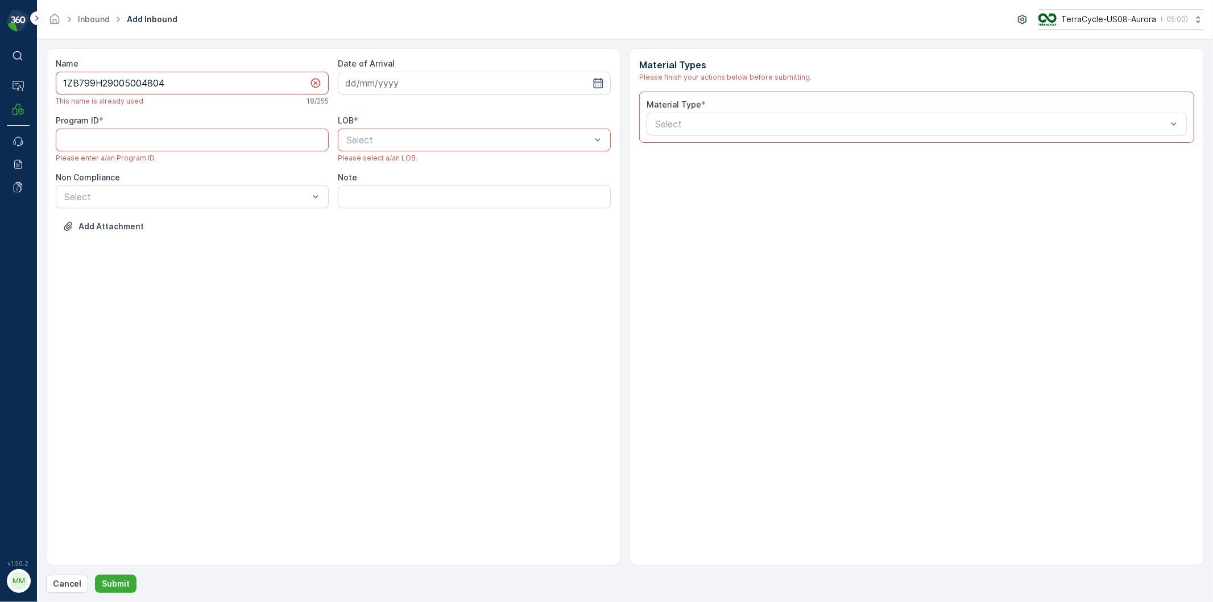
click at [179, 80] on input "1ZB799H29005004804" at bounding box center [192, 83] width 273 height 23
type input "1ZB799H29005004804L"
click at [430, 67] on div "Date of Arrival" at bounding box center [474, 63] width 273 height 11
click at [429, 78] on input at bounding box center [474, 83] width 273 height 23
click at [376, 202] on div "15" at bounding box center [378, 201] width 18 height 18
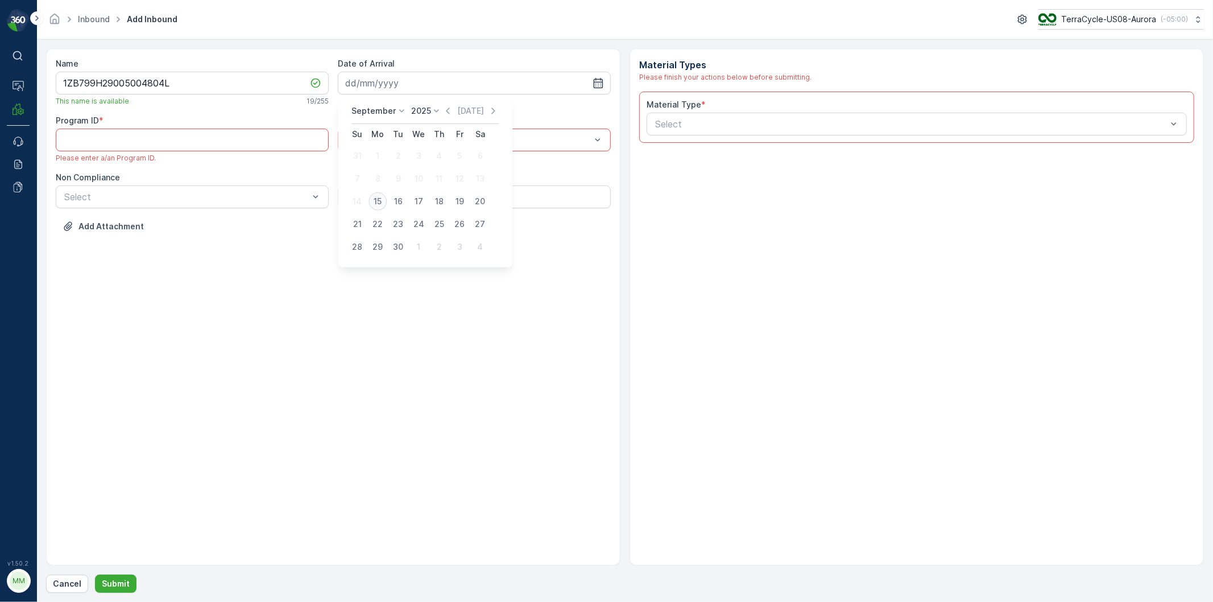
type input "[DATE]"
click at [353, 167] on span "NRP" at bounding box center [354, 168] width 19 height 10
click at [318, 145] on ID "Program ID" at bounding box center [192, 140] width 273 height 23
click at [243, 85] on input "1ZB799H29005004804L" at bounding box center [192, 83] width 273 height 23
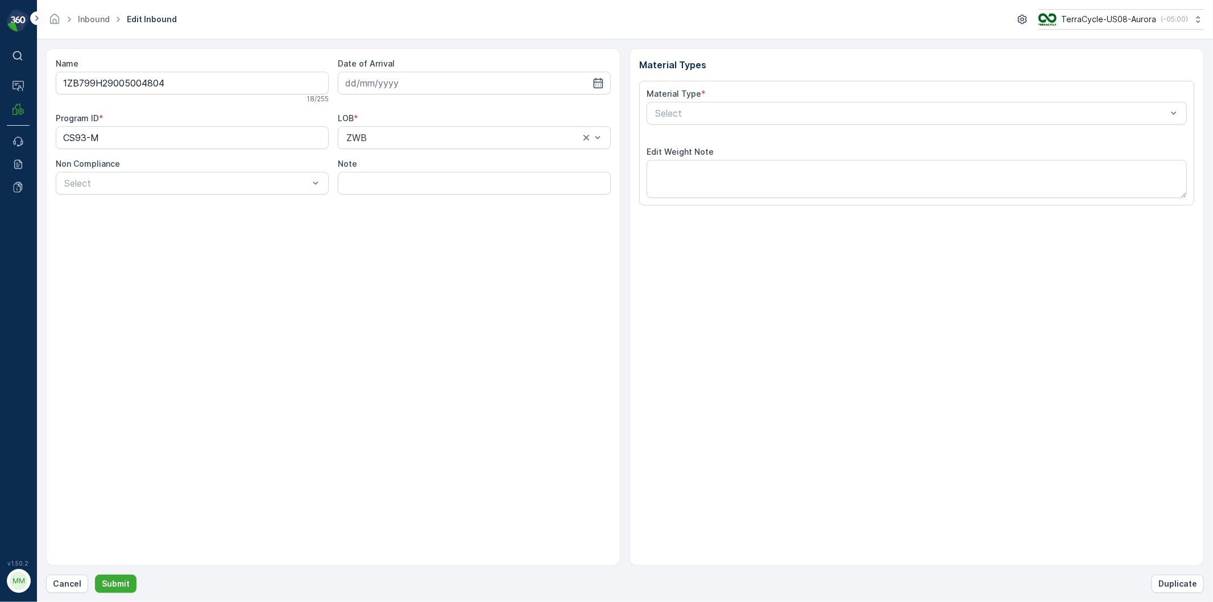
type input "[DATE]"
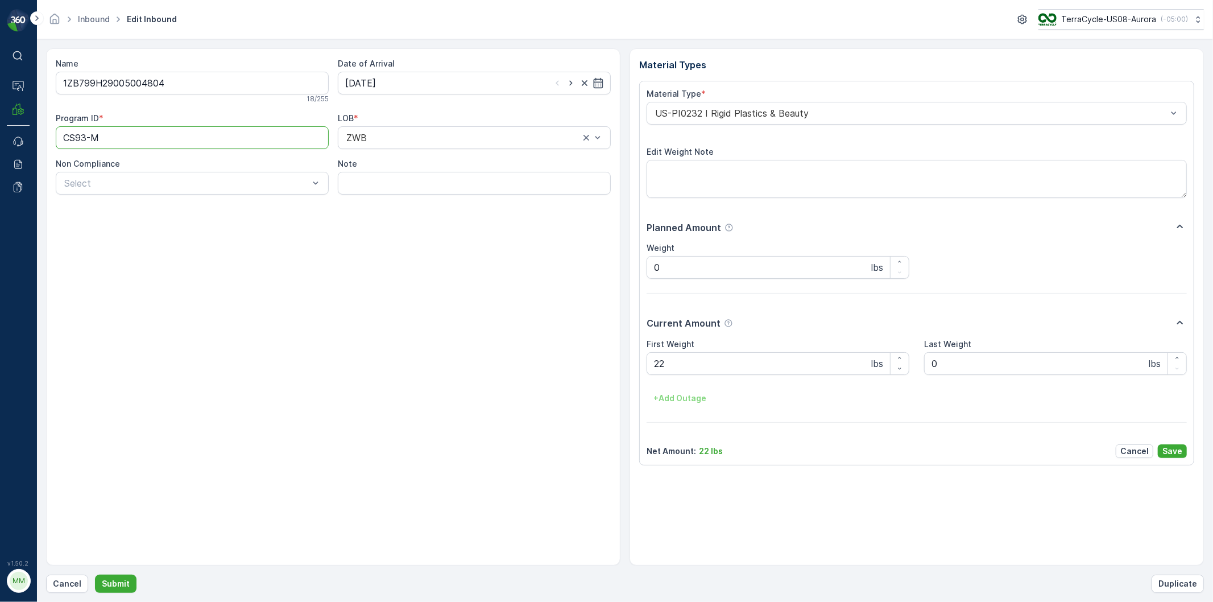
click at [137, 142] on ID "CS93-M" at bounding box center [192, 137] width 273 height 23
type ID "C"
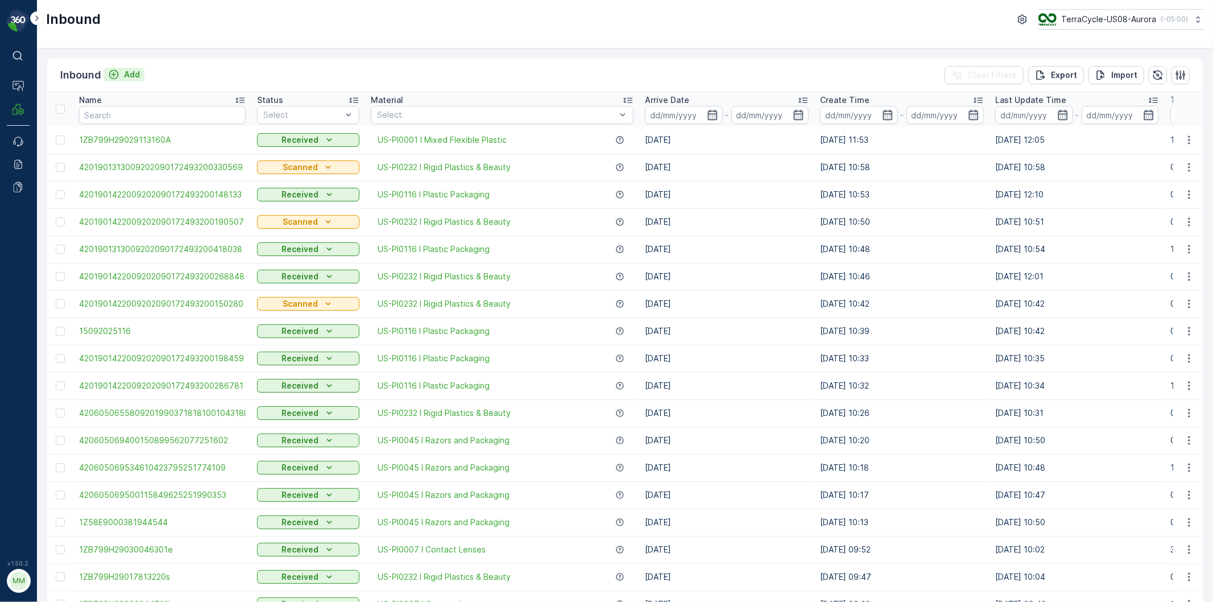
click at [125, 72] on p "Add" at bounding box center [132, 74] width 16 height 11
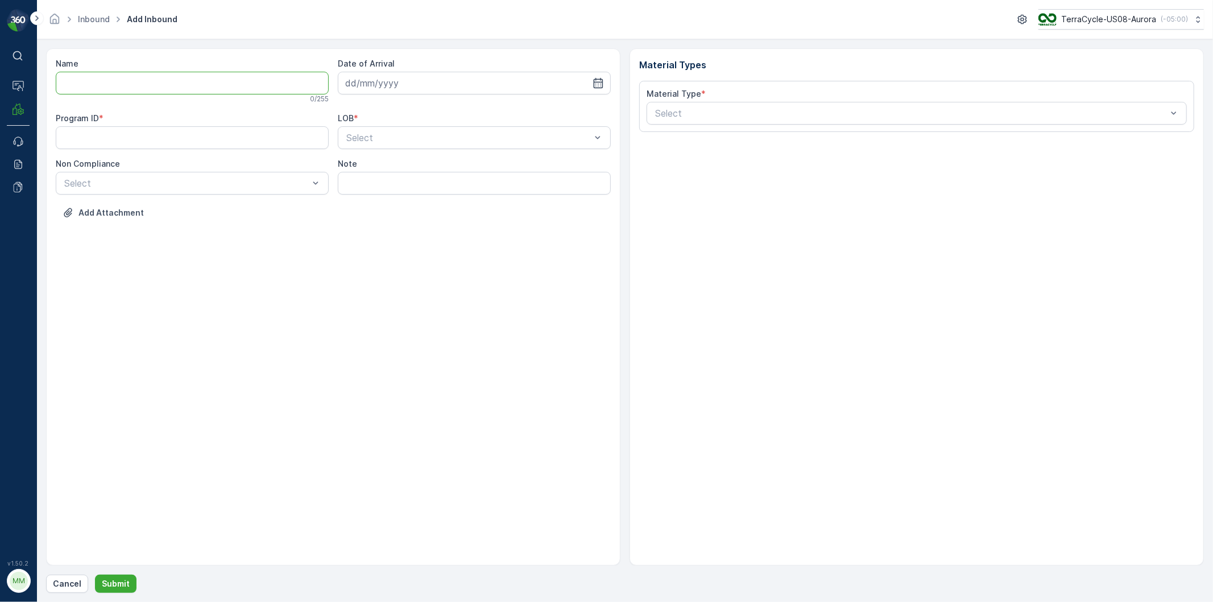
click at [254, 78] on input "Name" at bounding box center [192, 83] width 273 height 23
click at [95, 574] on button "Submit" at bounding box center [116, 583] width 42 height 18
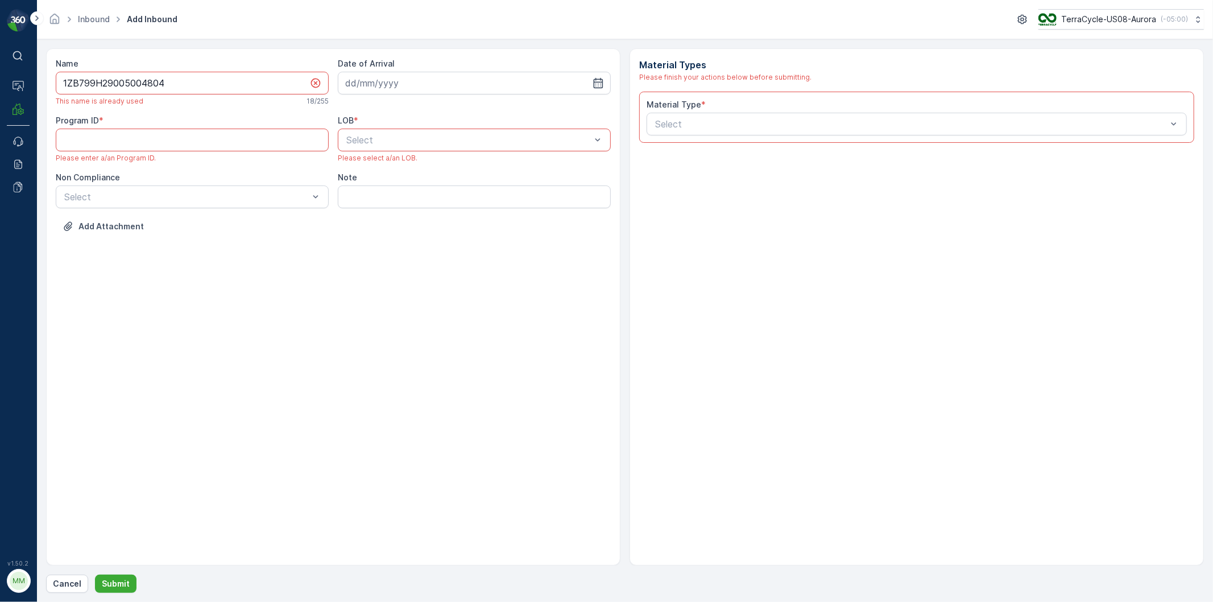
drag, startPoint x: 258, startPoint y: 105, endPoint x: 169, endPoint y: 226, distance: 150.0
drag, startPoint x: 169, startPoint y: 226, endPoint x: 172, endPoint y: 75, distance: 150.7
click at [172, 75] on input "1ZB799H29005004804" at bounding box center [192, 83] width 273 height 23
type input "1ZB799H29005004804L"
click at [499, 87] on input at bounding box center [474, 83] width 273 height 23
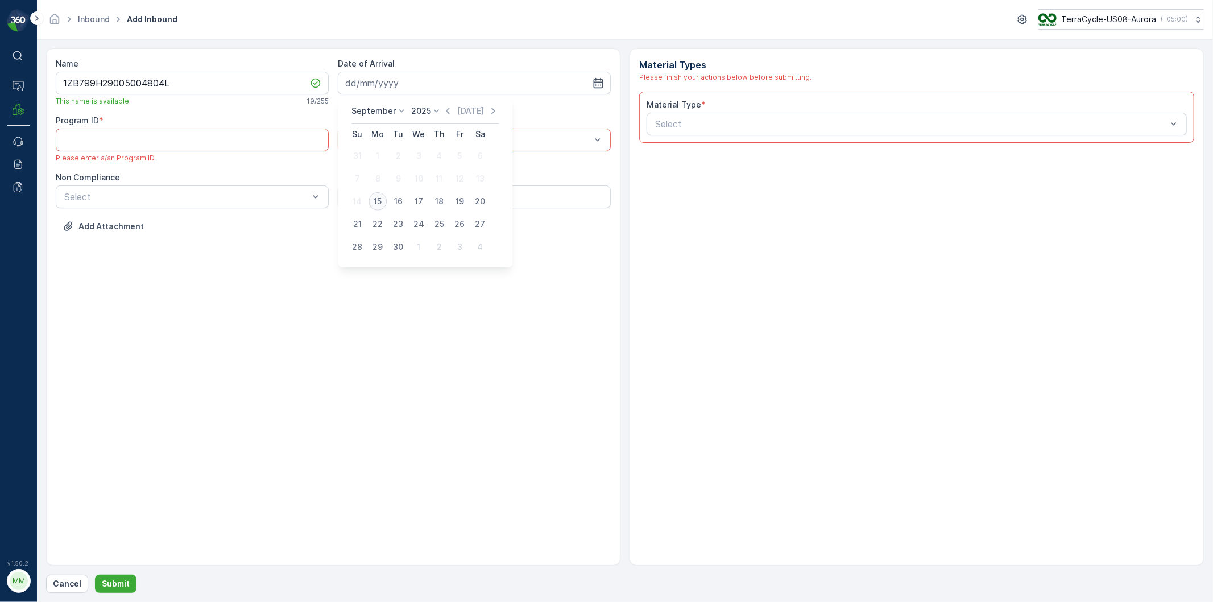
click at [372, 202] on div "15" at bounding box center [378, 201] width 18 height 18
type input "[DATE]"
click at [367, 189] on div "ZWB" at bounding box center [474, 187] width 259 height 10
click at [179, 134] on ID "Program ID" at bounding box center [192, 140] width 273 height 23
click at [78, 140] on ID "Program ID" at bounding box center [192, 140] width 273 height 23
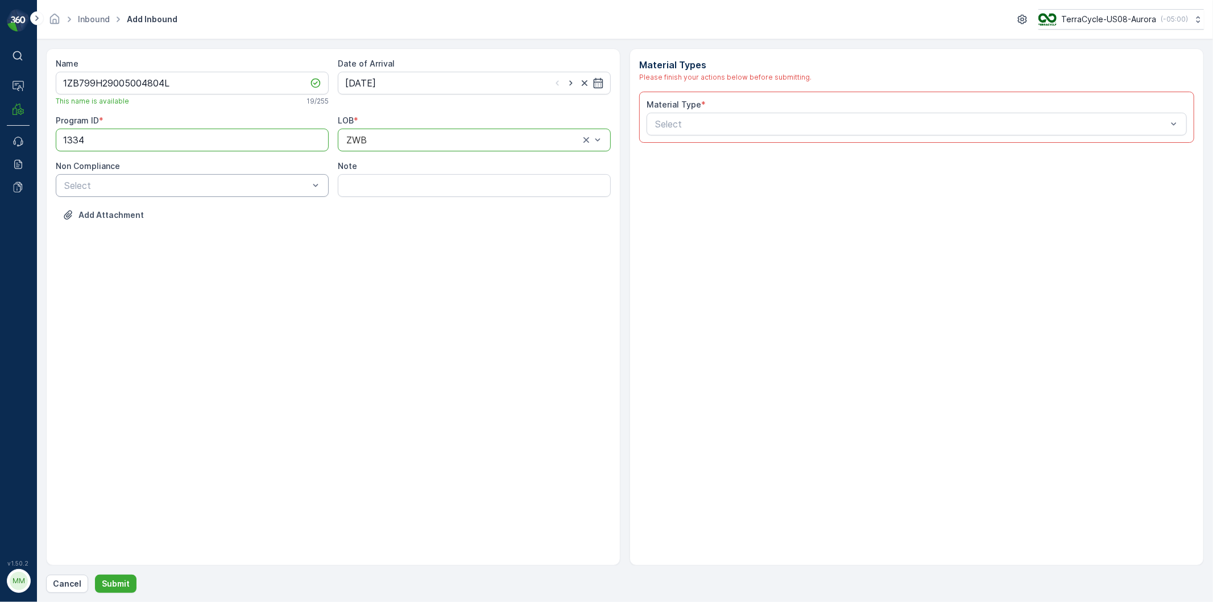
type ID "1334"
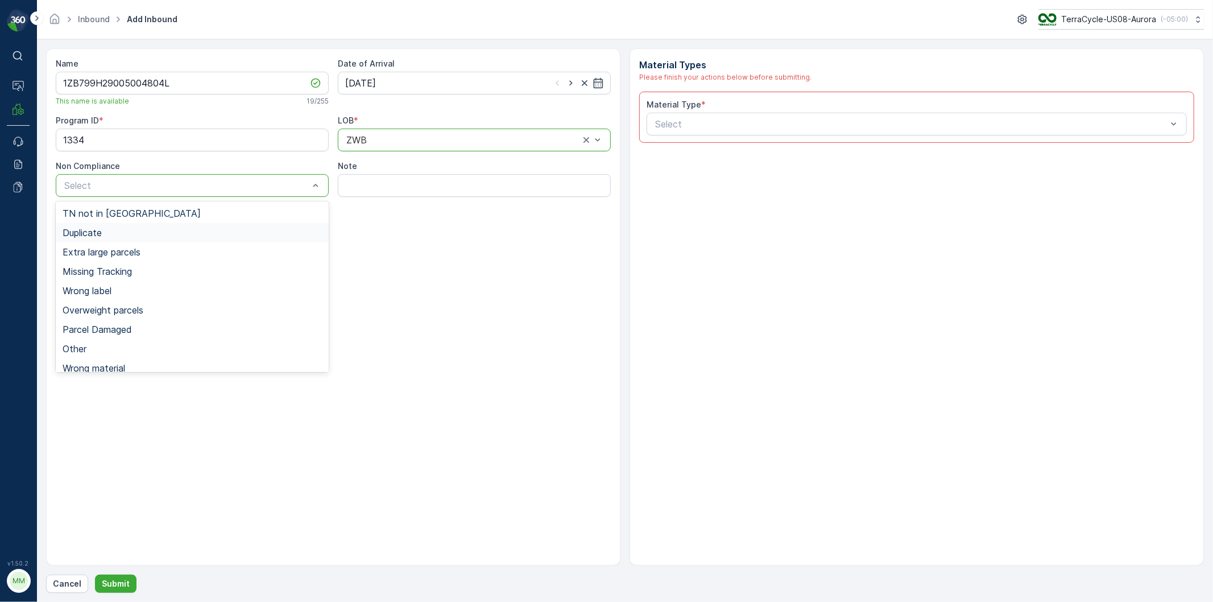
click at [103, 235] on div "Duplicate" at bounding box center [192, 232] width 259 height 10
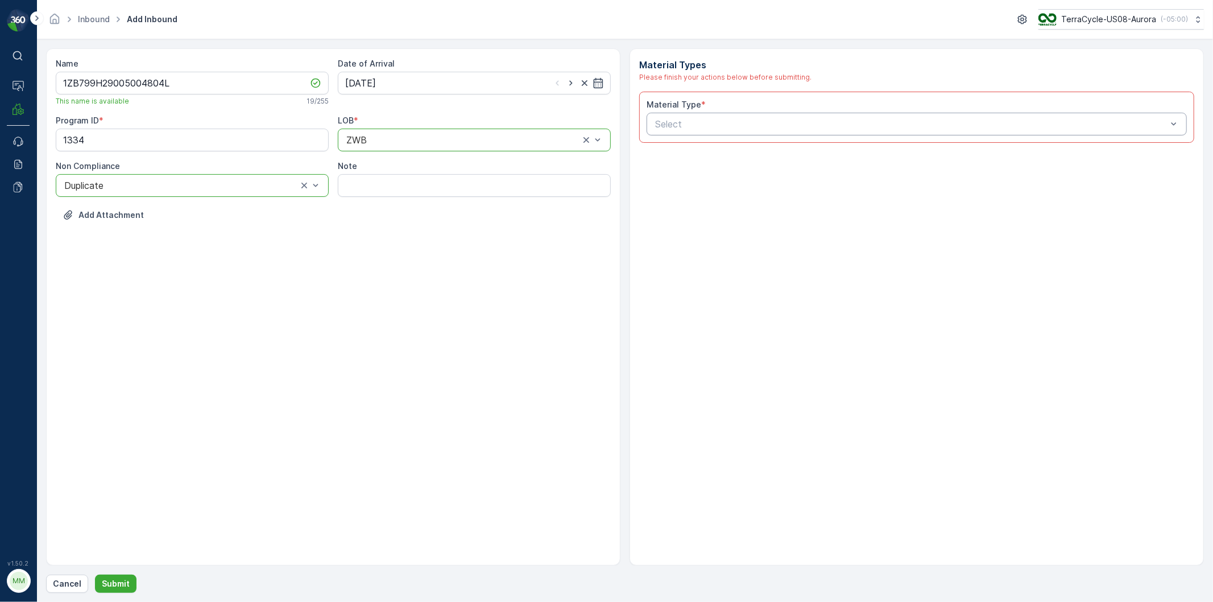
click at [686, 116] on div "Select" at bounding box center [917, 124] width 540 height 23
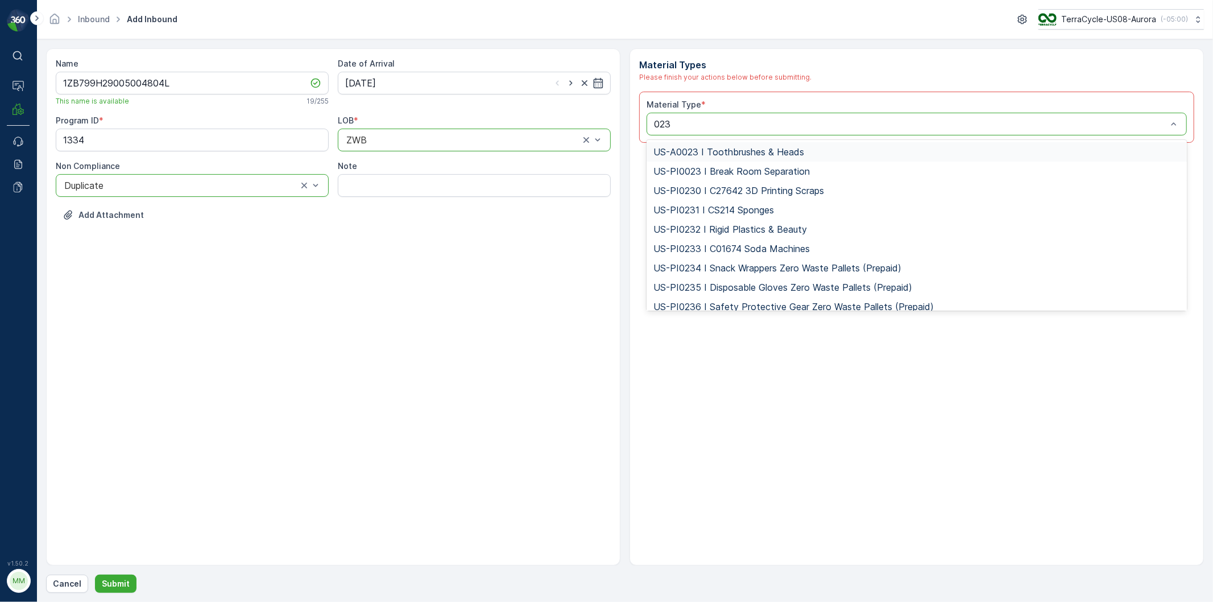
type input "0232"
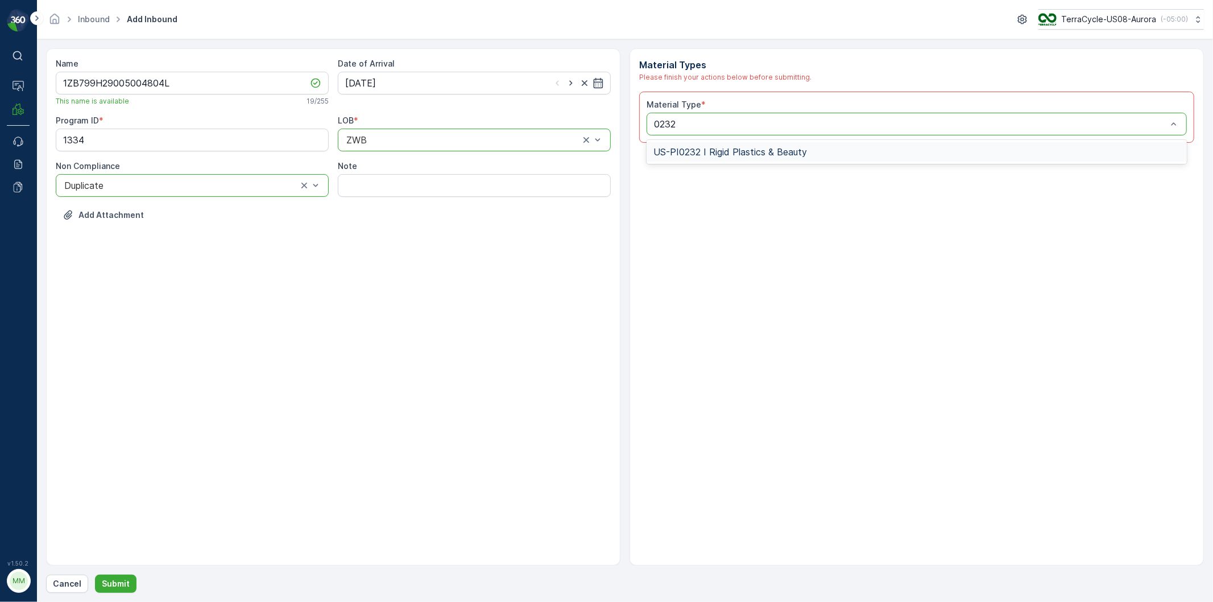
click at [791, 150] on span "US-PI0232 I Rigid Plastics & Beauty" at bounding box center [730, 152] width 154 height 10
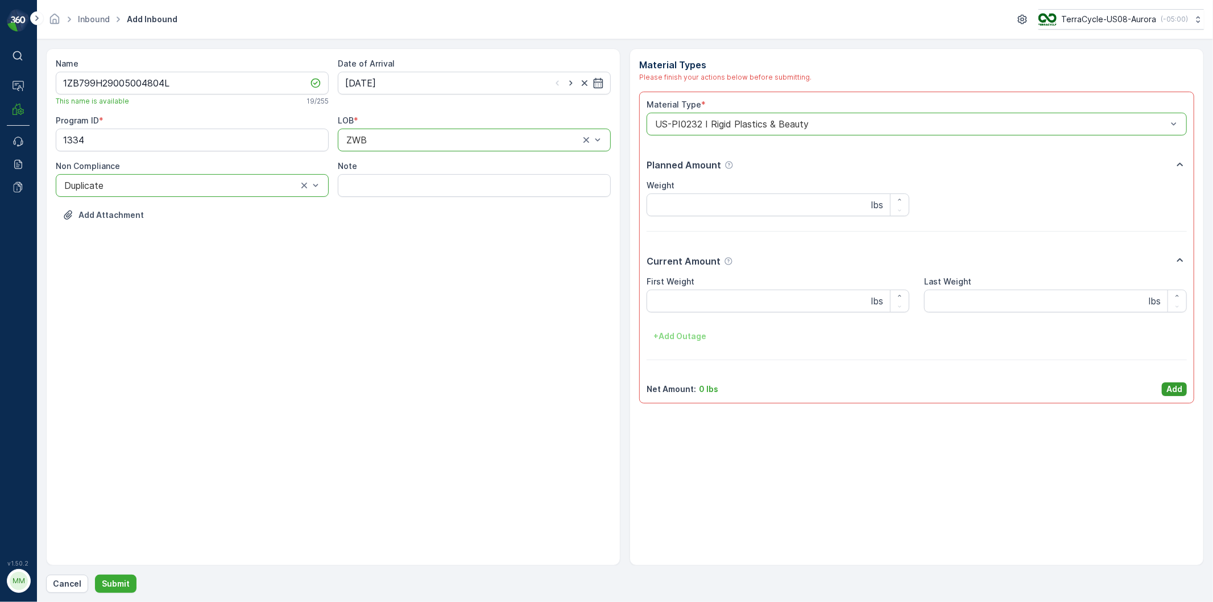
click at [1181, 384] on p "Add" at bounding box center [1174, 388] width 16 height 11
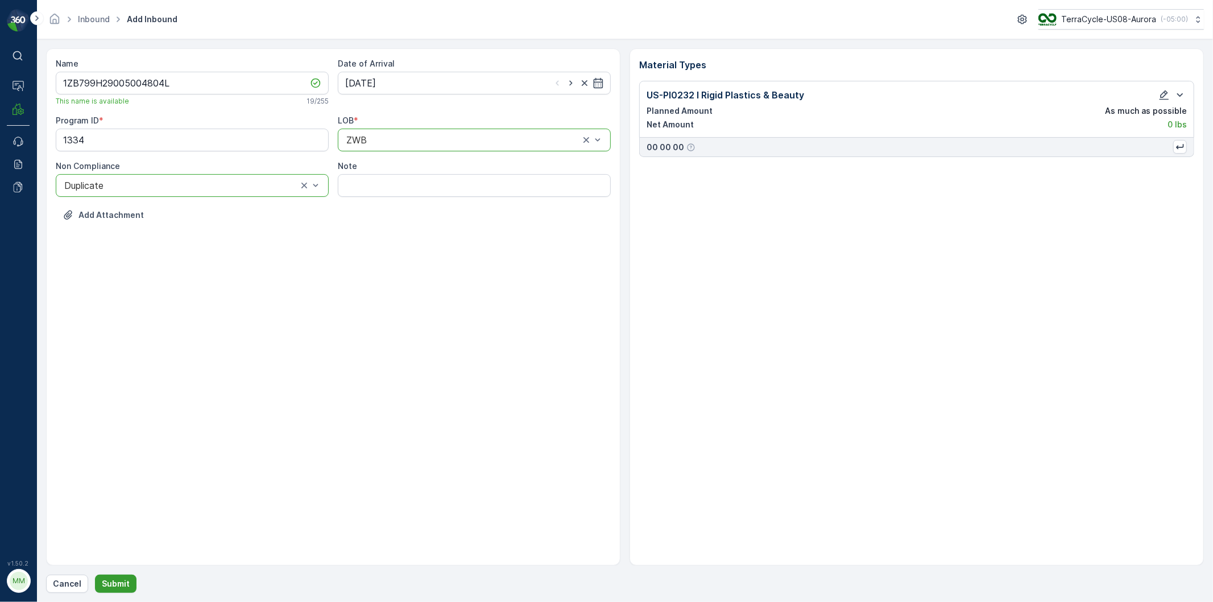
click at [112, 581] on p "Submit" at bounding box center [116, 583] width 28 height 11
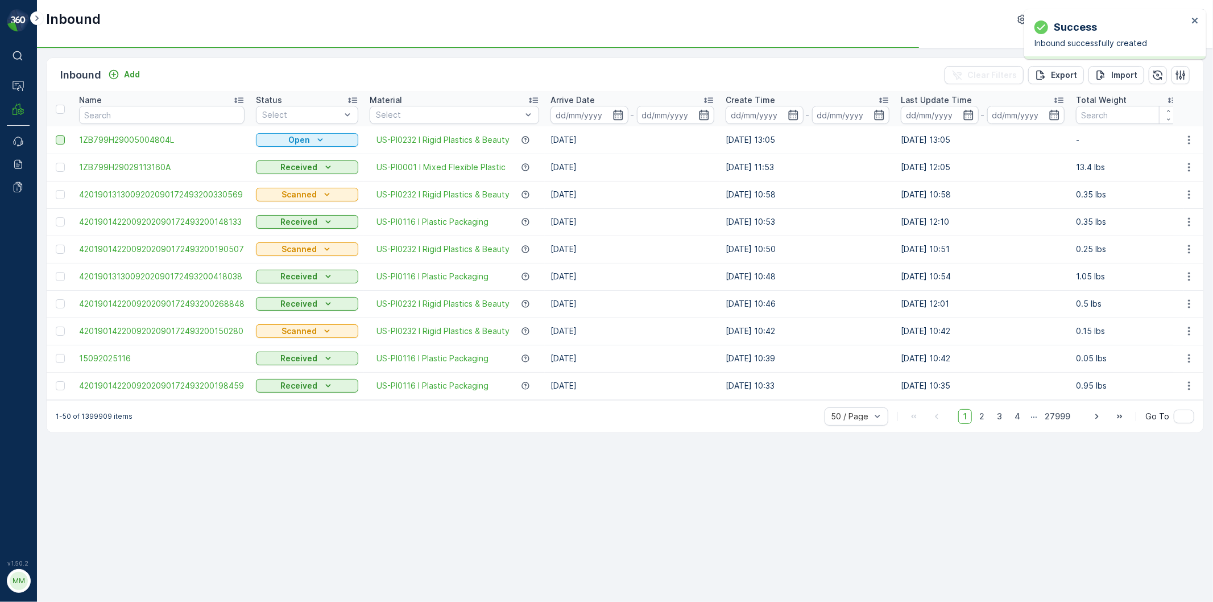
click at [57, 138] on div at bounding box center [60, 139] width 9 height 9
click at [56, 135] on input "checkbox" at bounding box center [56, 135] width 0 height 0
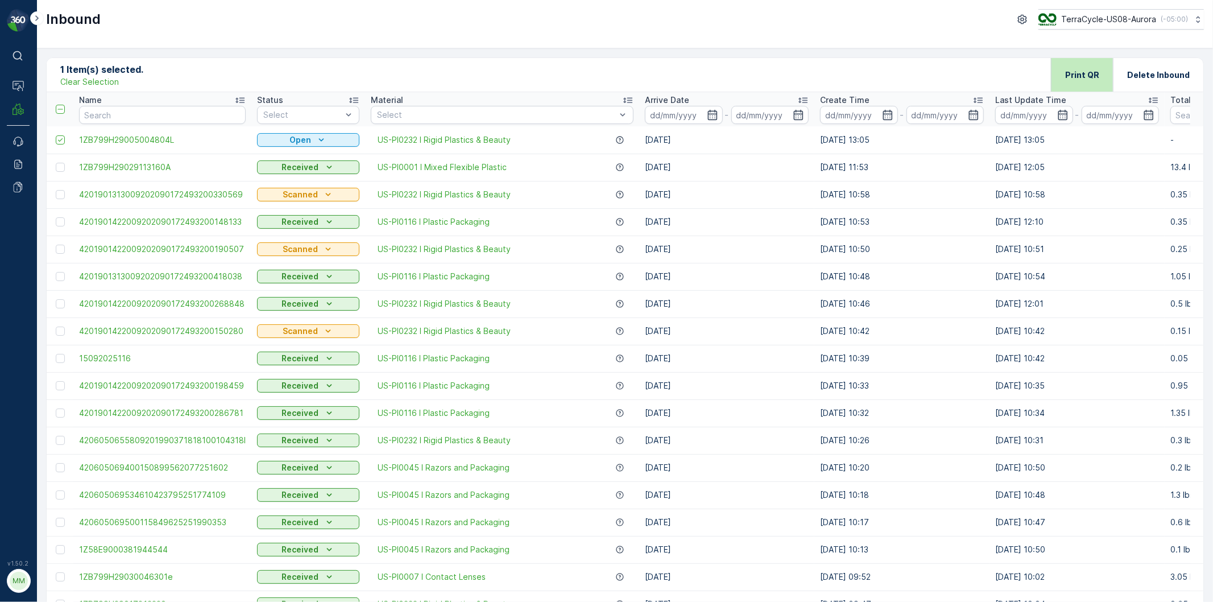
click at [1083, 71] on p "Print QR" at bounding box center [1082, 74] width 34 height 11
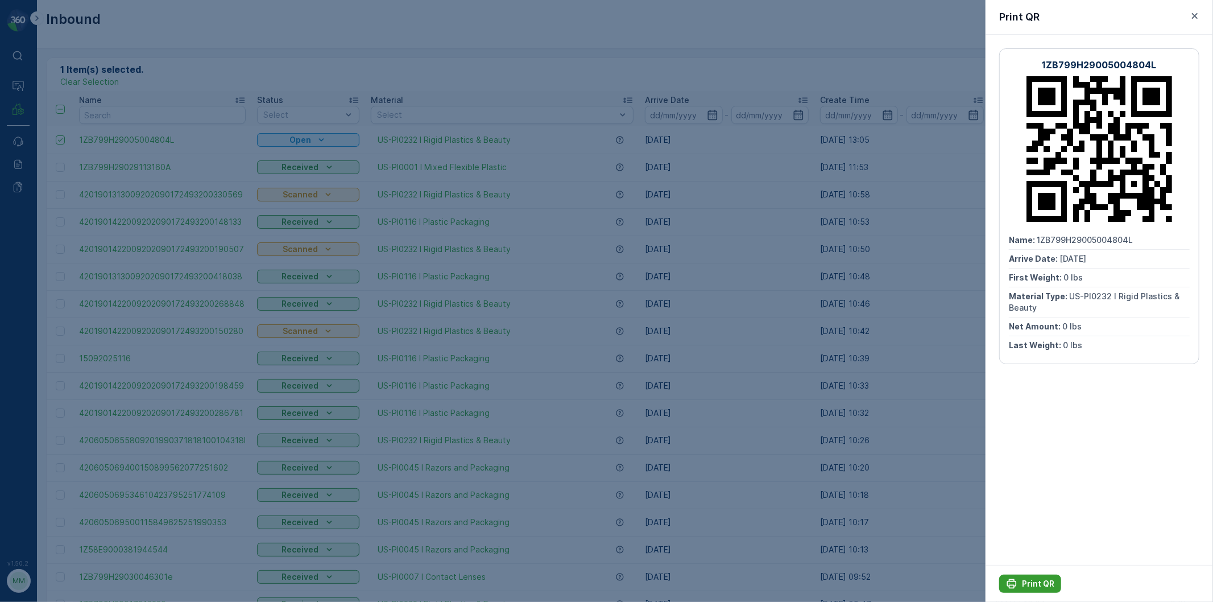
click at [1022, 586] on p "Print QR" at bounding box center [1038, 583] width 32 height 11
click at [1193, 15] on icon "button" at bounding box center [1195, 16] width 6 height 6
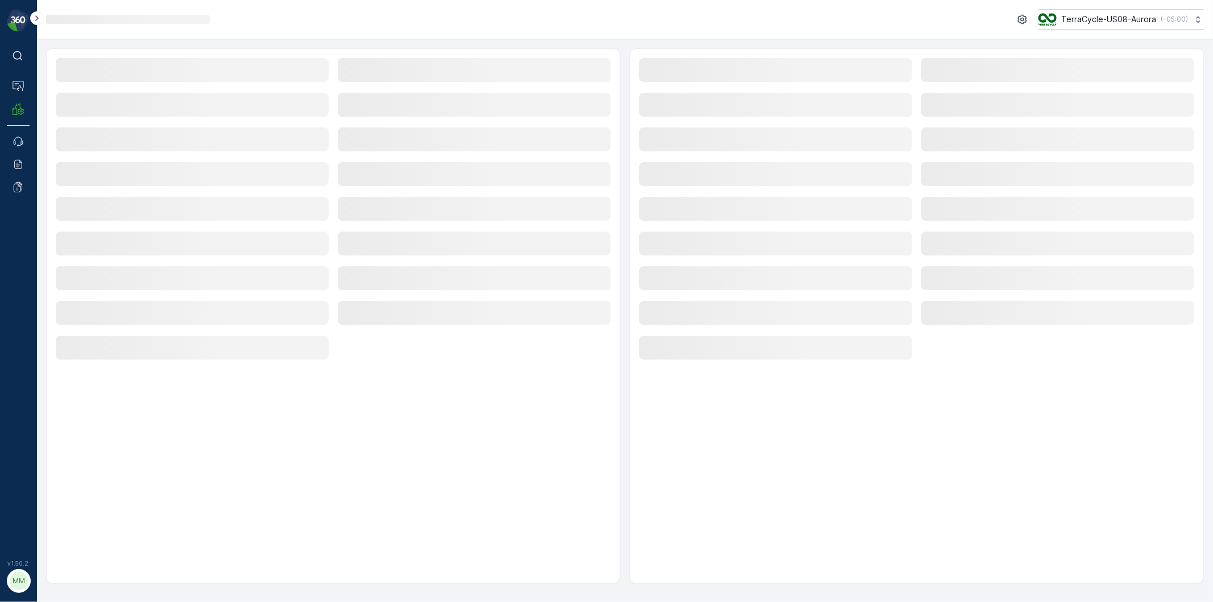
click at [3, 138] on div "⌘B Operations MRF Events Reports Documents v 1.50.2 MM MRF.US08" at bounding box center [18, 301] width 37 height 602
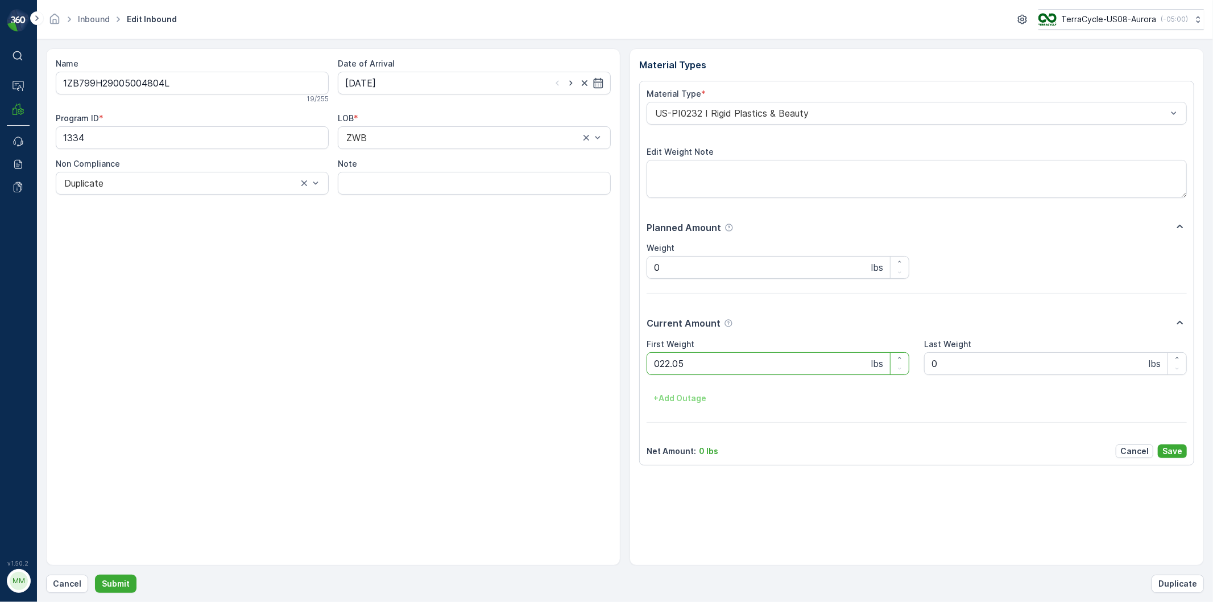
click at [95, 574] on button "Submit" at bounding box center [116, 583] width 42 height 18
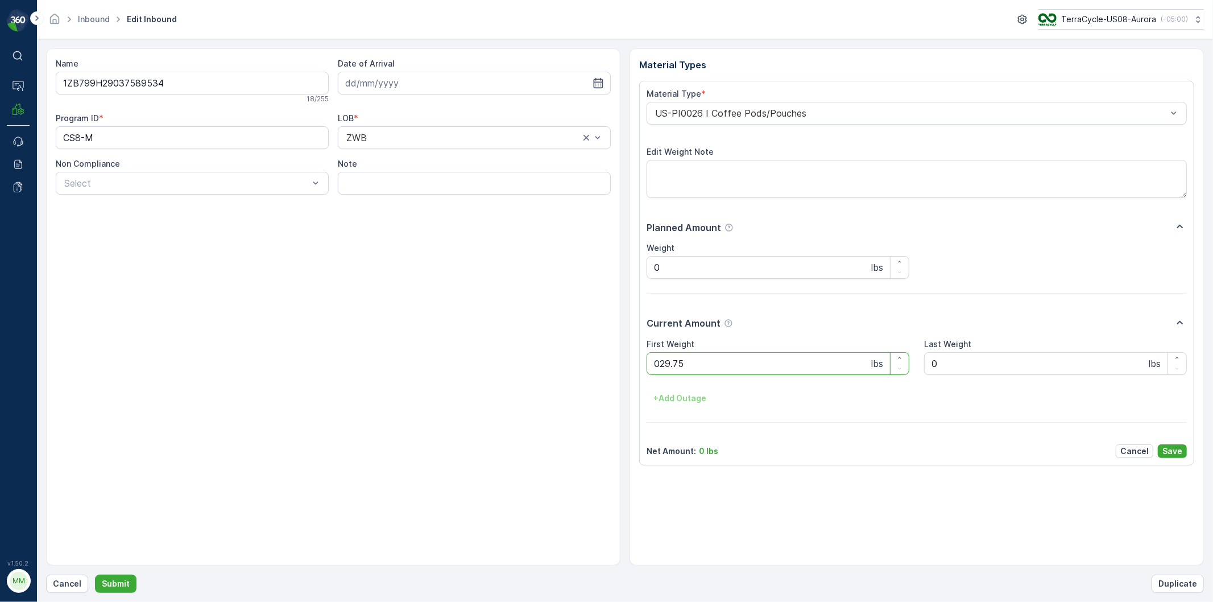
click at [95, 574] on button "Submit" at bounding box center [116, 583] width 42 height 18
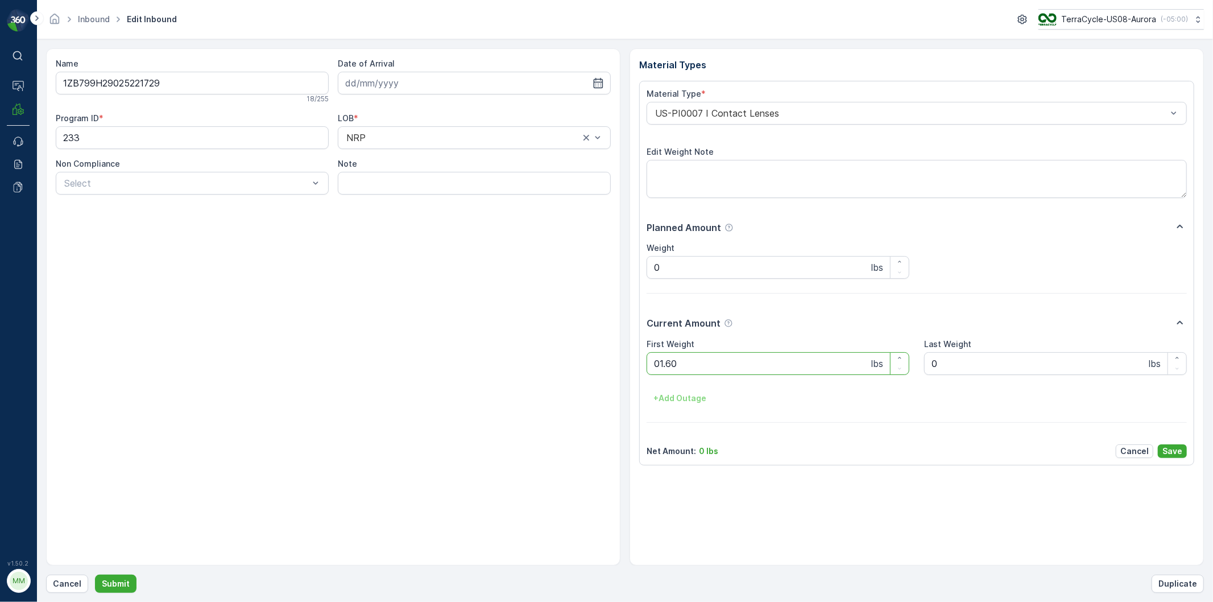
click at [95, 574] on button "Submit" at bounding box center [116, 583] width 42 height 18
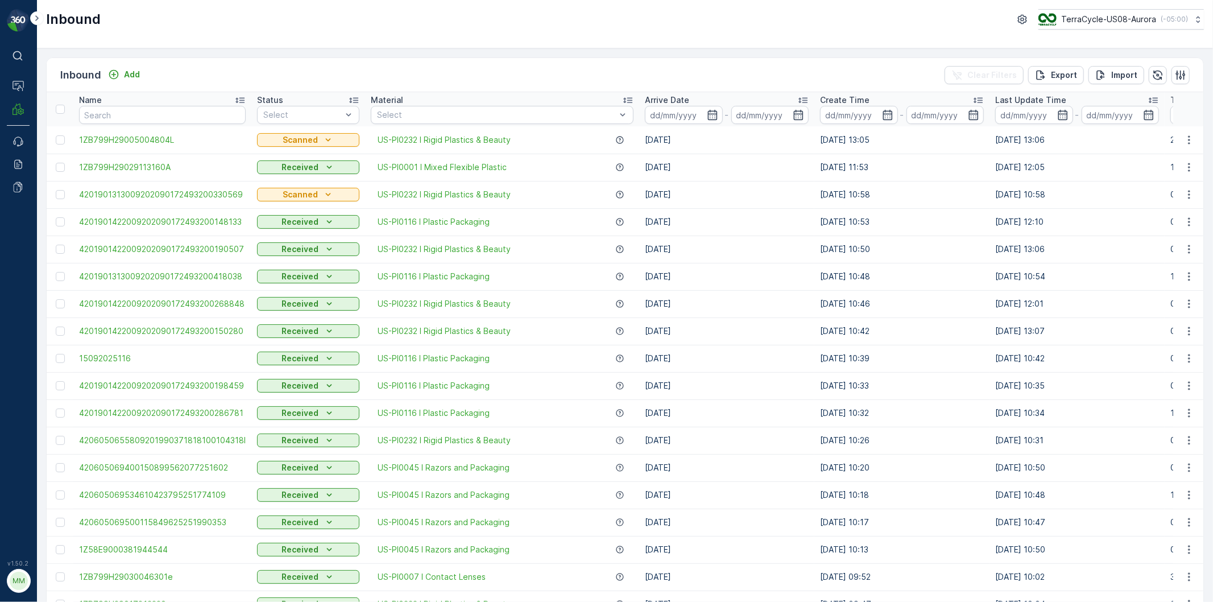
click button "TerraCycle-US08-Aurora ( -05:00 )" at bounding box center [1120, 19] width 165 height 20
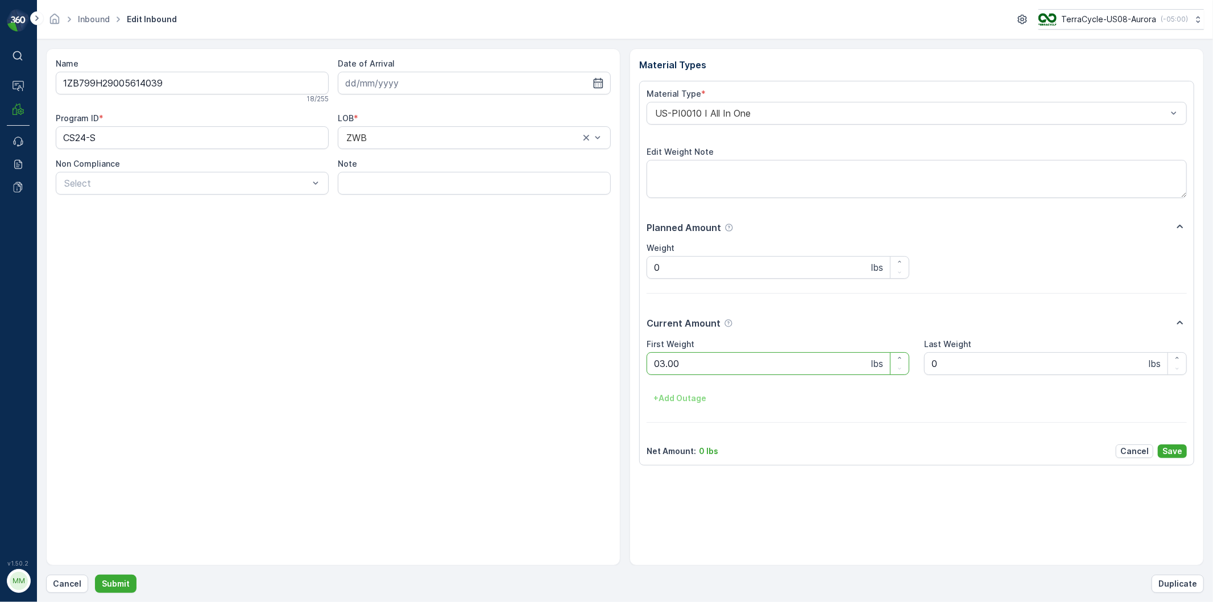
click at [95, 574] on button "Submit" at bounding box center [116, 583] width 42 height 18
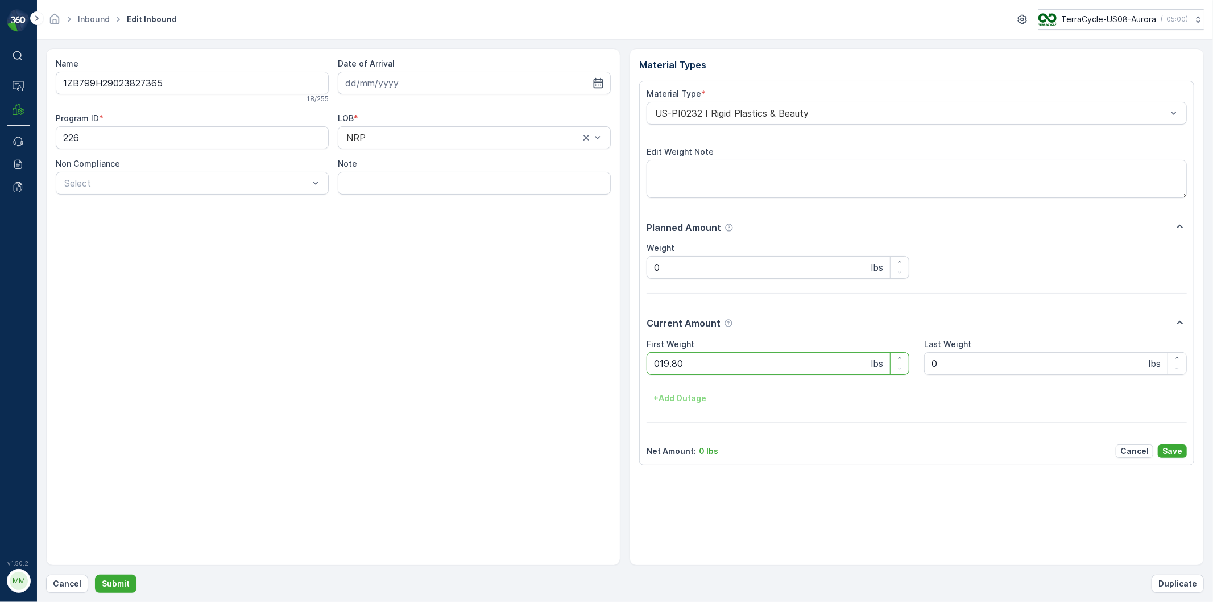
click at [95, 574] on button "Submit" at bounding box center [116, 583] width 42 height 18
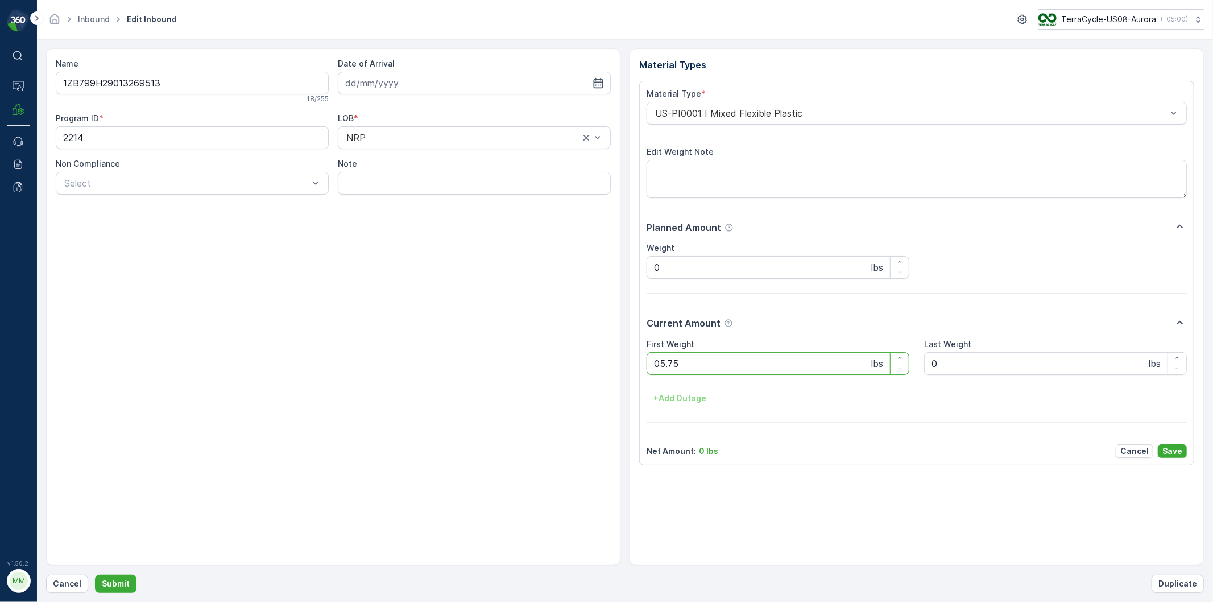
click at [95, 574] on button "Submit" at bounding box center [116, 583] width 42 height 18
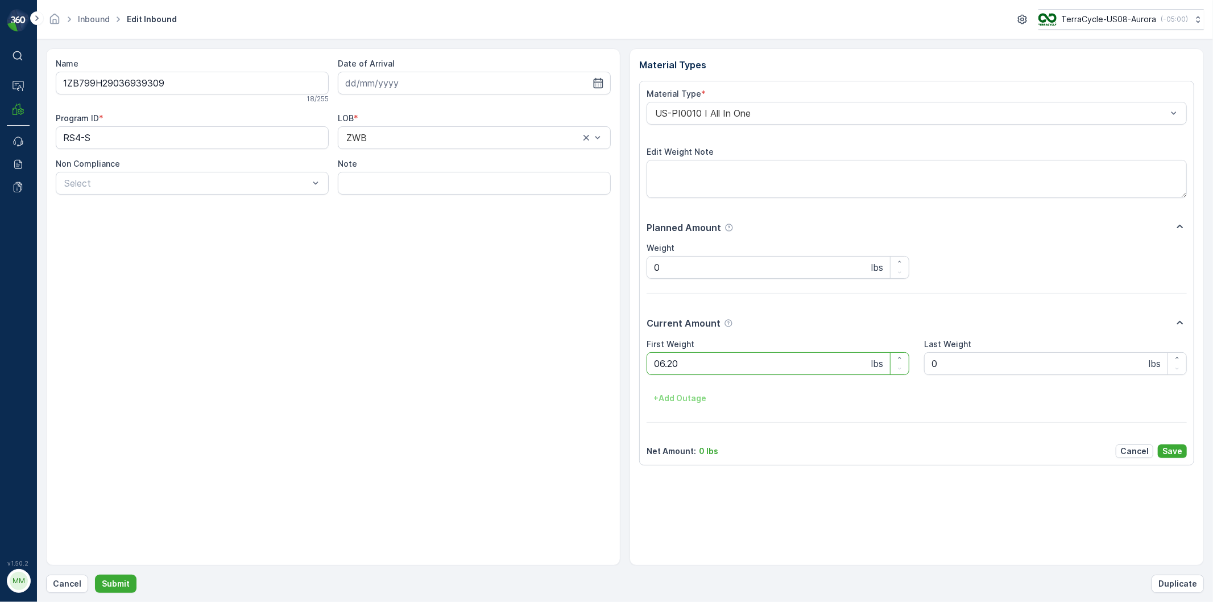
click at [95, 574] on button "Submit" at bounding box center [116, 583] width 42 height 18
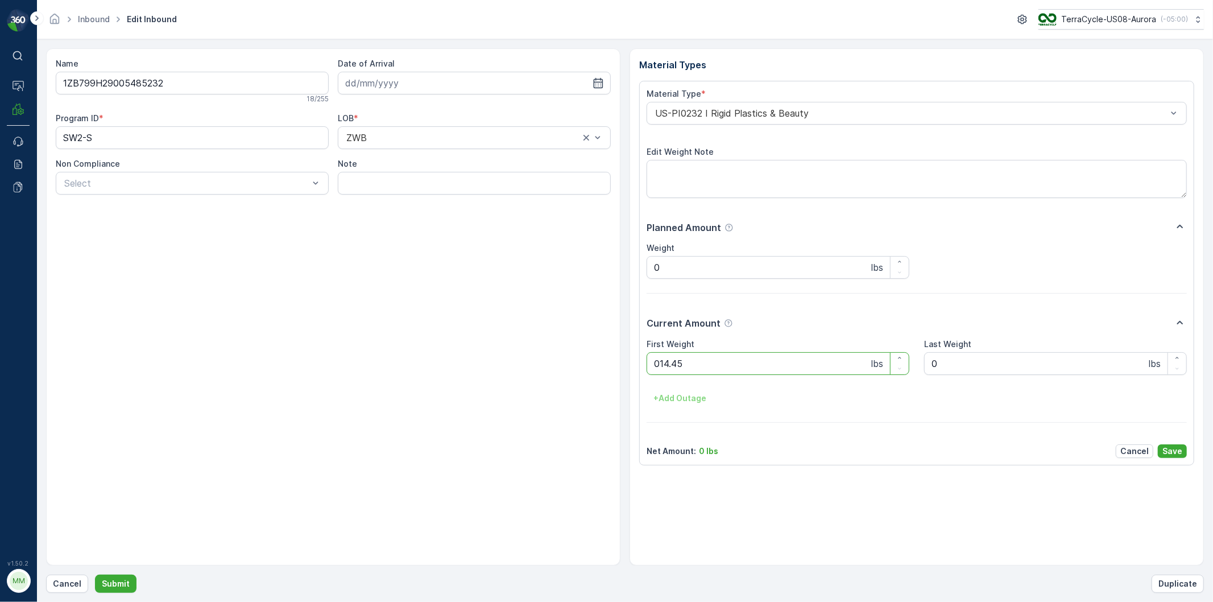
click at [95, 574] on button "Submit" at bounding box center [116, 583] width 42 height 18
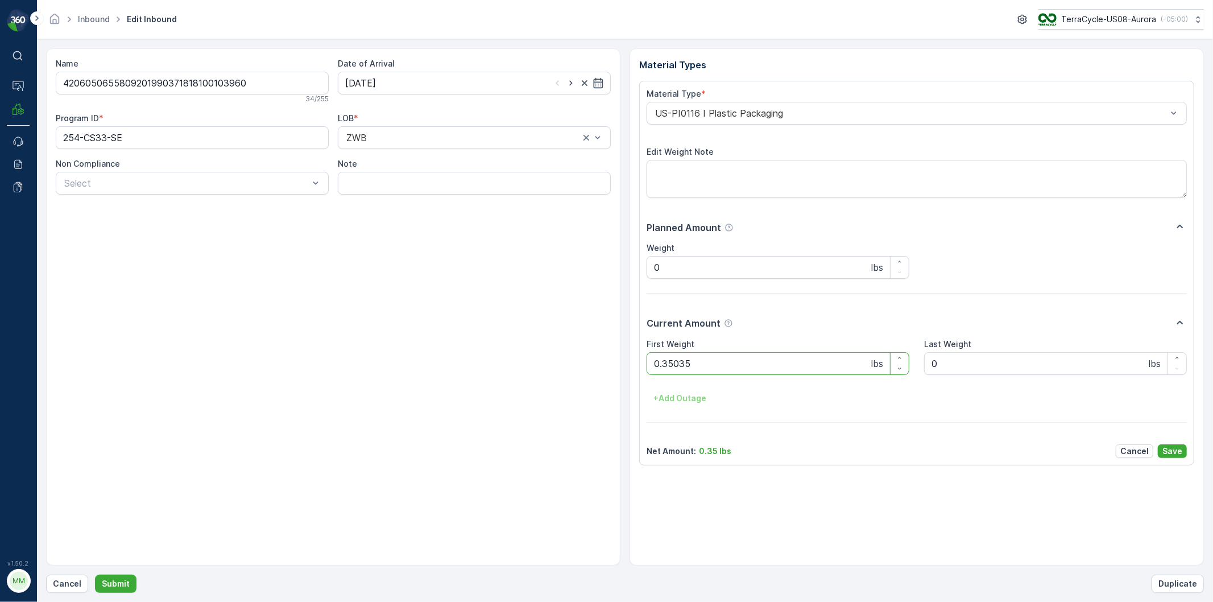
click at [95, 574] on button "Submit" at bounding box center [116, 583] width 42 height 18
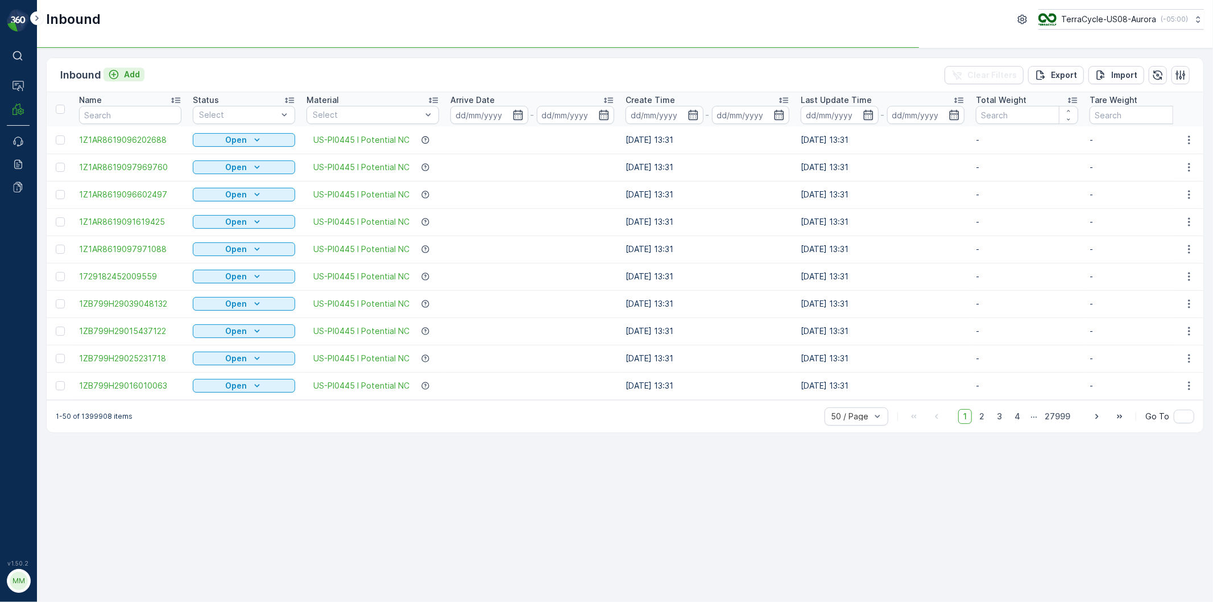
click at [129, 71] on p "Add" at bounding box center [132, 74] width 16 height 11
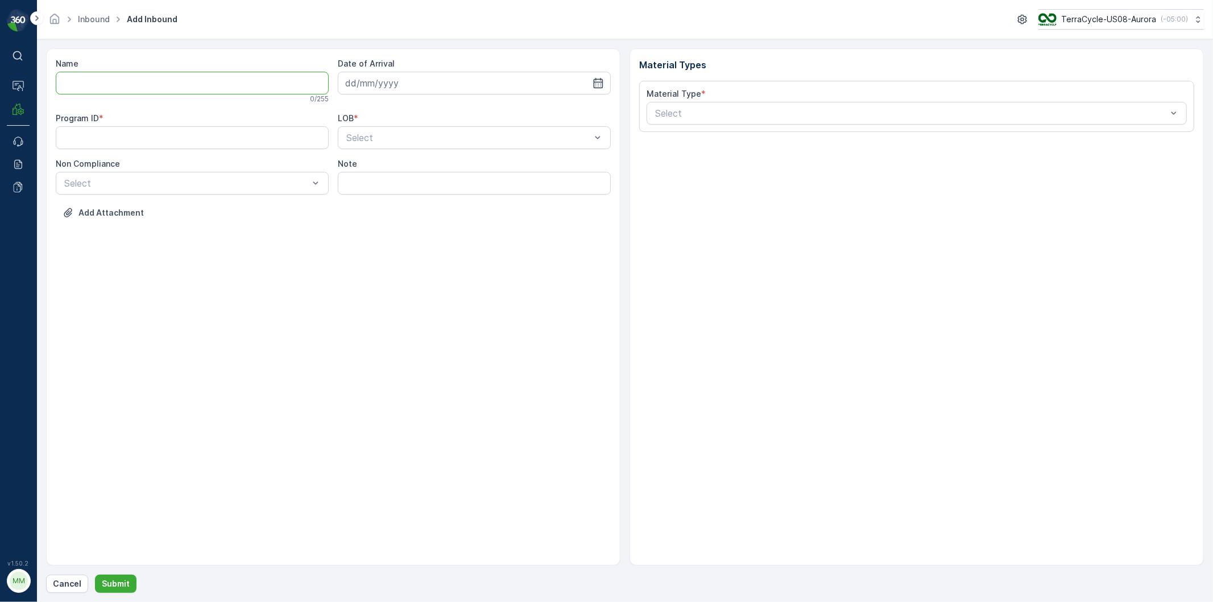
click at [127, 88] on input "Name" at bounding box center [192, 83] width 273 height 23
click at [95, 574] on button "Submit" at bounding box center [116, 583] width 42 height 18
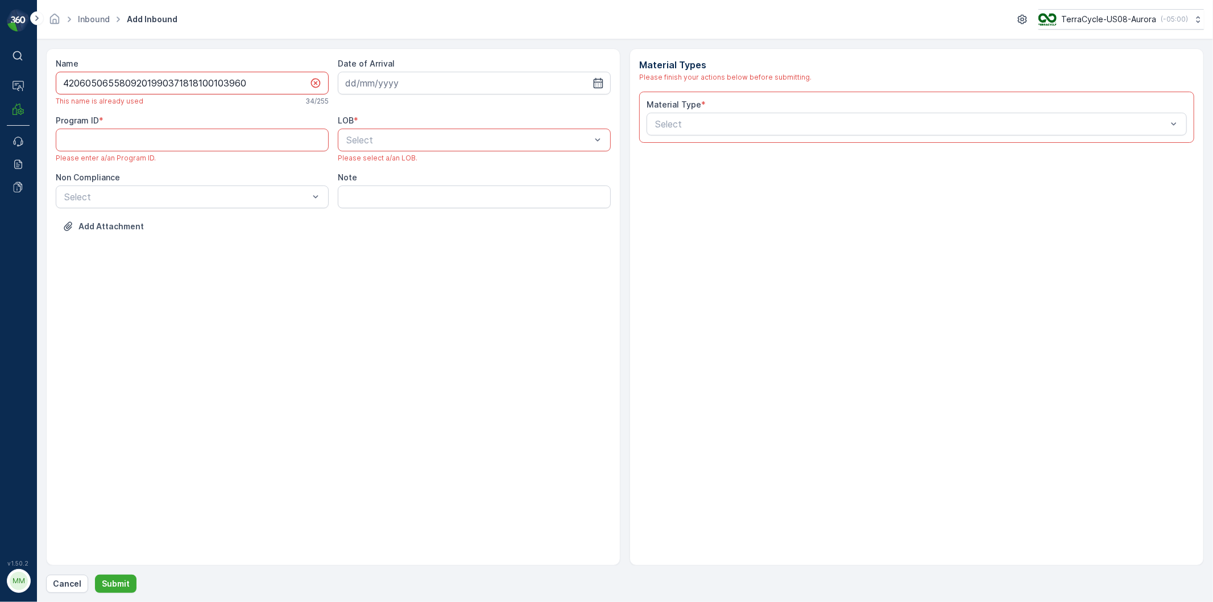
click at [252, 75] on input "4206050655809201990371818100103960" at bounding box center [192, 83] width 273 height 23
type input "4206050655809201990371818100103960g"
click at [590, 78] on input at bounding box center [474, 83] width 273 height 23
click at [382, 200] on div "15" at bounding box center [378, 201] width 18 height 18
type input "[DATE]"
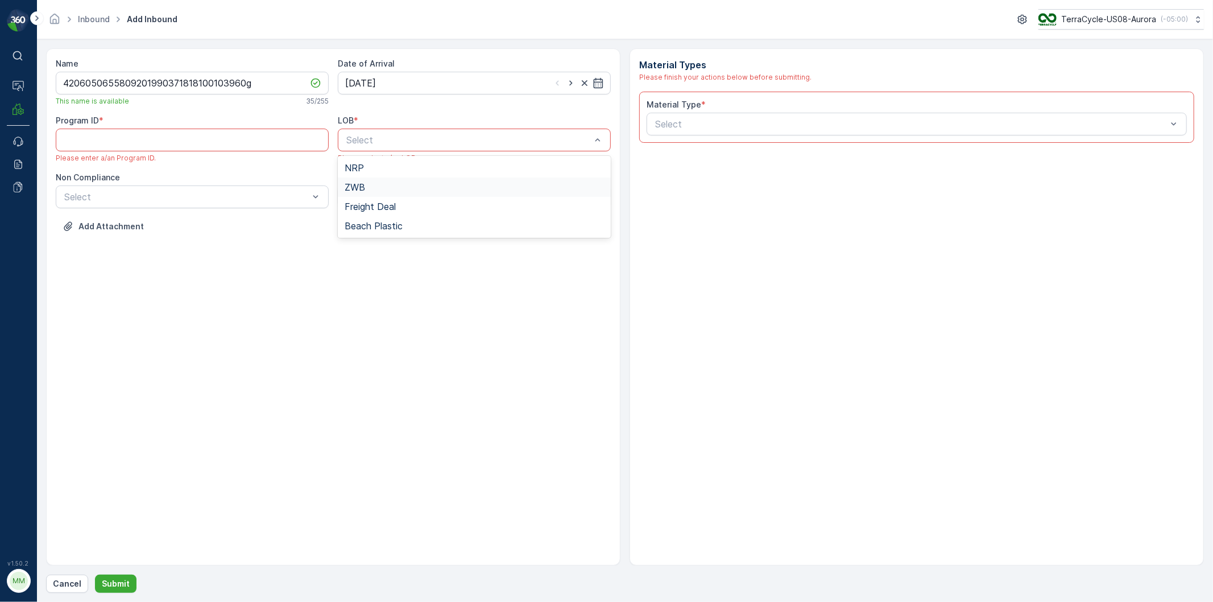
click at [353, 187] on span "ZWB" at bounding box center [355, 187] width 20 height 10
click at [320, 145] on ID "Program ID" at bounding box center [192, 140] width 273 height 23
click at [307, 129] on ID "Program ID" at bounding box center [192, 140] width 273 height 23
click at [84, 141] on ID "Program ID" at bounding box center [192, 140] width 273 height 23
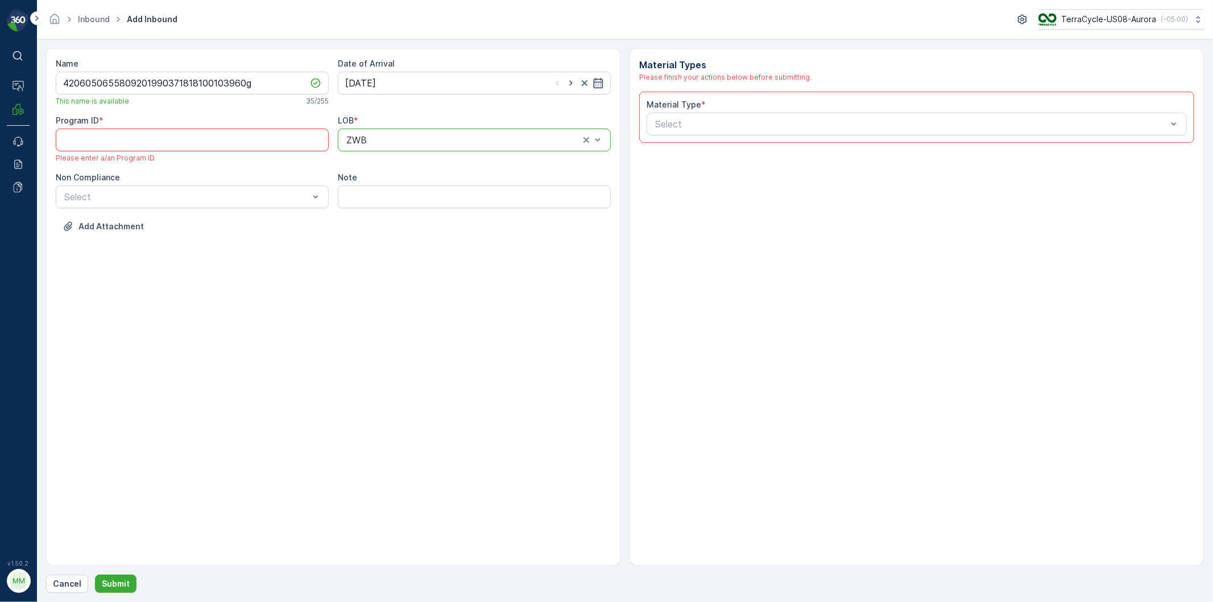
click at [77, 138] on ID "Program ID" at bounding box center [192, 140] width 273 height 23
type ID "cs"
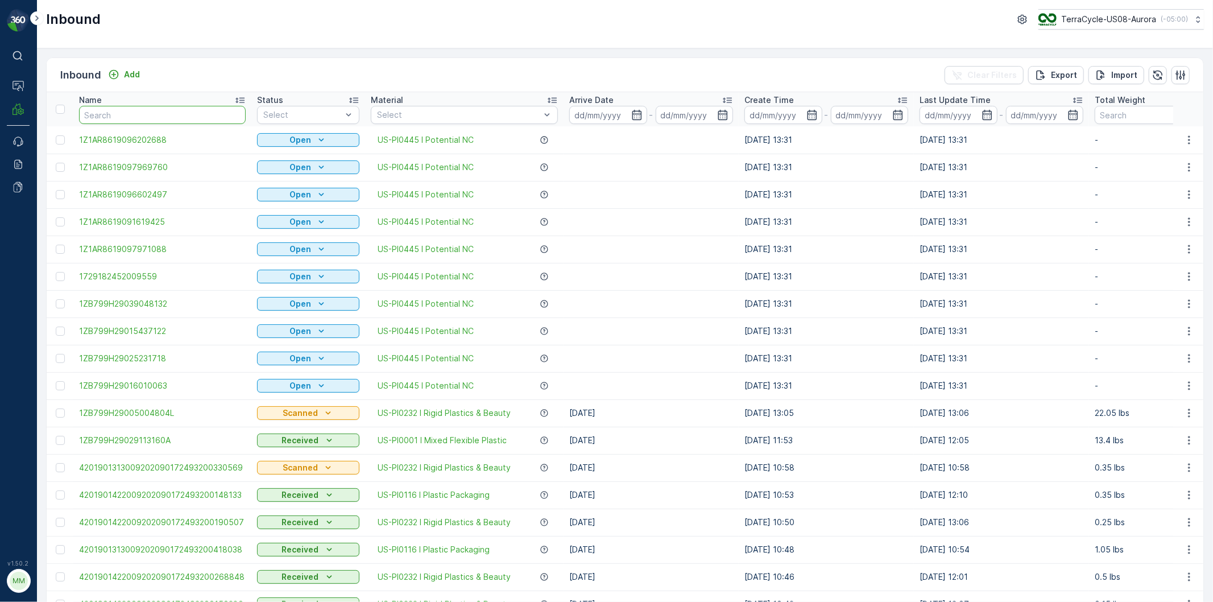
click at [99, 115] on input "text" at bounding box center [162, 115] width 167 height 18
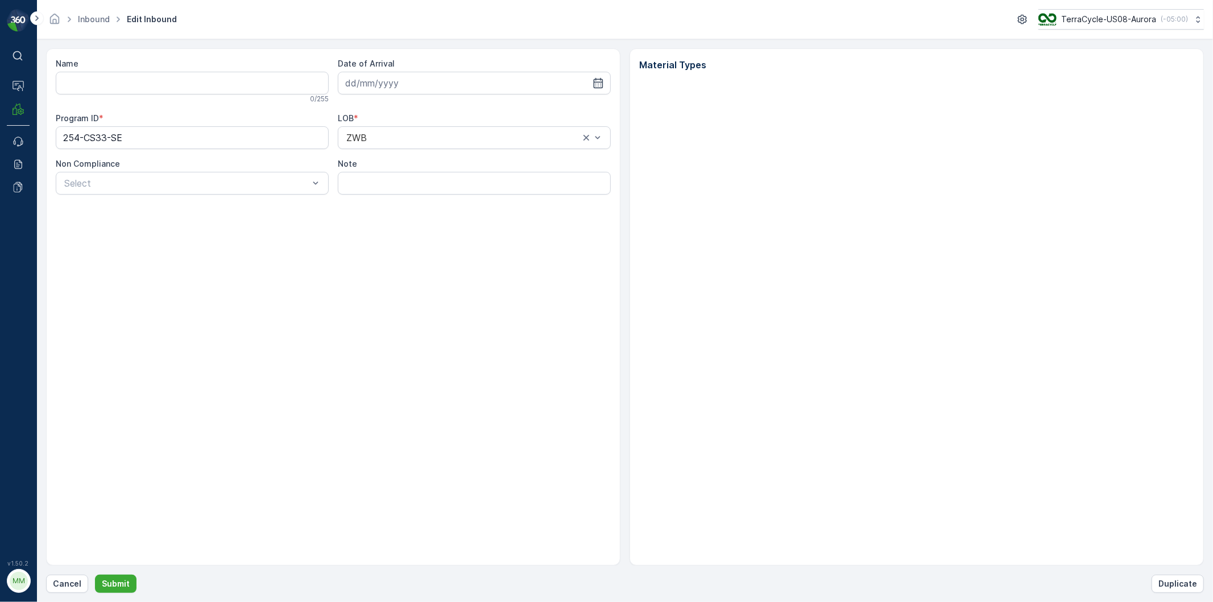
type input "4206050655809201990371818100103960"
type input "[DATE]"
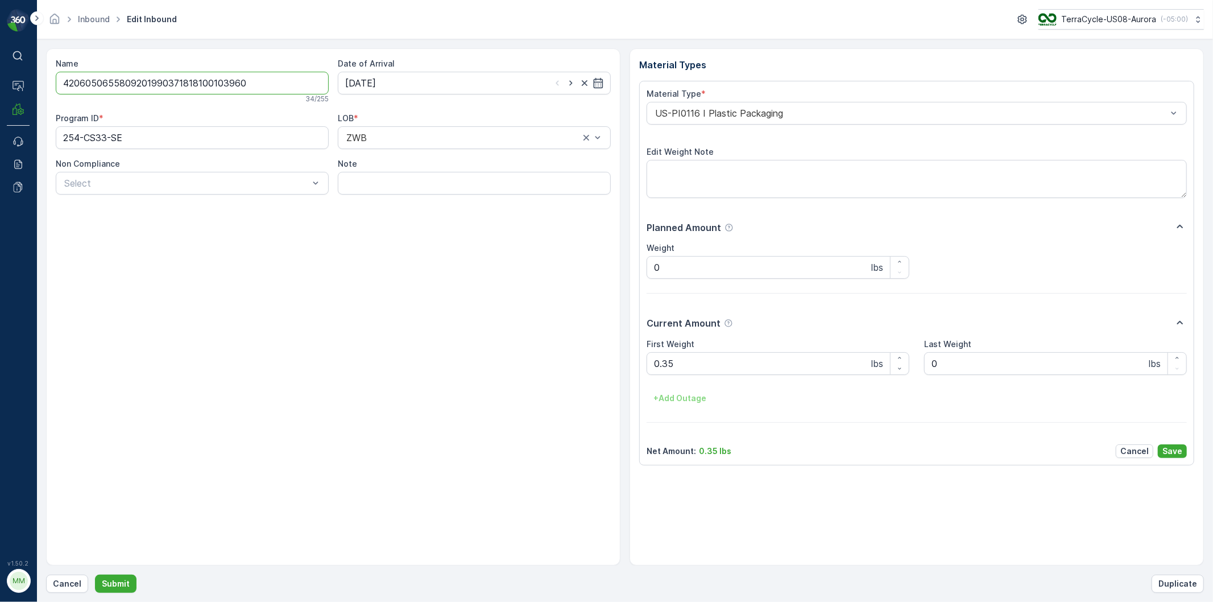
click at [245, 84] on input "4206050655809201990371818100103960" at bounding box center [192, 83] width 273 height 23
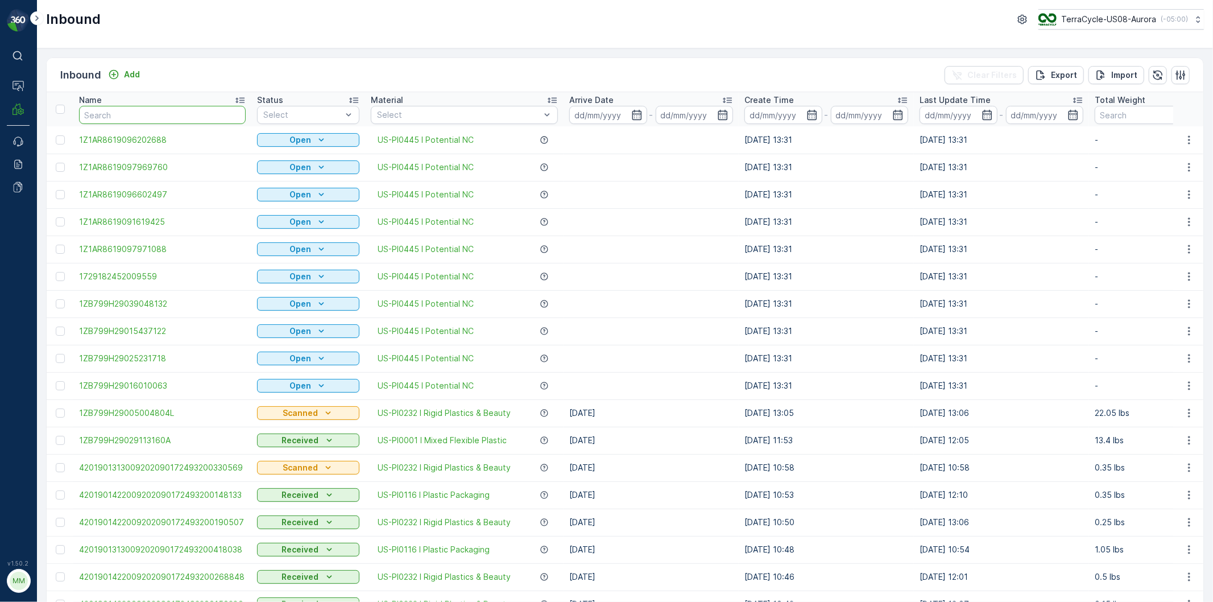
click at [135, 114] on input "text" at bounding box center [162, 115] width 167 height 18
paste input "4206050655809201990371818100103960"
type input "4206050655809201990371818100103960"
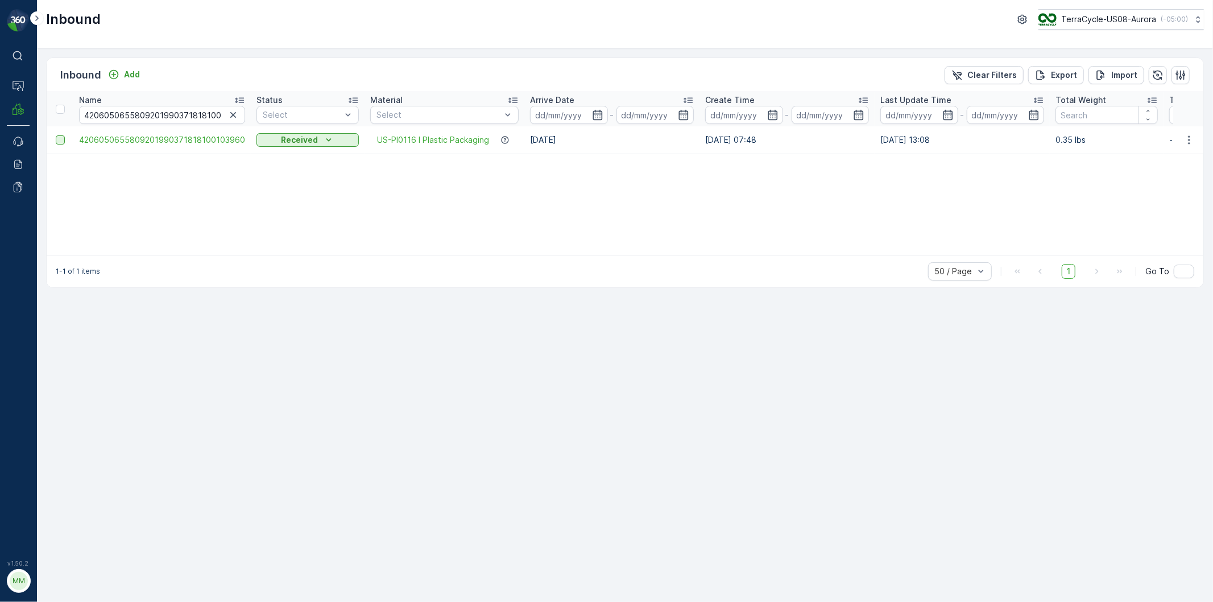
click at [56, 139] on div at bounding box center [60, 139] width 9 height 9
click at [56, 135] on input "checkbox" at bounding box center [56, 135] width 0 height 0
click at [1091, 72] on p "Print QR" at bounding box center [1082, 74] width 34 height 11
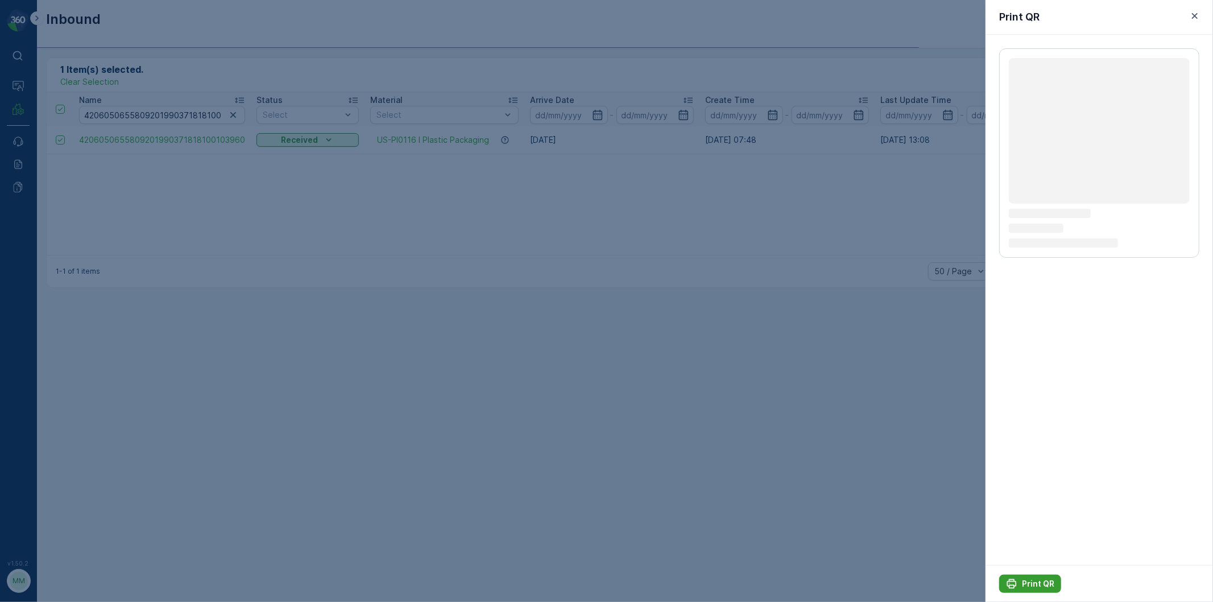
click at [1026, 589] on p "Print QR" at bounding box center [1038, 583] width 32 height 11
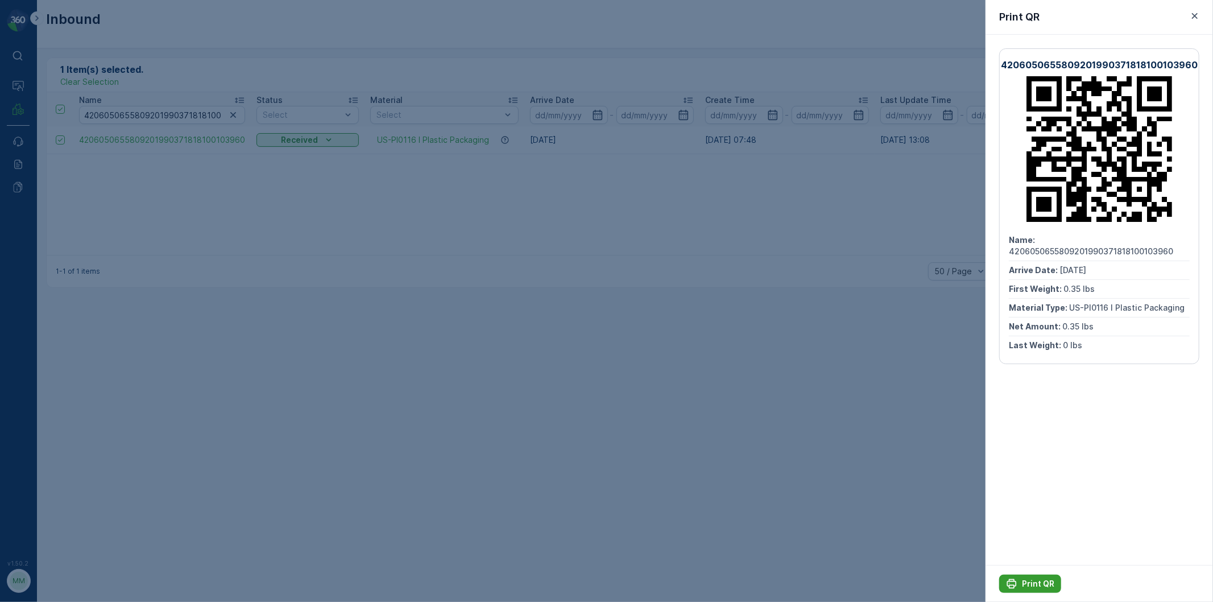
click at [1024, 584] on p "Print QR" at bounding box center [1038, 583] width 32 height 11
click at [1197, 13] on icon "button" at bounding box center [1194, 15] width 11 height 11
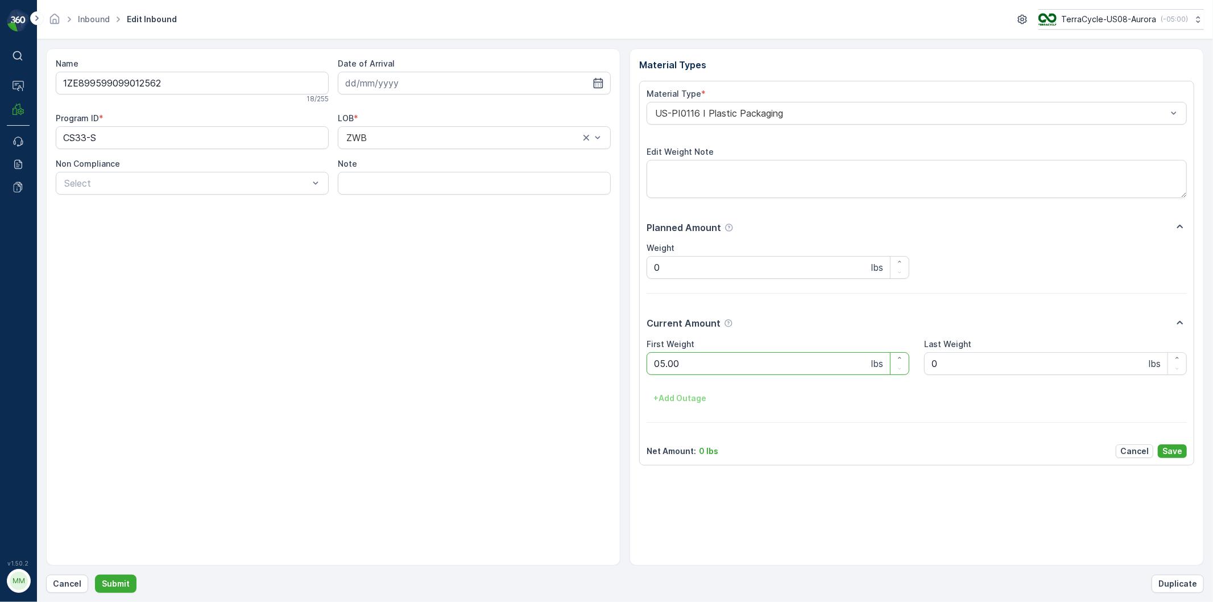
click at [95, 574] on button "Submit" at bounding box center [116, 583] width 42 height 18
click at [666, 369] on Weight "0" at bounding box center [778, 363] width 263 height 23
click at [672, 359] on Weight "0" at bounding box center [778, 363] width 263 height 23
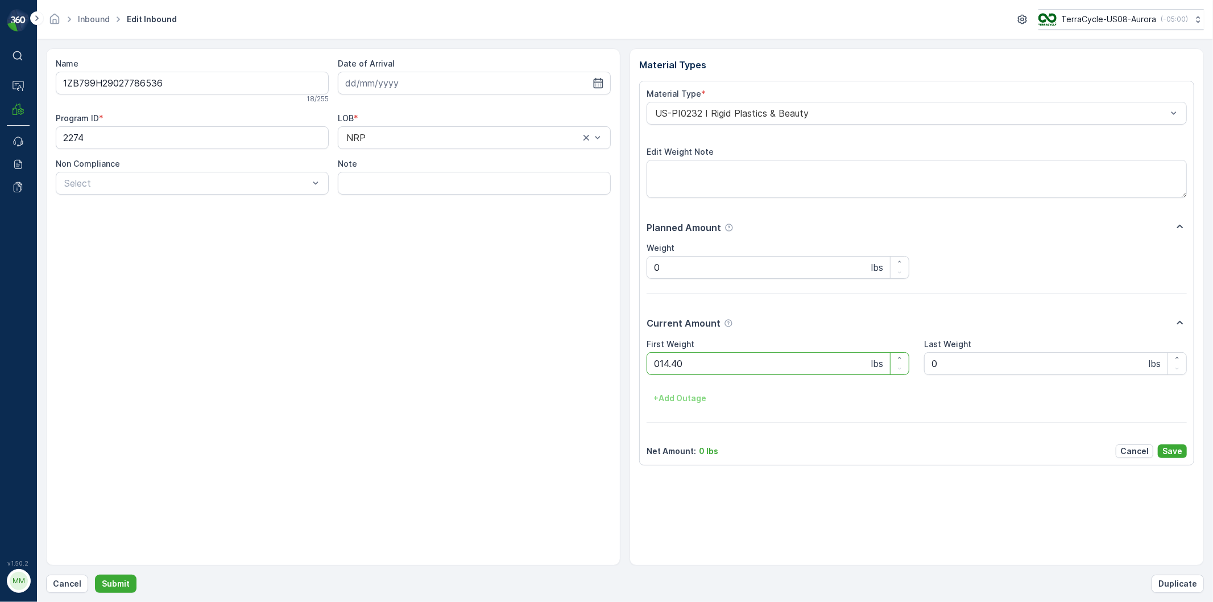
click at [95, 574] on button "Submit" at bounding box center [116, 583] width 42 height 18
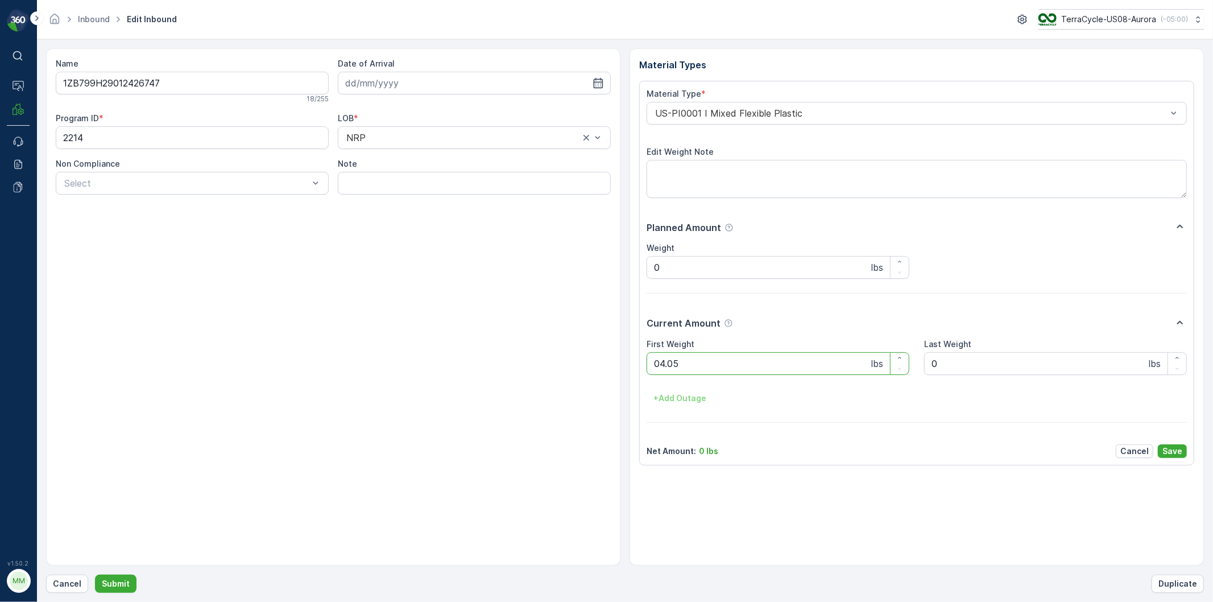
click at [95, 574] on button "Submit" at bounding box center [116, 583] width 42 height 18
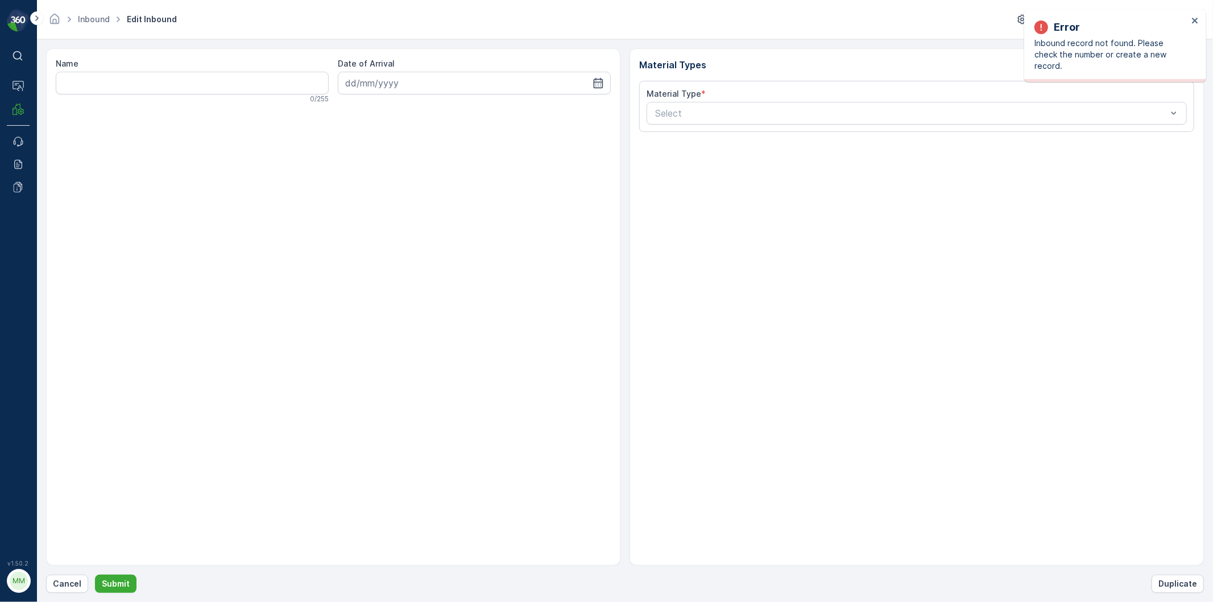
click at [1189, 19] on div "Error Inbound record not found. Please check the number or create a new record." at bounding box center [1111, 45] width 160 height 59
click at [1196, 19] on icon "close" at bounding box center [1195, 21] width 6 height 6
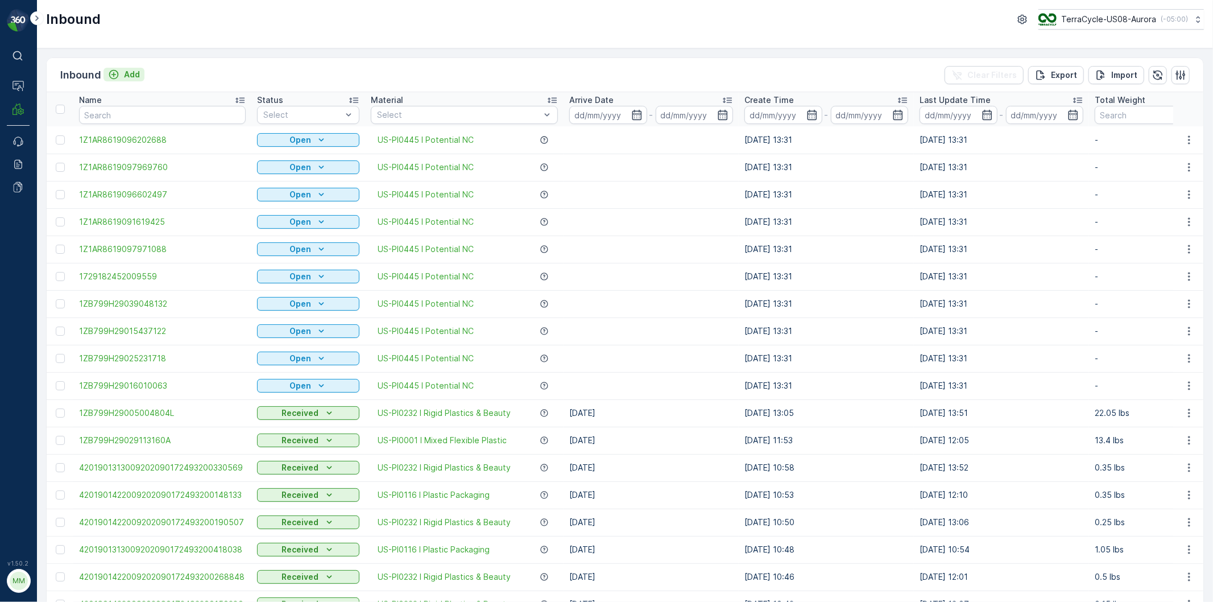
click at [129, 76] on p "Add" at bounding box center [132, 74] width 16 height 11
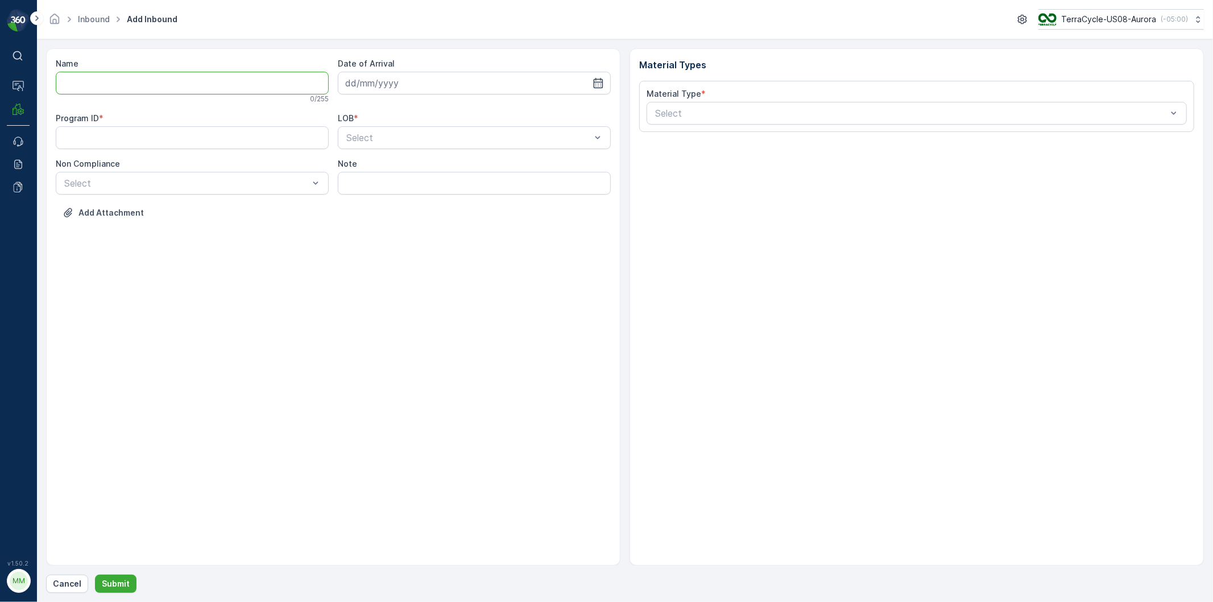
click at [241, 82] on input "Name" at bounding box center [192, 83] width 273 height 23
type input "1Z837A899053382151"
click at [95, 574] on button "Submit" at bounding box center [116, 583] width 42 height 18
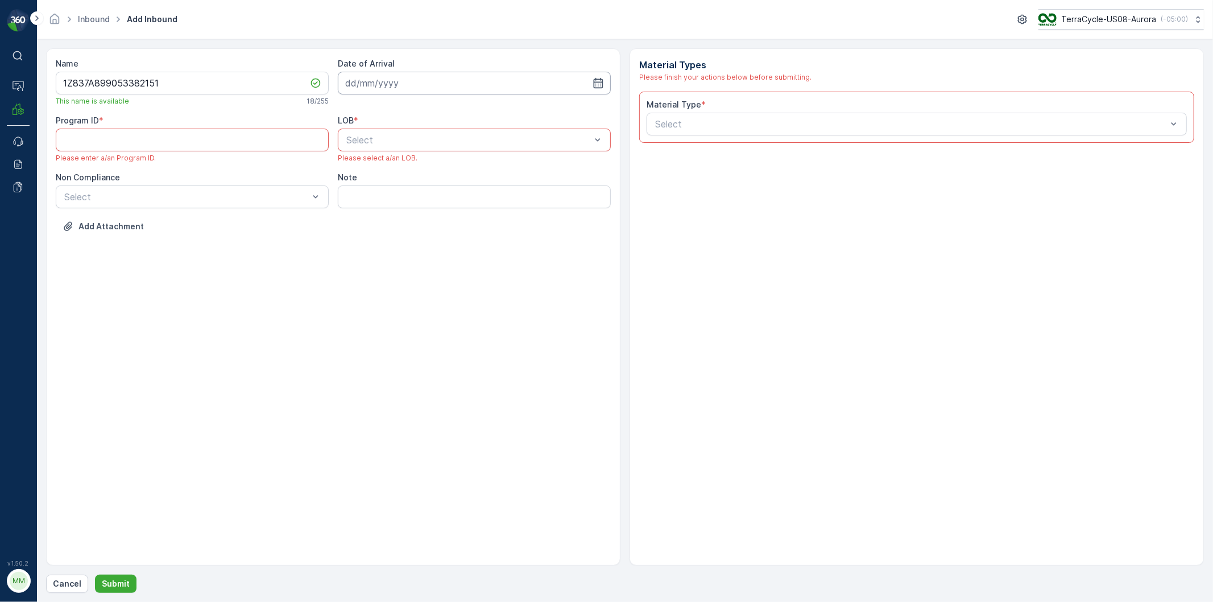
click at [559, 77] on input at bounding box center [474, 83] width 273 height 23
click at [382, 200] on div "15" at bounding box center [378, 201] width 18 height 18
type input "[DATE]"
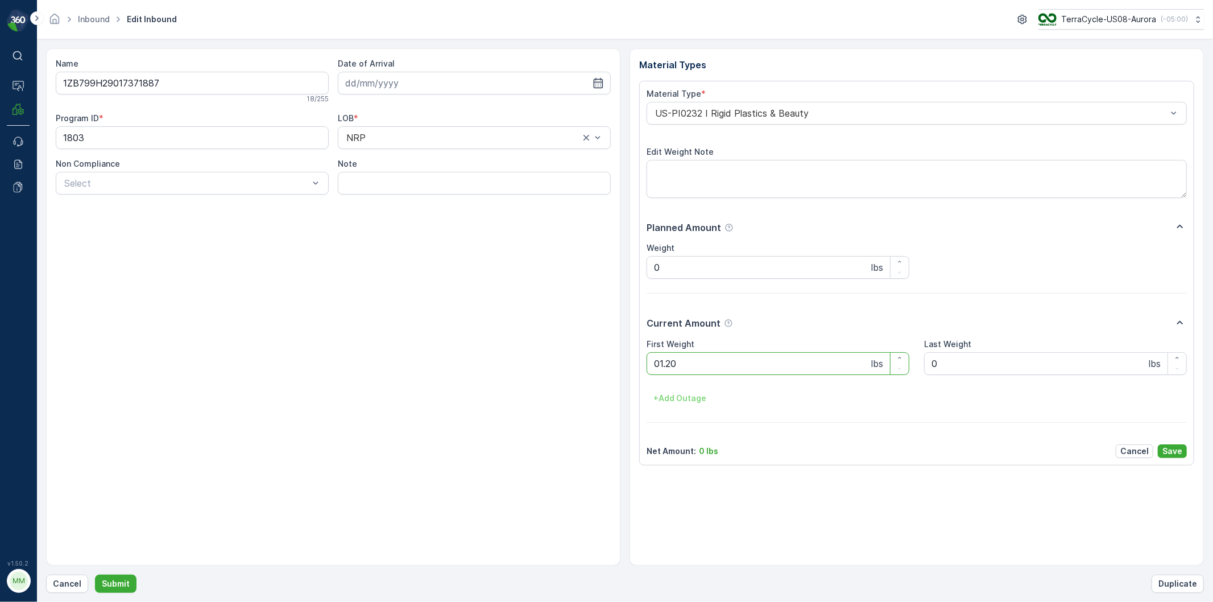
click at [95, 574] on button "Submit" at bounding box center [116, 583] width 42 height 18
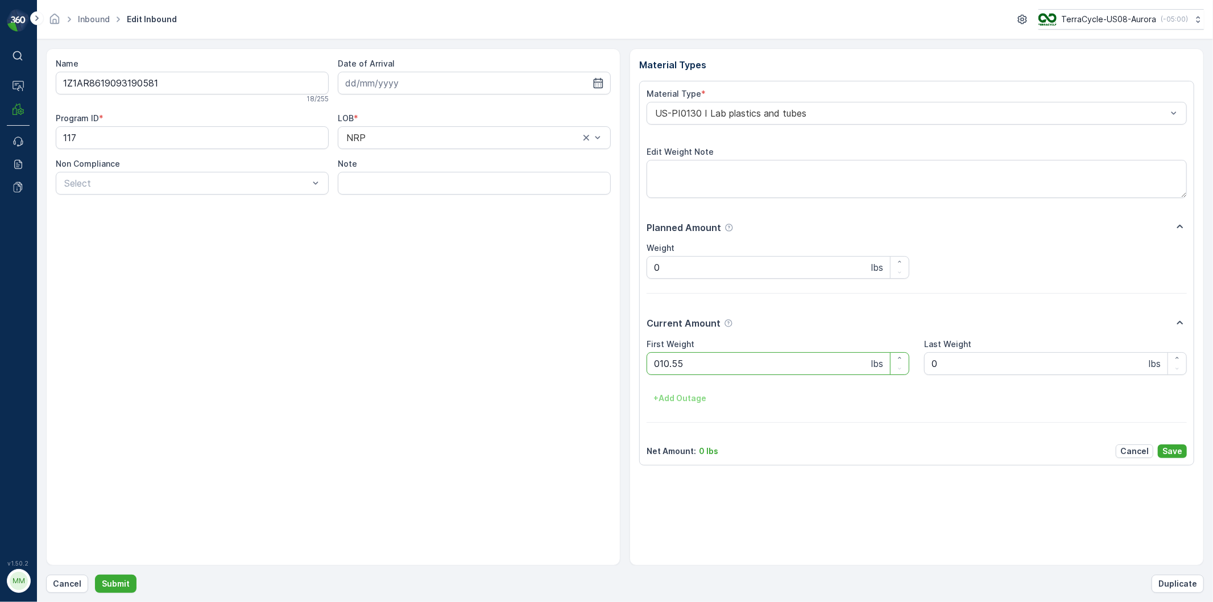
click at [95, 574] on button "Submit" at bounding box center [116, 583] width 42 height 18
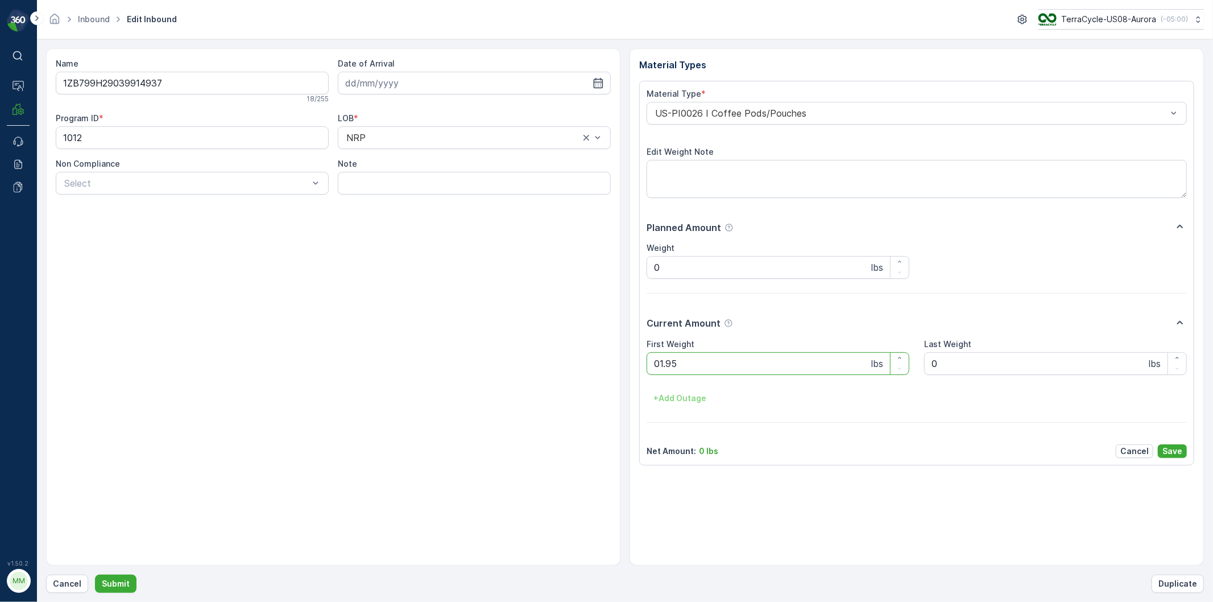
click at [95, 574] on button "Submit" at bounding box center [116, 583] width 42 height 18
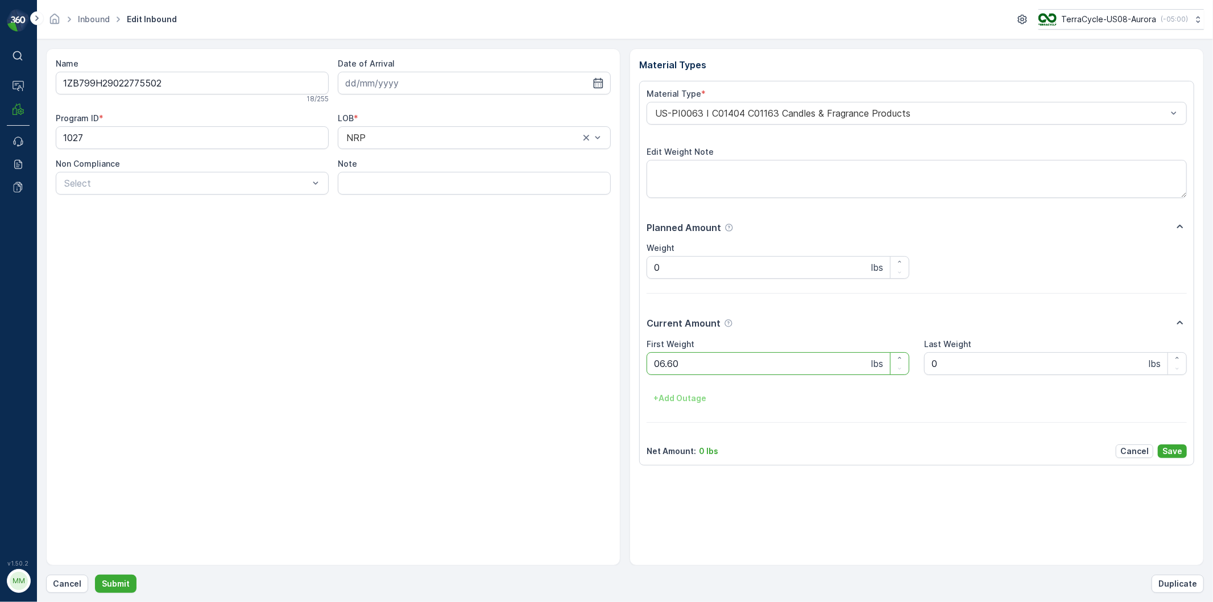
click at [95, 574] on button "Submit" at bounding box center [116, 583] width 42 height 18
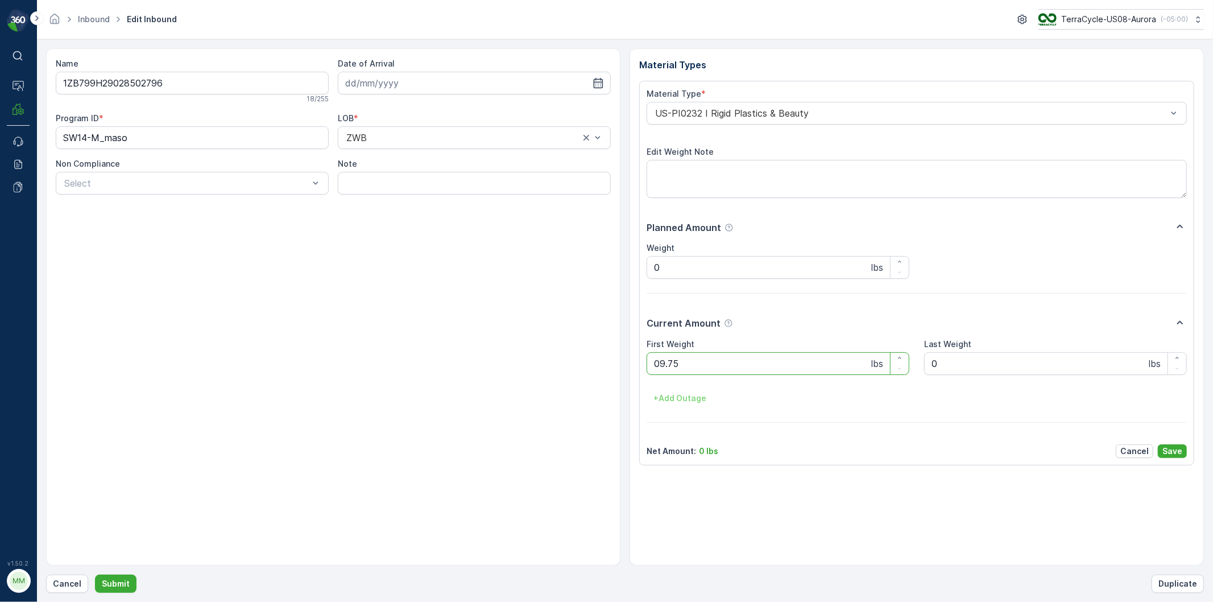
click at [95, 574] on button "Submit" at bounding box center [116, 583] width 42 height 18
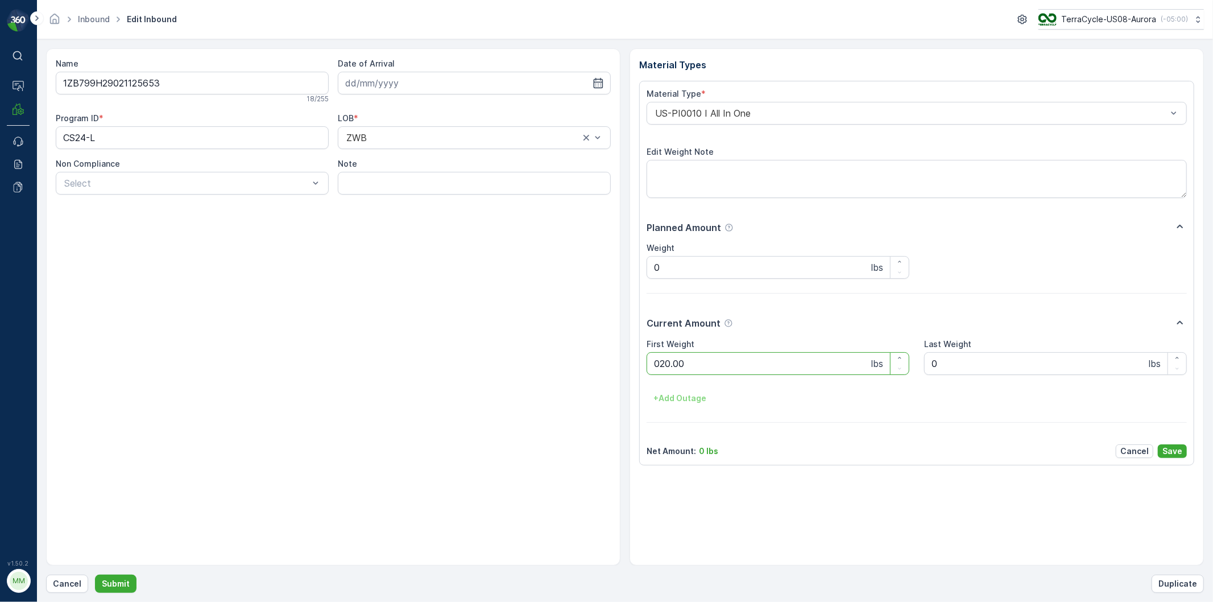
click at [95, 574] on button "Submit" at bounding box center [116, 583] width 42 height 18
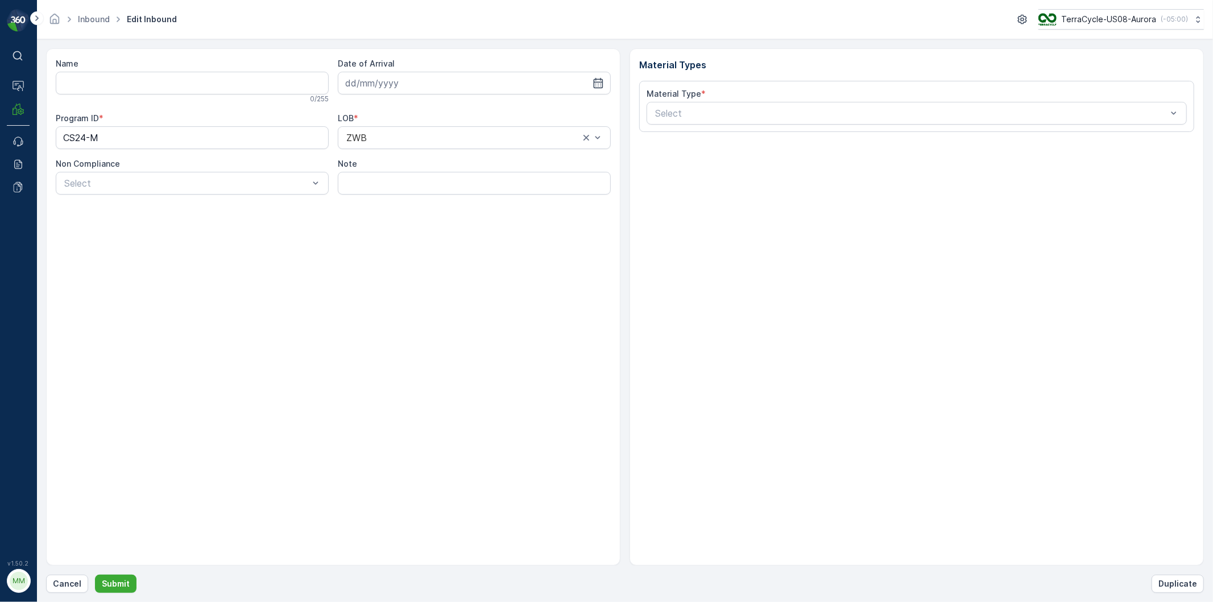
type input "1ZE899599093587006"
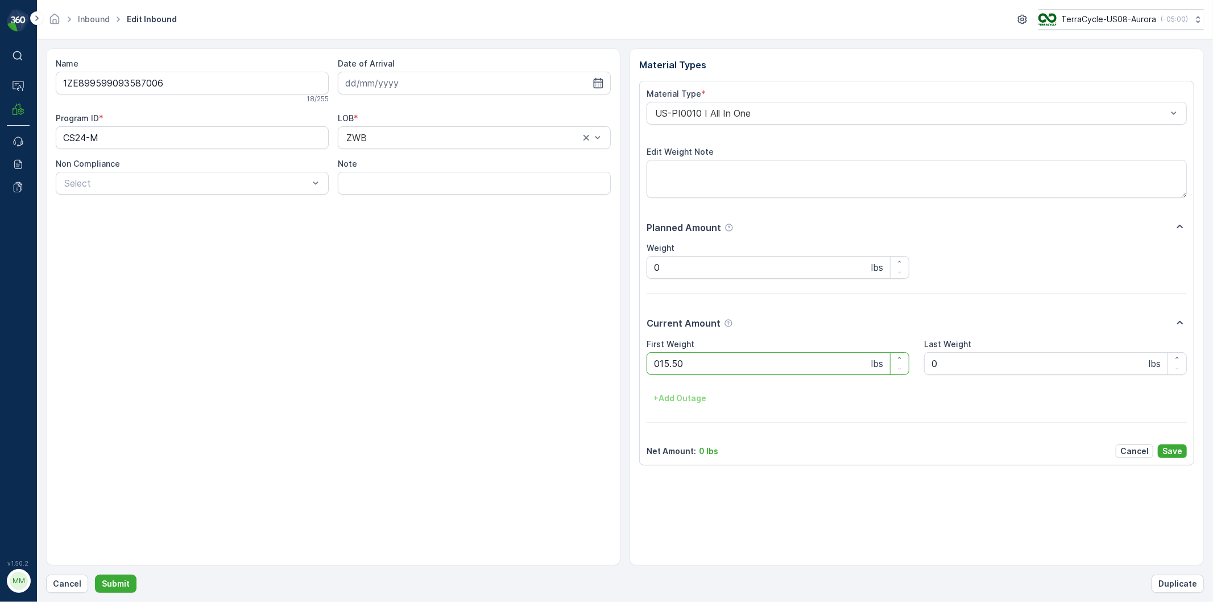
click at [95, 574] on button "Submit" at bounding box center [116, 583] width 42 height 18
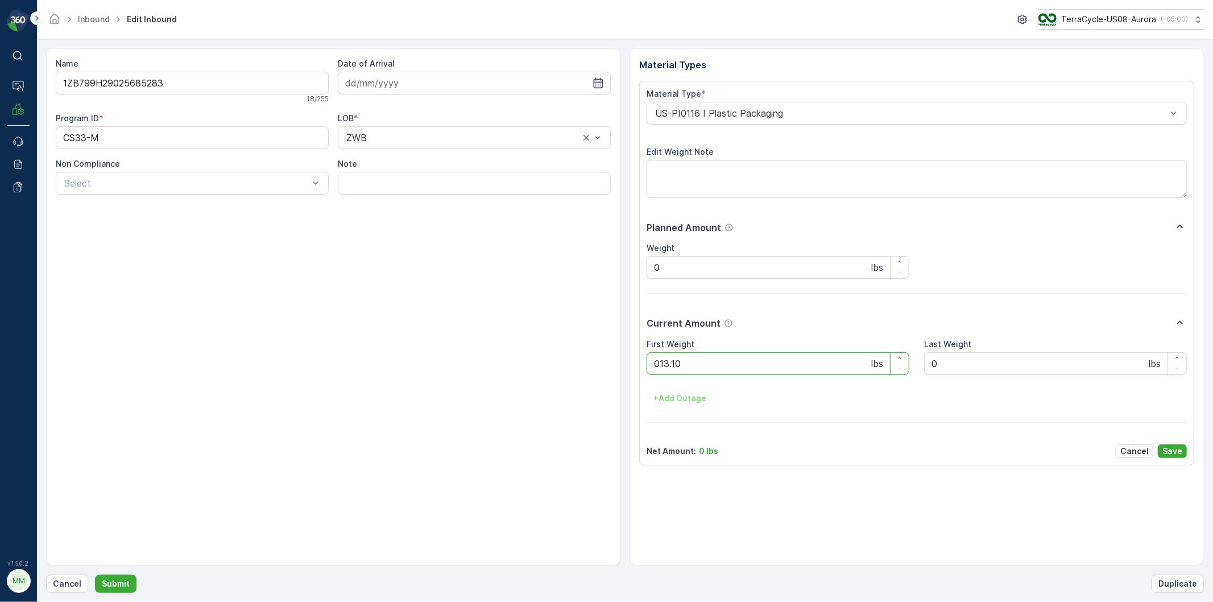
click at [95, 574] on button "Submit" at bounding box center [116, 583] width 42 height 18
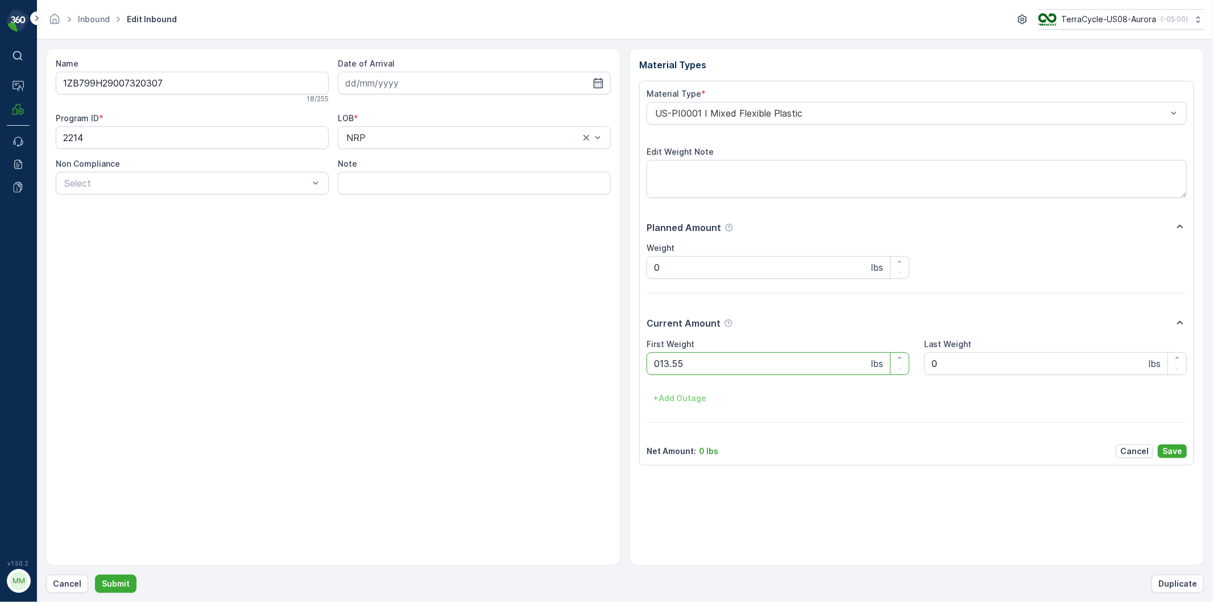
click at [95, 574] on button "Submit" at bounding box center [116, 583] width 42 height 18
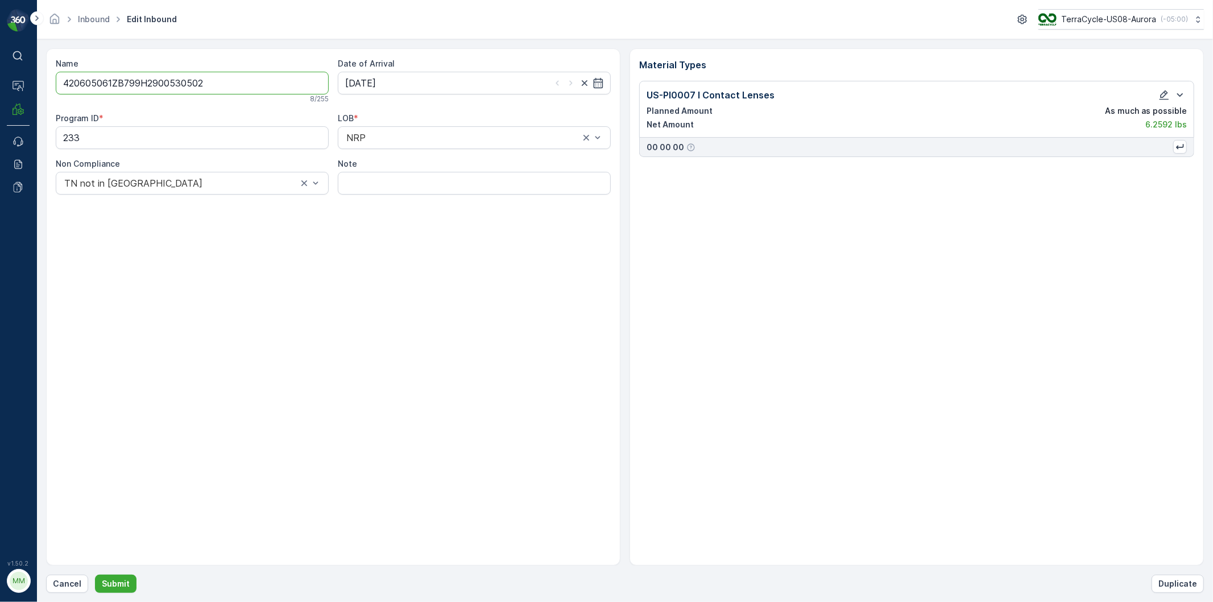
type input "420605061ZB799H29005305024"
click at [95, 574] on button "Submit" at bounding box center [116, 583] width 42 height 18
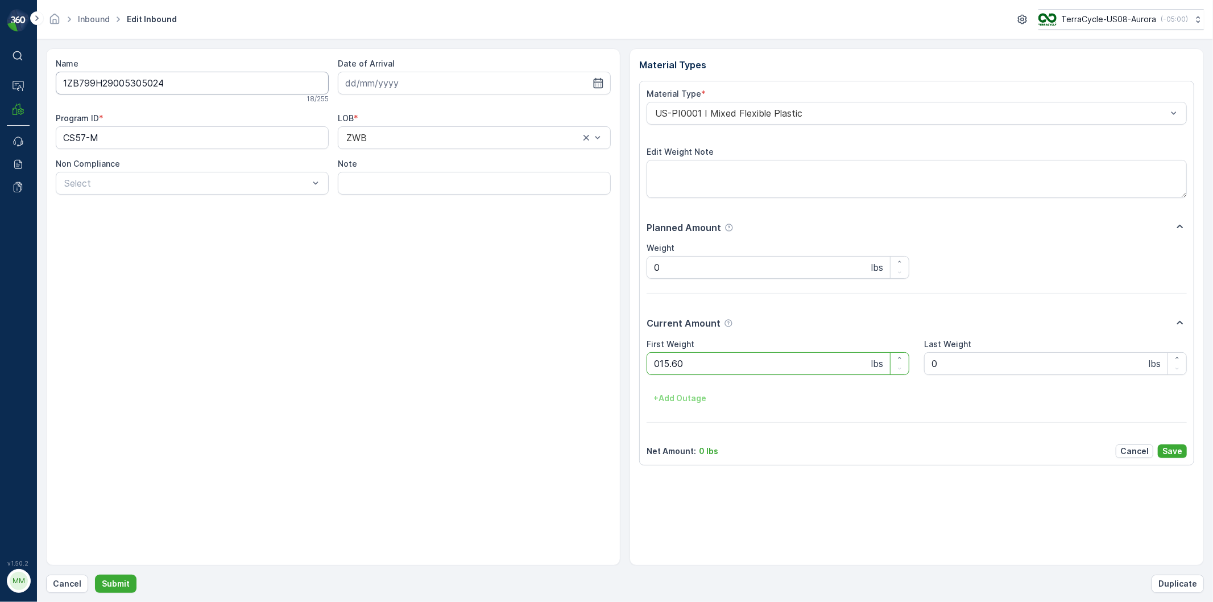
click at [95, 574] on button "Submit" at bounding box center [116, 583] width 42 height 18
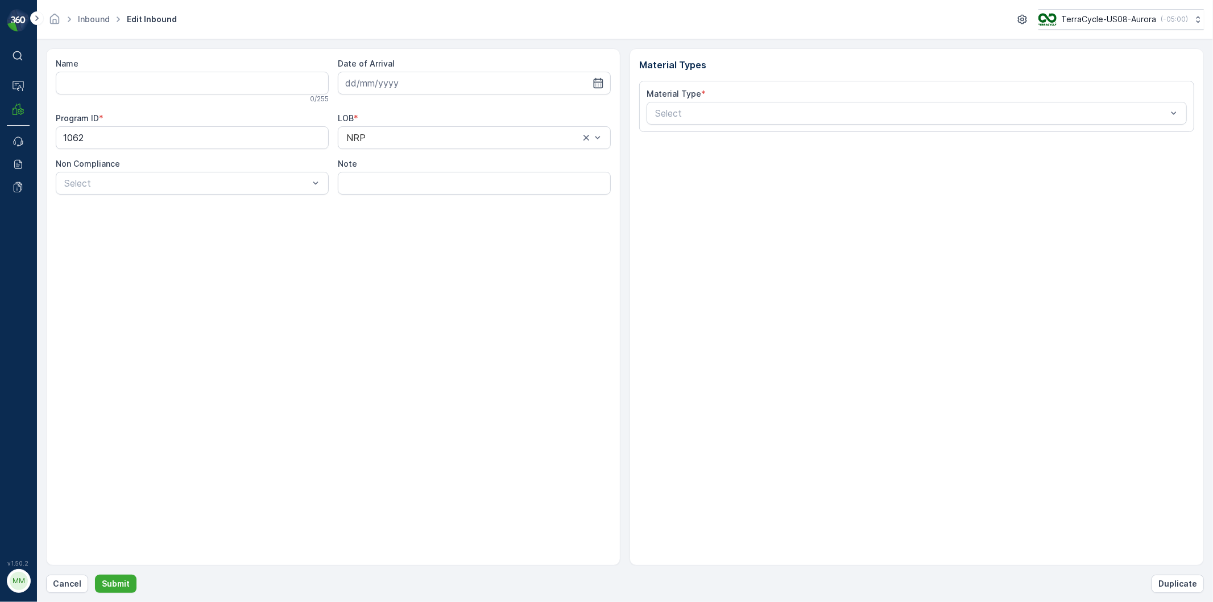
type input "1ZB799H29017827877"
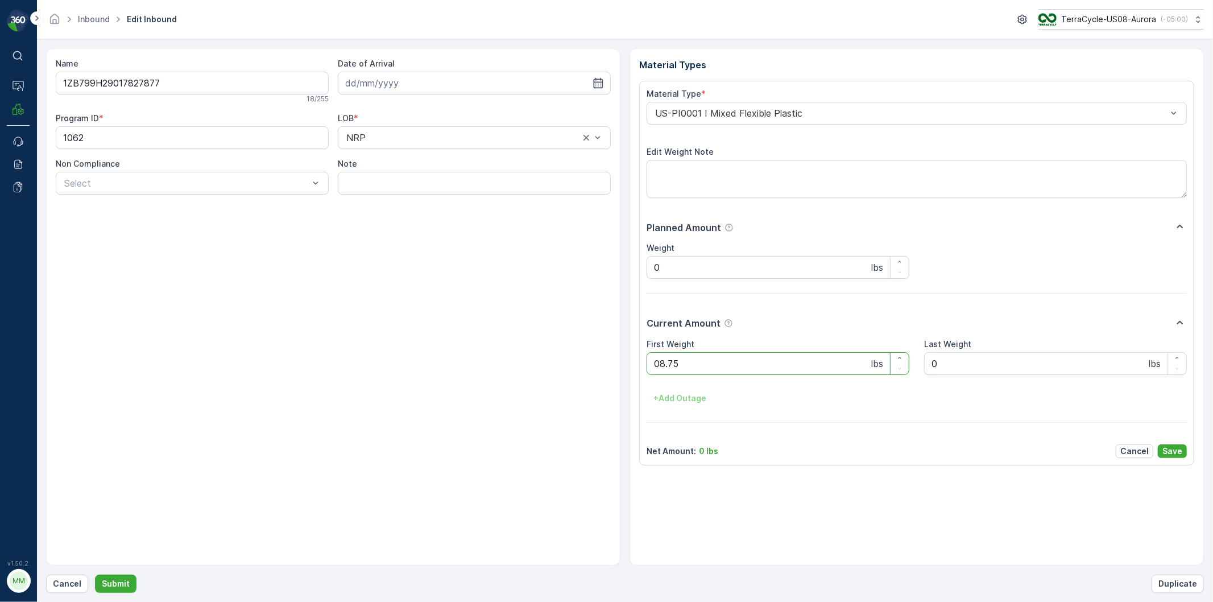
click at [95, 574] on button "Submit" at bounding box center [116, 583] width 42 height 18
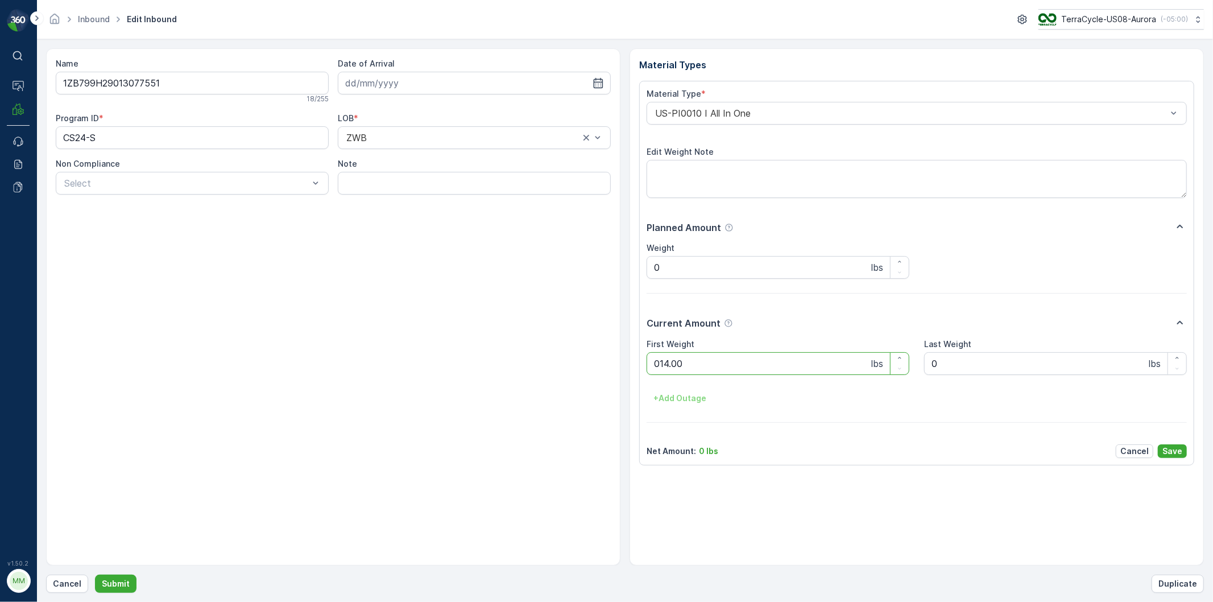
click at [95, 574] on button "Submit" at bounding box center [116, 583] width 42 height 18
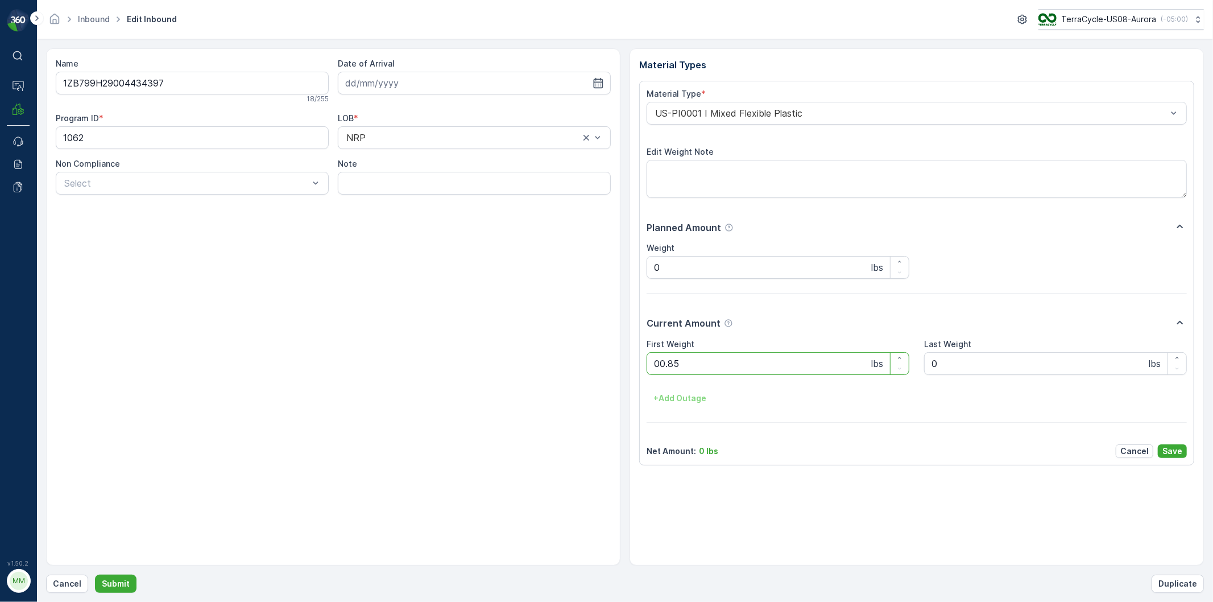
click at [95, 574] on button "Submit" at bounding box center [116, 583] width 42 height 18
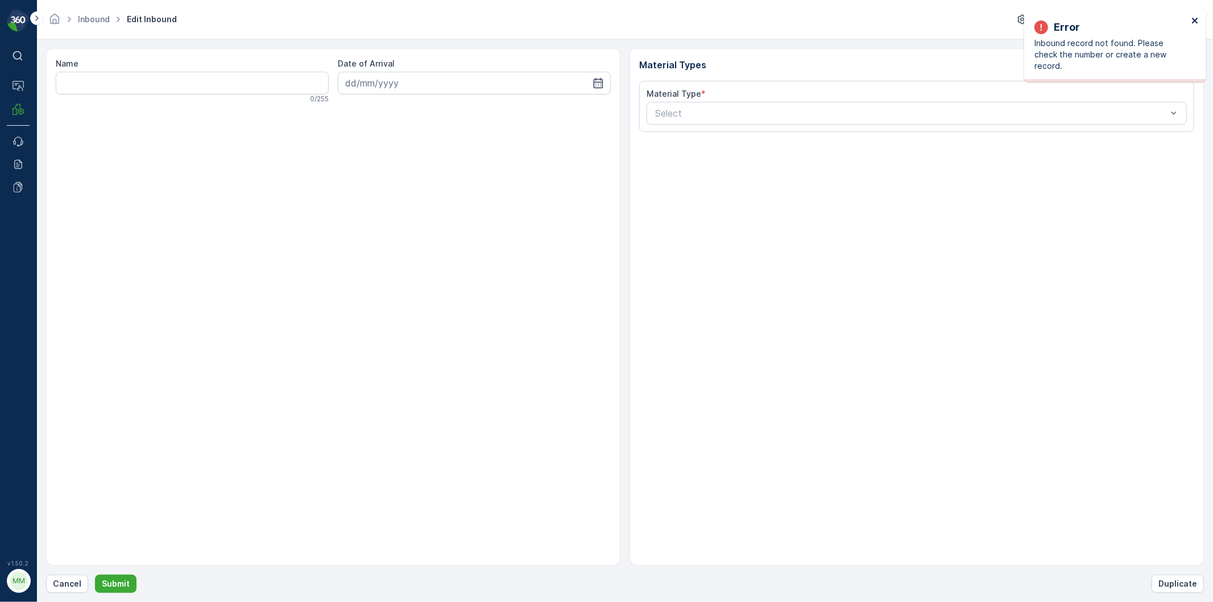
click at [1193, 16] on icon "close" at bounding box center [1195, 20] width 8 height 9
click at [1190, 19] on div "Error Inbound record not found. Please check the number or create a new record." at bounding box center [1111, 45] width 160 height 59
click at [1195, 20] on icon "close" at bounding box center [1195, 21] width 6 height 6
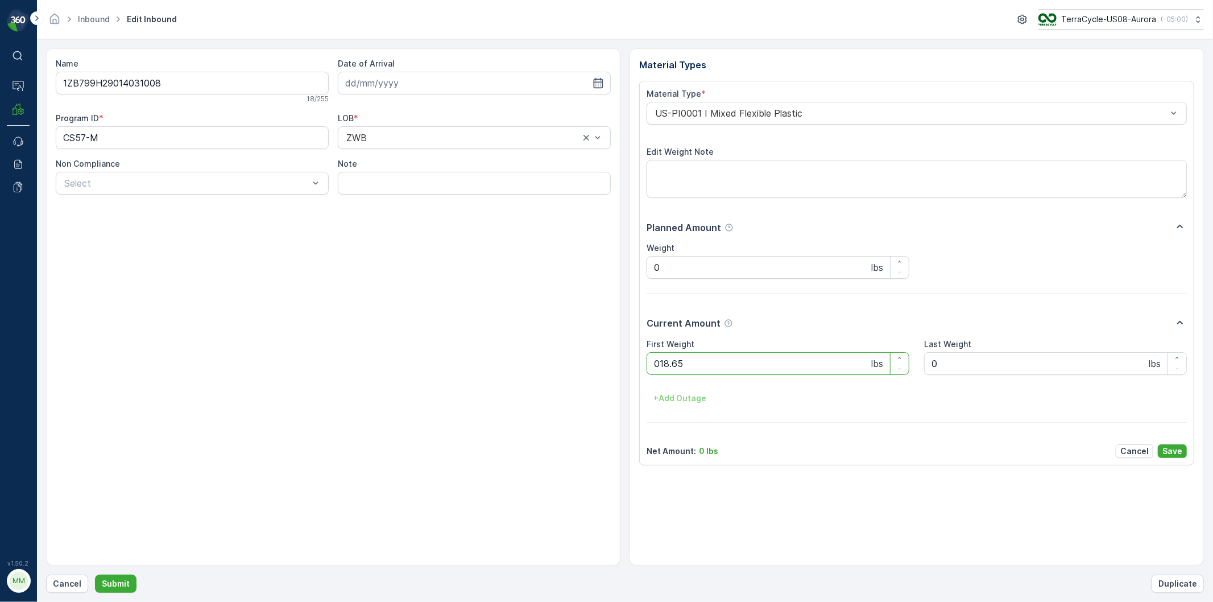
click at [95, 574] on button "Submit" at bounding box center [116, 583] width 42 height 18
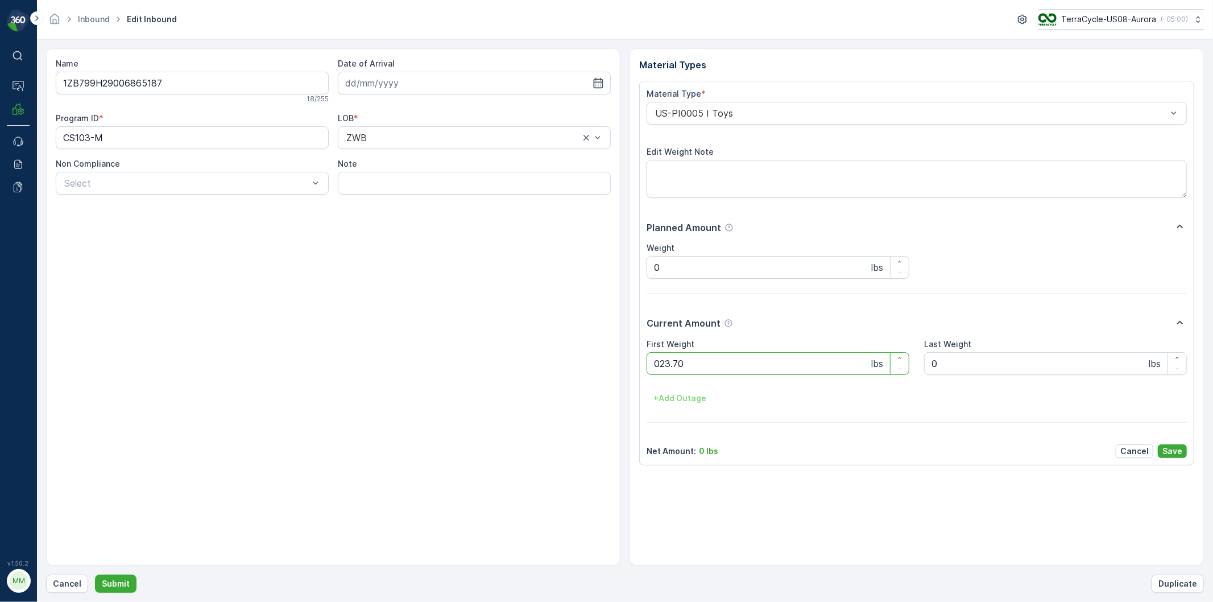
click at [95, 574] on button "Submit" at bounding box center [116, 583] width 42 height 18
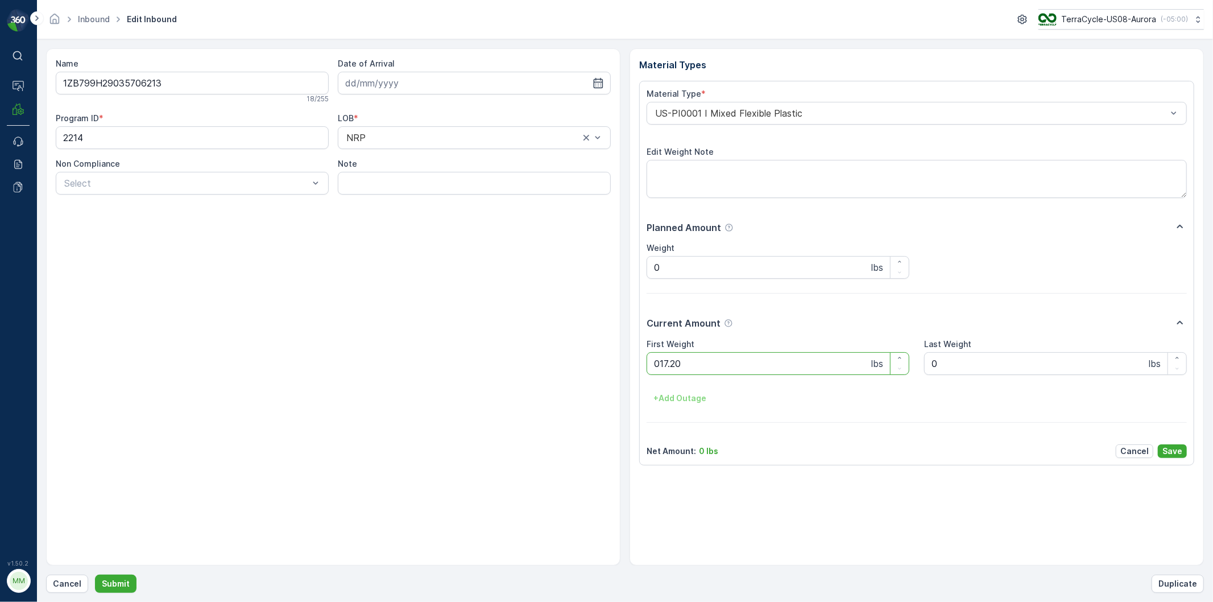
click at [95, 574] on button "Submit" at bounding box center [116, 583] width 42 height 18
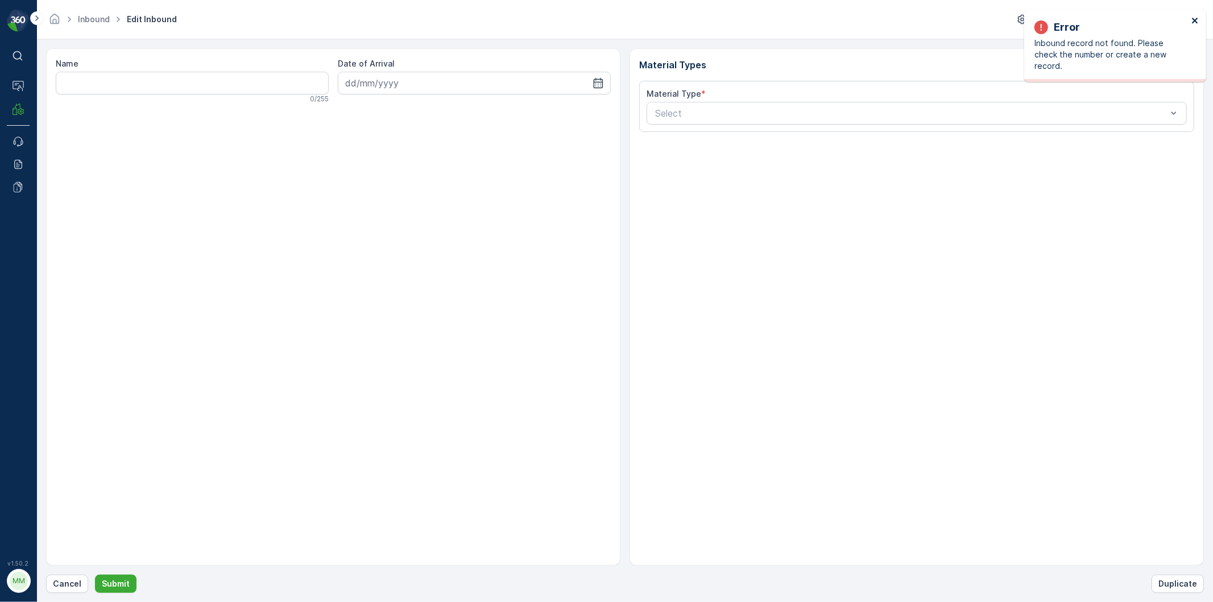
click at [1195, 20] on icon "close" at bounding box center [1195, 21] width 6 height 6
click at [1197, 19] on icon "close" at bounding box center [1195, 21] width 6 height 6
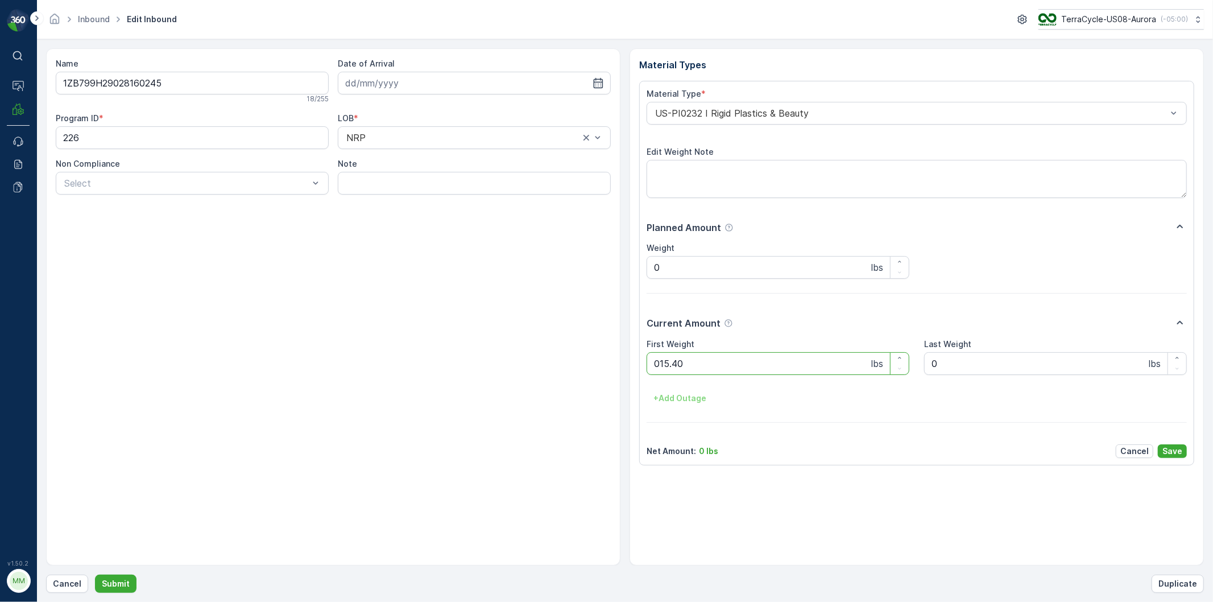
click at [95, 574] on button "Submit" at bounding box center [116, 583] width 42 height 18
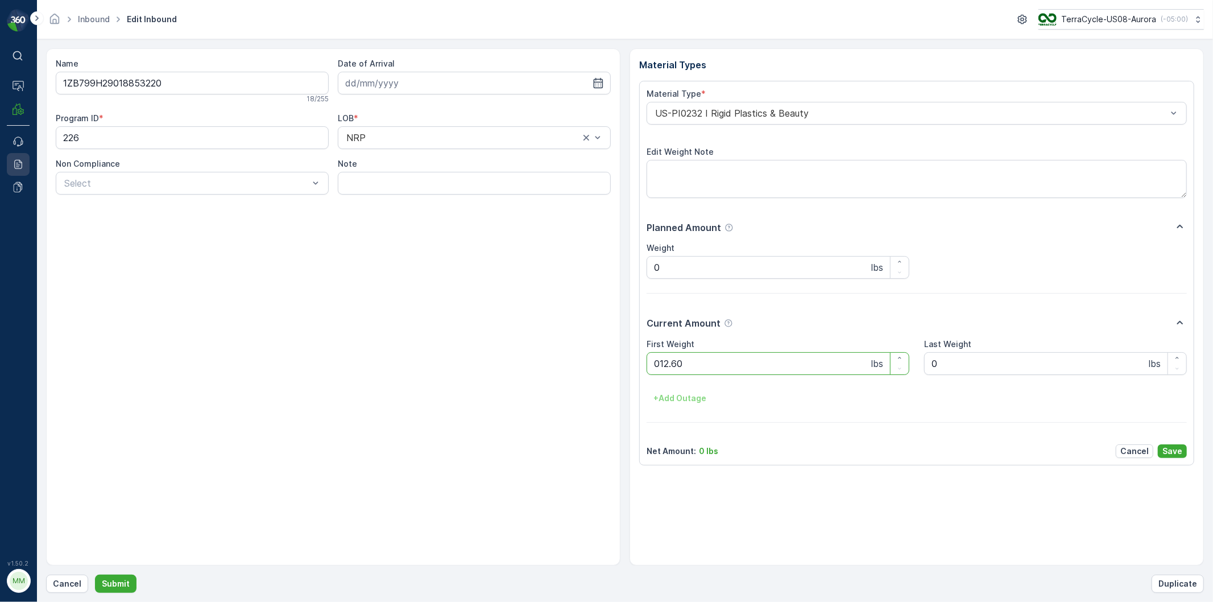
click at [95, 574] on button "Submit" at bounding box center [116, 583] width 42 height 18
